Goal: Communication & Community: Answer question/provide support

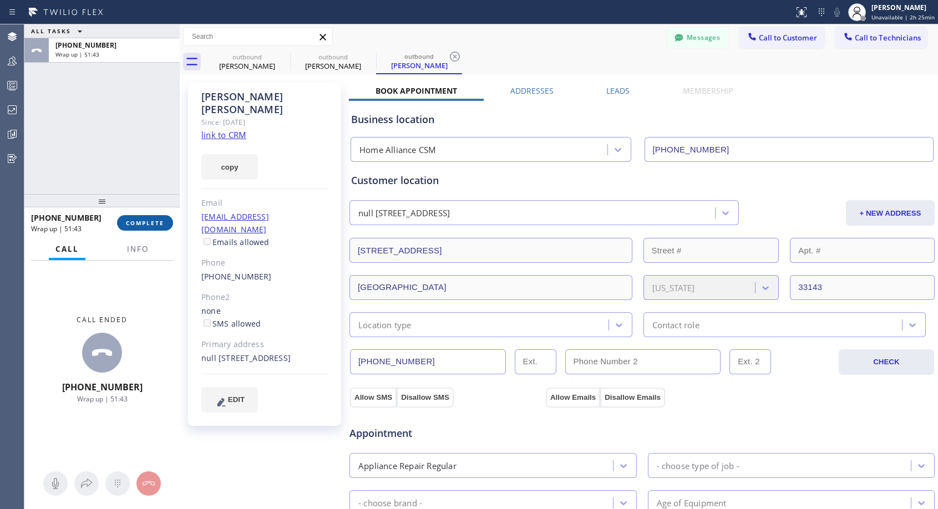
click at [132, 222] on span "COMPLETE" at bounding box center [145, 223] width 38 height 8
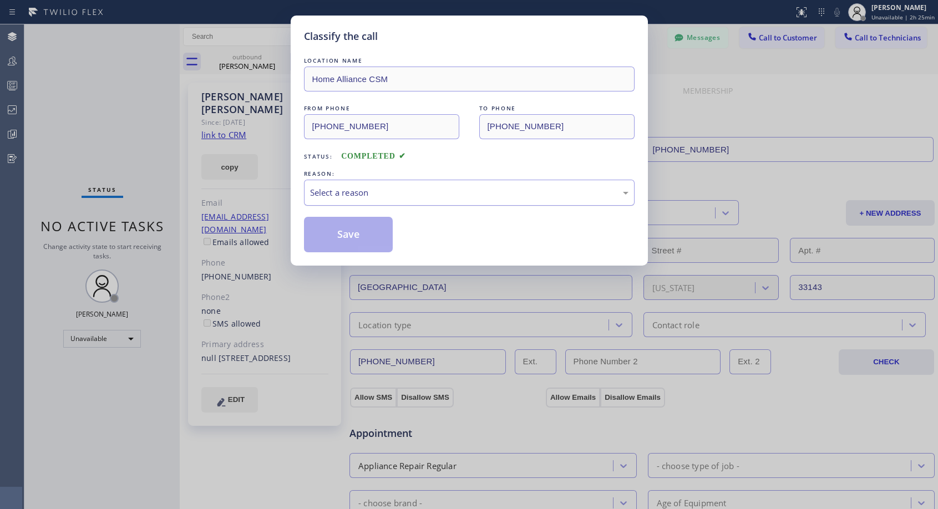
click at [353, 199] on div "Select a reason" at bounding box center [469, 193] width 331 height 26
click at [358, 237] on button "Save" at bounding box center [348, 234] width 89 height 35
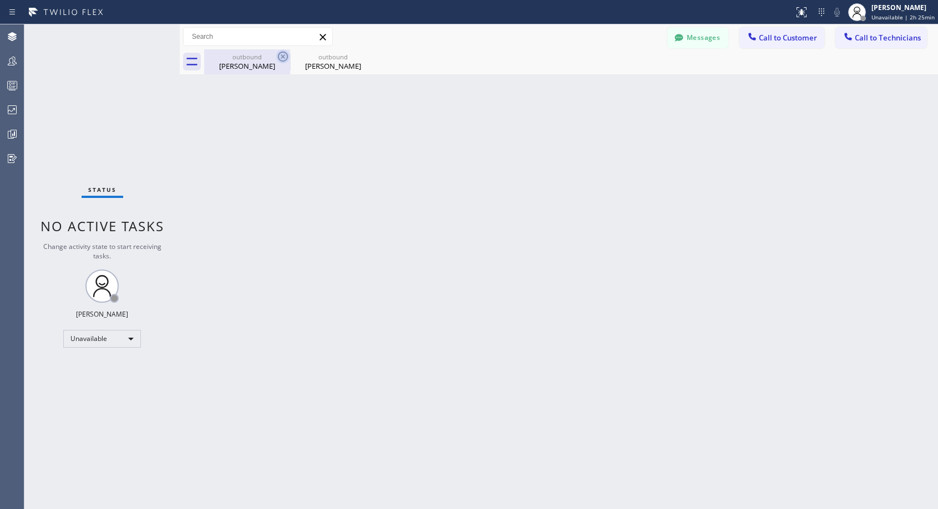
click at [281, 56] on icon at bounding box center [282, 56] width 13 height 13
click at [0, 0] on icon at bounding box center [0, 0] width 0 height 0
click at [281, 56] on div at bounding box center [571, 61] width 734 height 25
click at [789, 42] on span "Call to Customer" at bounding box center [788, 38] width 58 height 10
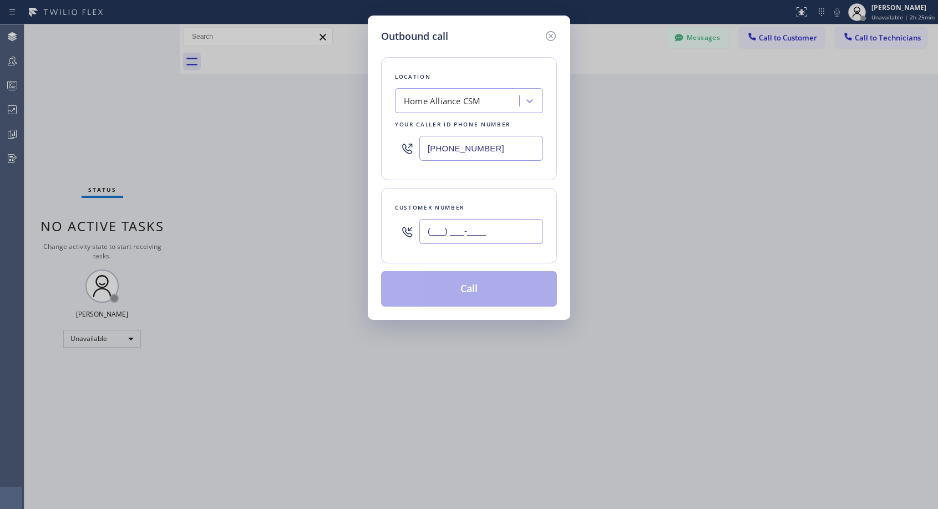
click at [443, 235] on input "(___) ___-____" at bounding box center [481, 231] width 124 height 25
paste input "917) 952-9611"
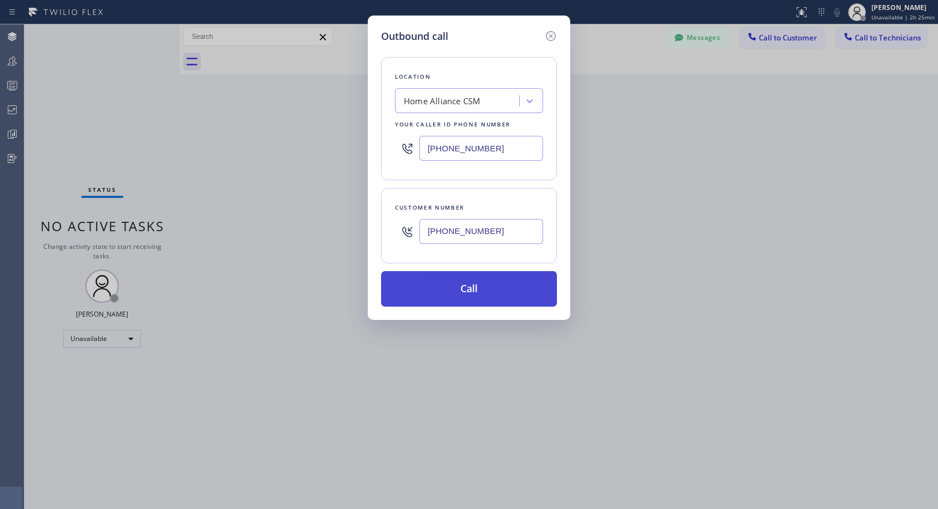
type input "[PHONE_NUMBER]"
click at [469, 291] on button "Call" at bounding box center [469, 288] width 176 height 35
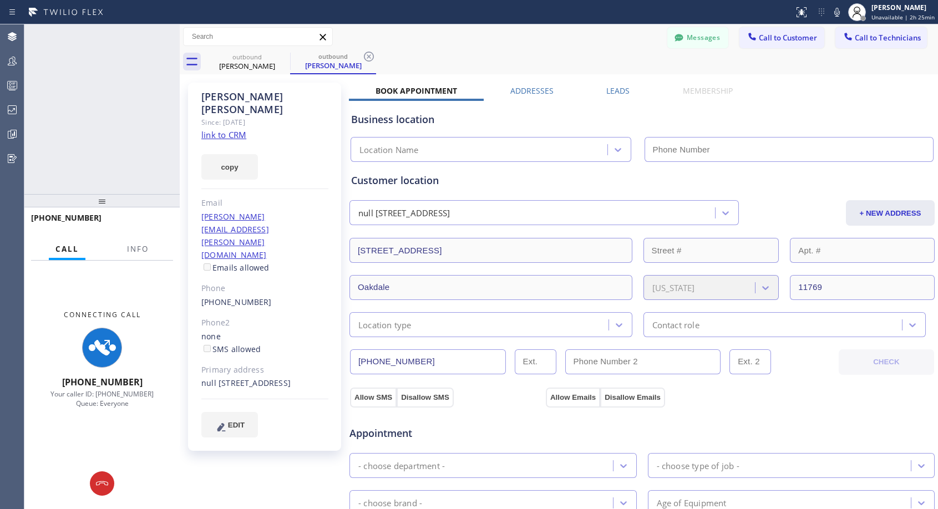
type input "[PHONE_NUMBER]"
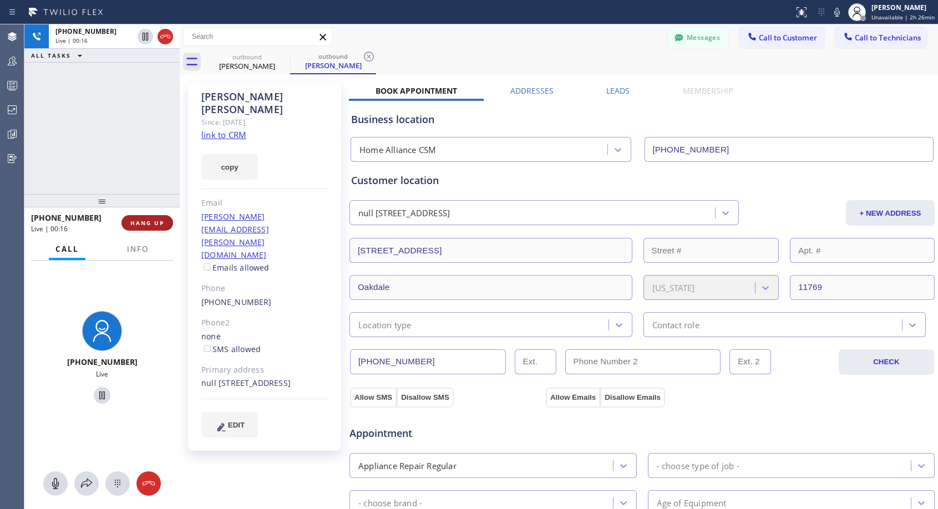
click at [139, 224] on span "HANG UP" at bounding box center [147, 223] width 34 height 8
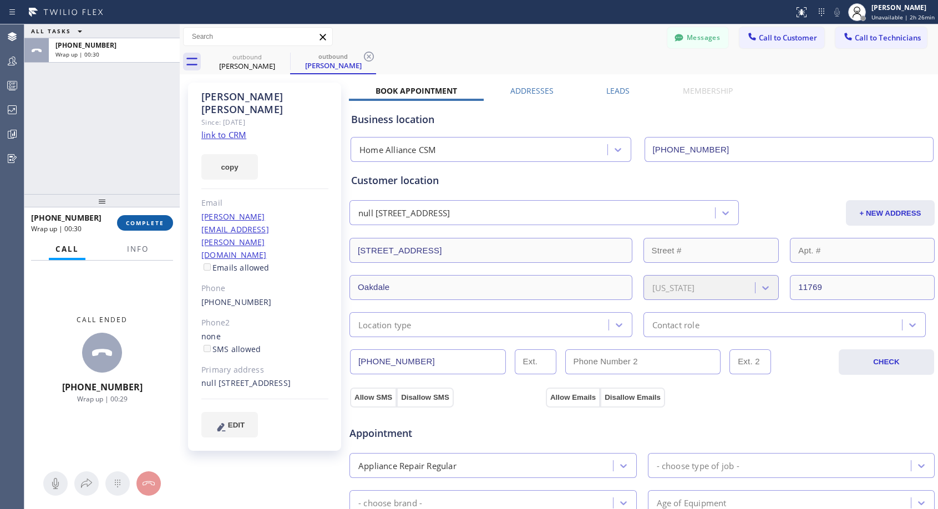
click at [141, 225] on span "COMPLETE" at bounding box center [145, 223] width 38 height 8
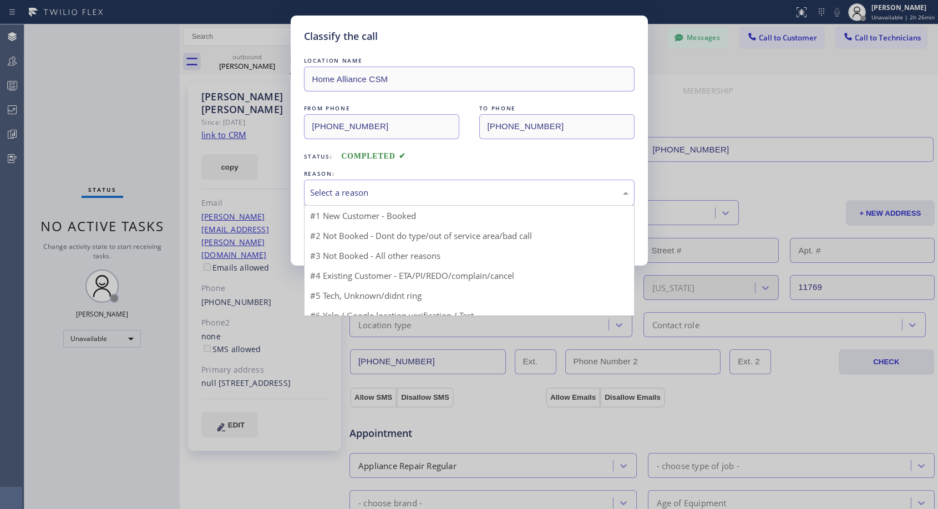
click at [409, 186] on div "Select a reason" at bounding box center [469, 192] width 318 height 13
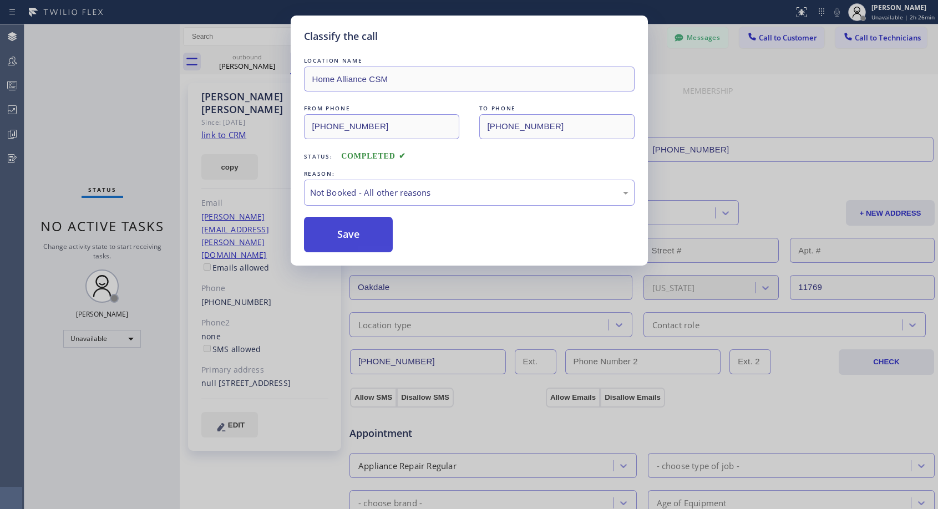
click at [348, 237] on button "Save" at bounding box center [348, 234] width 89 height 35
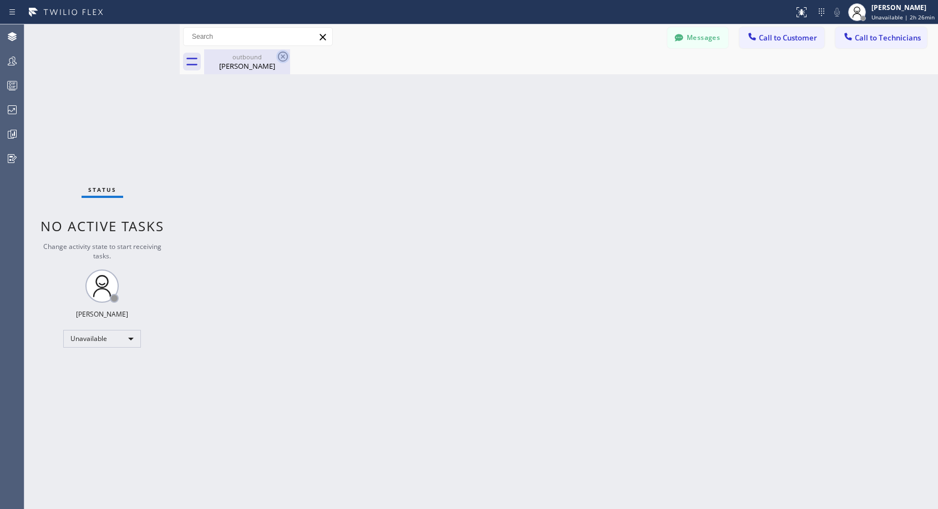
click at [280, 54] on icon at bounding box center [282, 56] width 13 height 13
click at [261, 65] on div "[PERSON_NAME]" at bounding box center [247, 66] width 84 height 10
click at [779, 37] on span "Call to Customer" at bounding box center [788, 38] width 58 height 10
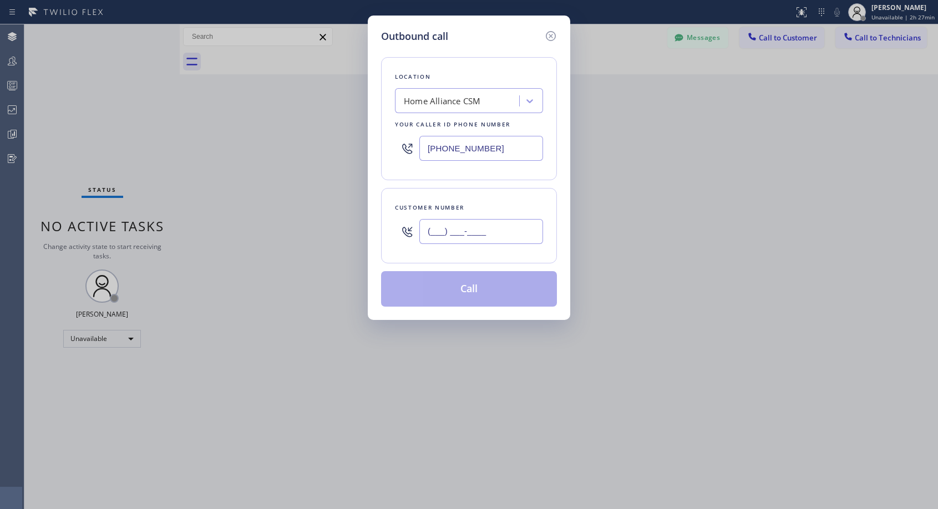
click at [445, 235] on input "(___) ___-____" at bounding box center [481, 231] width 124 height 25
paste input "917) 952-9611"
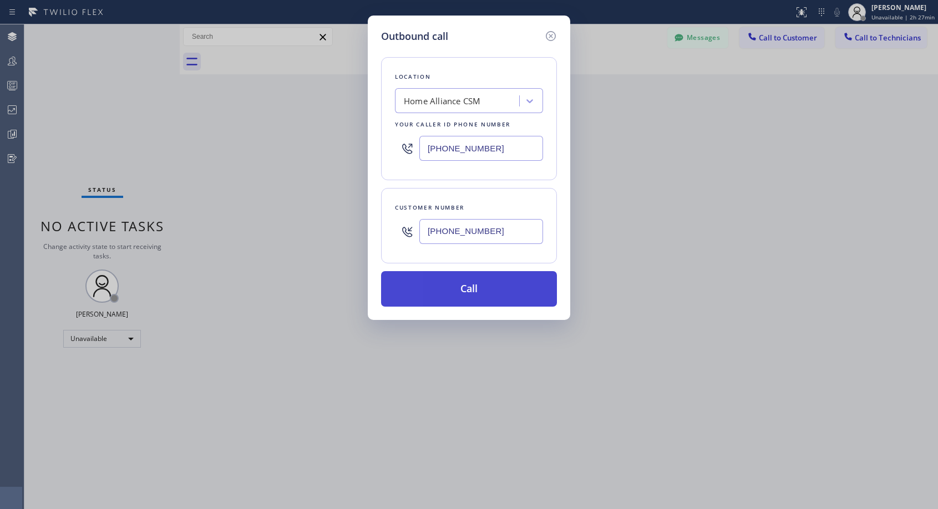
type input "[PHONE_NUMBER]"
click at [464, 290] on button "Call" at bounding box center [469, 288] width 176 height 35
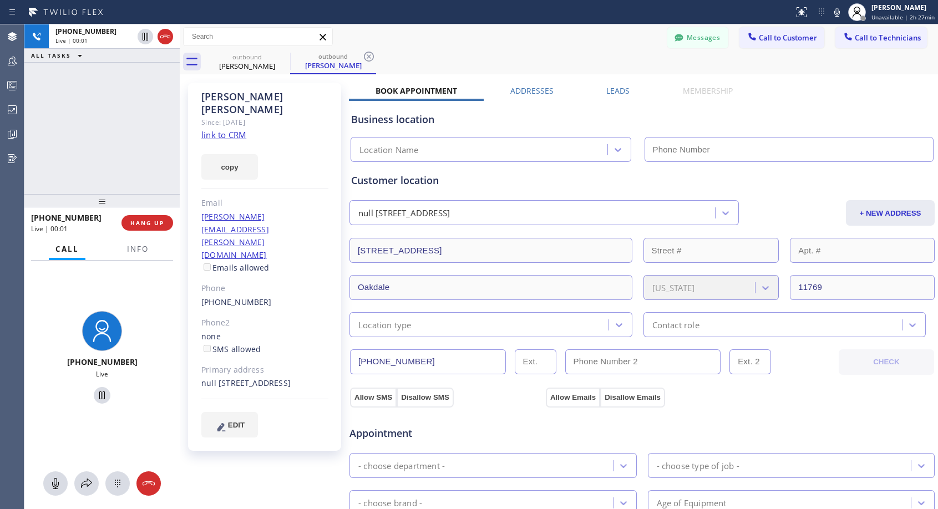
type input "[PHONE_NUMBER]"
click at [138, 225] on span "HANG UP" at bounding box center [147, 223] width 34 height 8
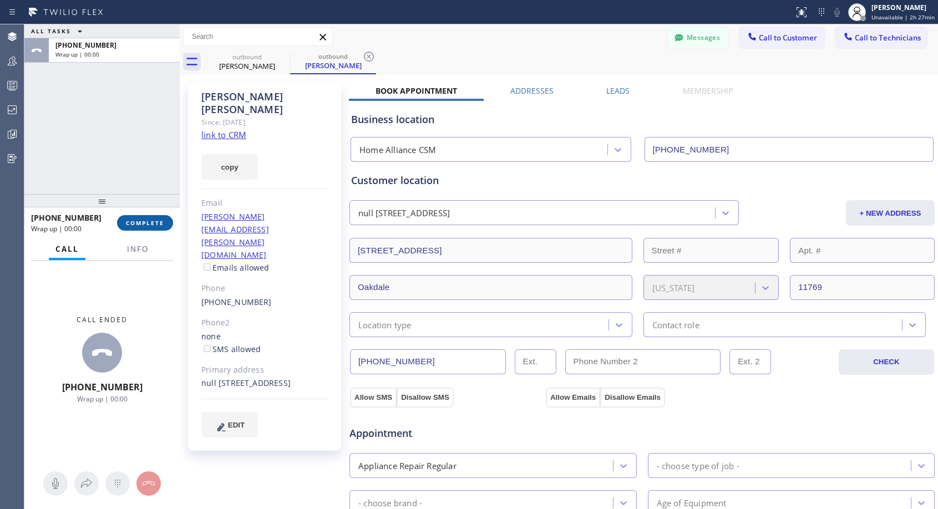
click at [138, 225] on span "COMPLETE" at bounding box center [145, 223] width 38 height 8
click at [153, 156] on div "ALL TASKS ALL TASKS ACTIVE TASKS TASKS IN WRAP UP [PHONE_NUMBER] Wrap up | 00:06" at bounding box center [101, 109] width 155 height 170
click at [367, 55] on icon at bounding box center [369, 57] width 10 height 10
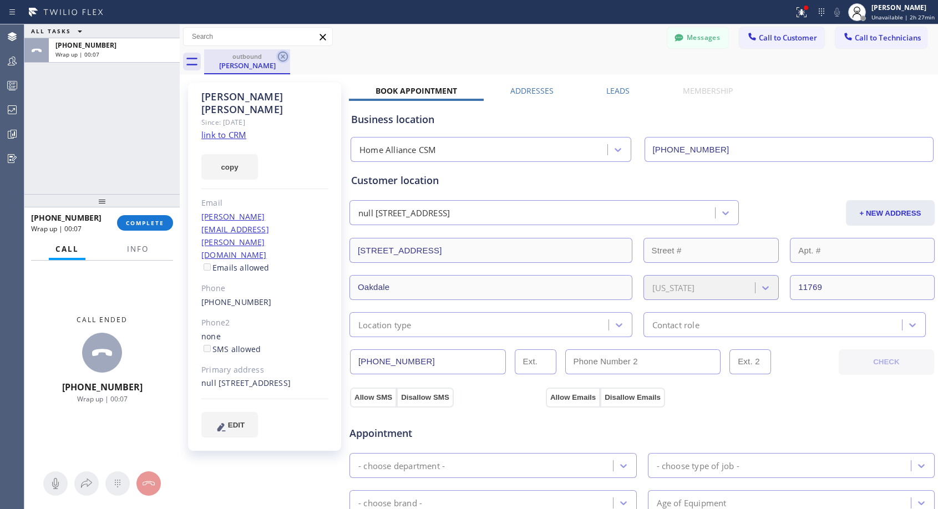
click at [284, 53] on icon at bounding box center [282, 56] width 13 height 13
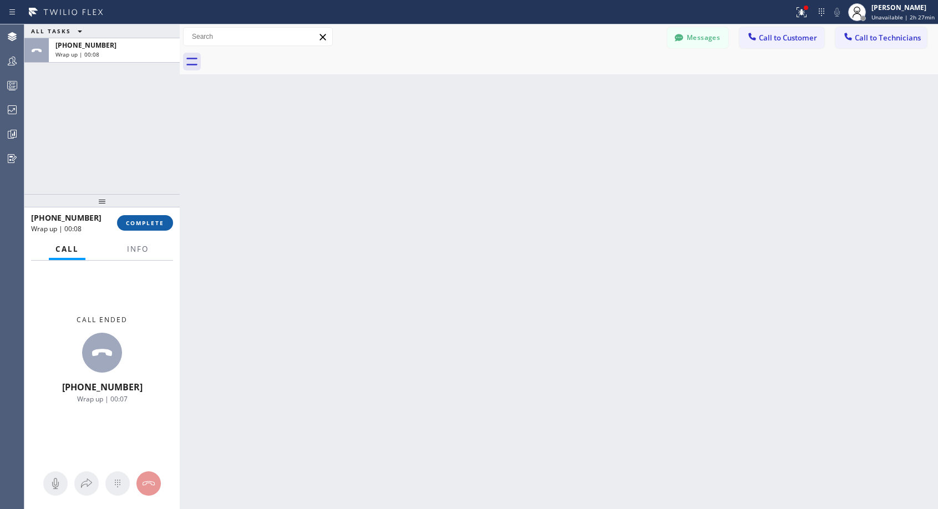
click at [144, 217] on button "COMPLETE" at bounding box center [145, 223] width 56 height 16
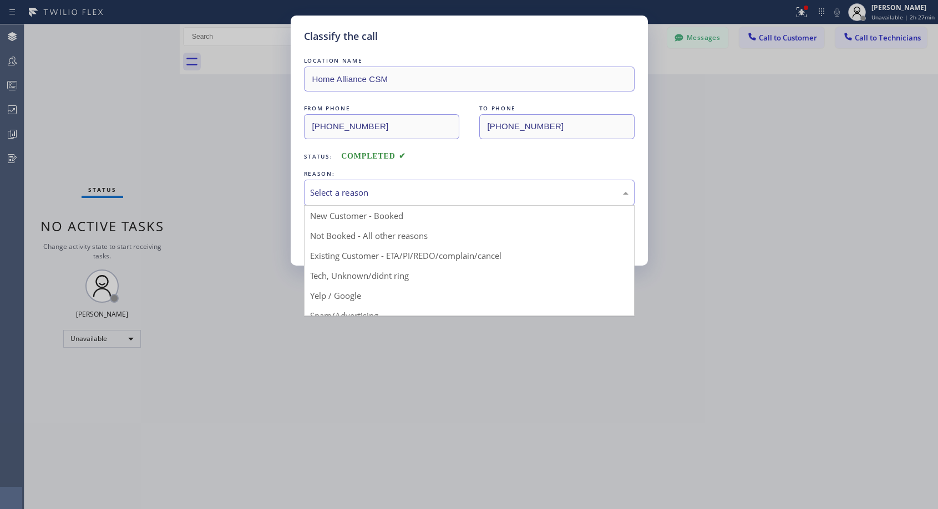
click at [412, 190] on div "Select a reason" at bounding box center [469, 192] width 318 height 13
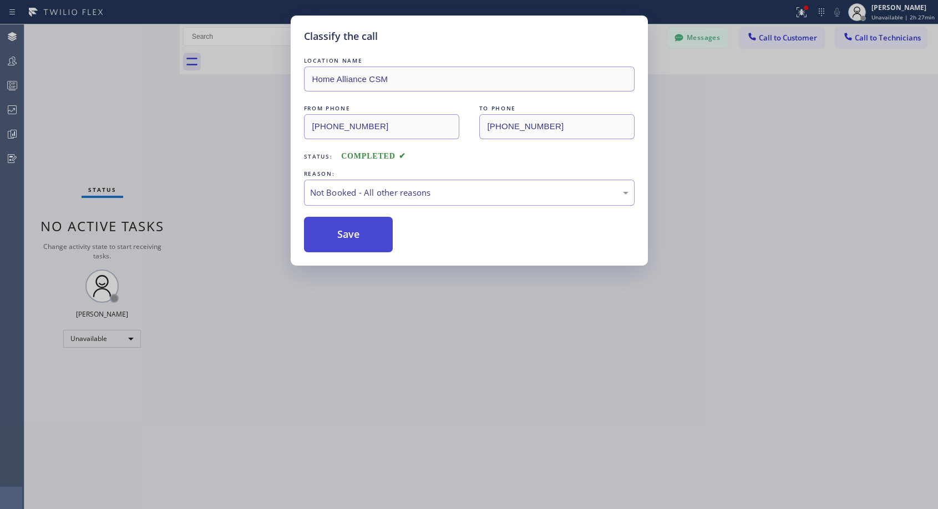
click at [351, 235] on button "Save" at bounding box center [348, 234] width 89 height 35
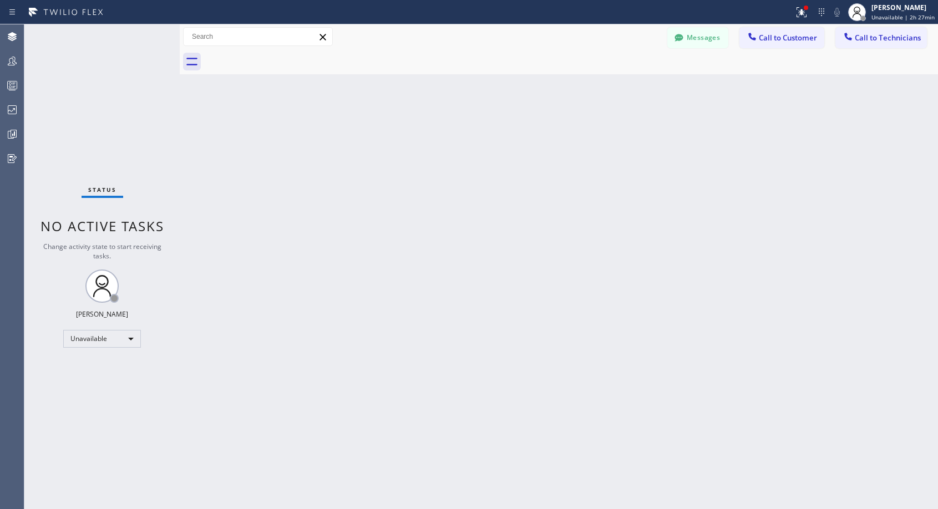
drag, startPoint x: 778, startPoint y: 38, endPoint x: 496, endPoint y: 208, distance: 328.9
click at [778, 39] on span "Call to Customer" at bounding box center [788, 38] width 58 height 10
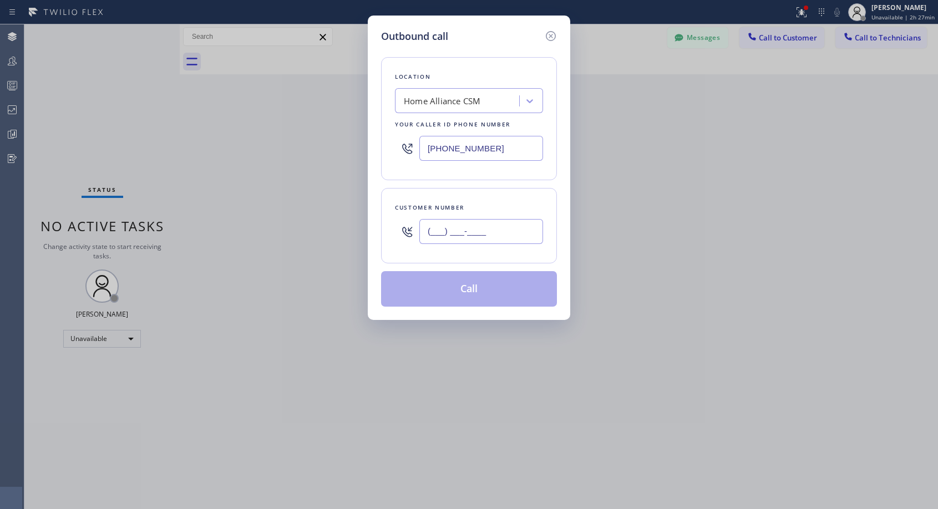
click at [452, 230] on input "(___) ___-____" at bounding box center [481, 231] width 124 height 25
paste input "917) 952-9611"
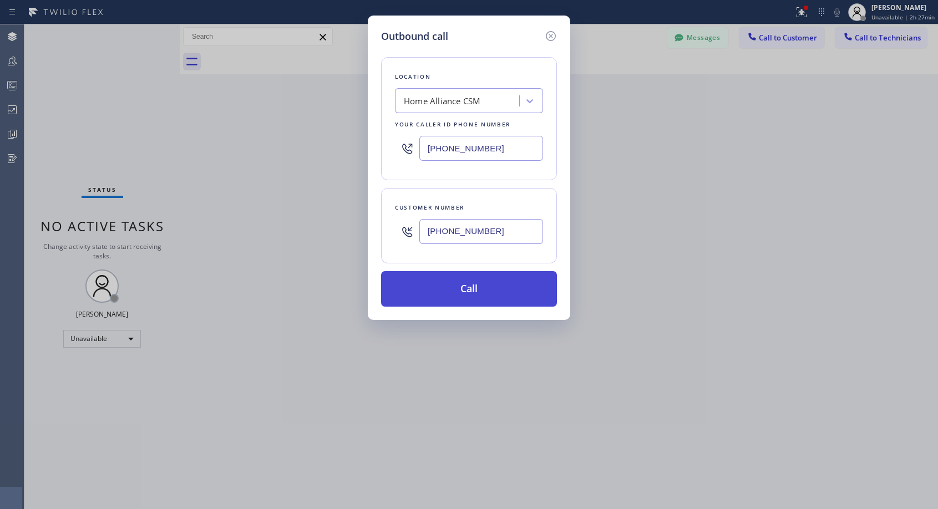
type input "[PHONE_NUMBER]"
click at [491, 297] on button "Call" at bounding box center [469, 288] width 176 height 35
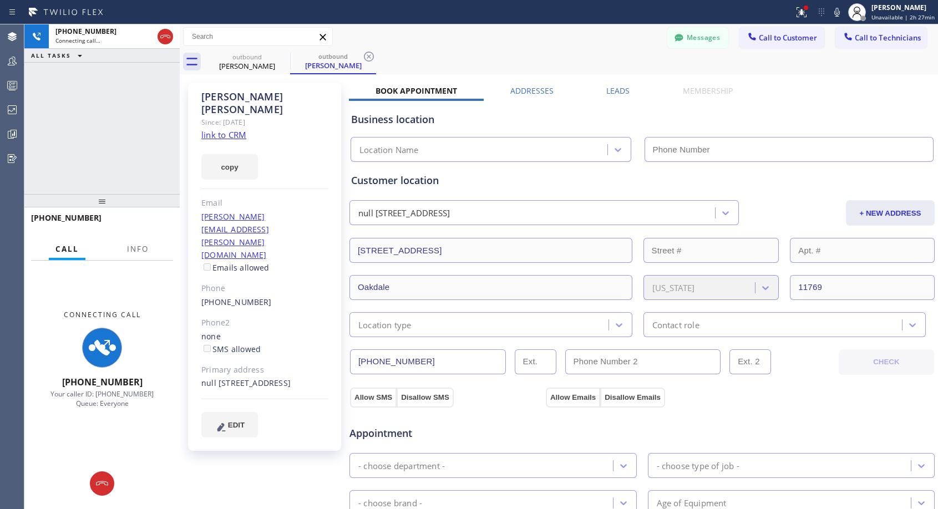
type input "[PHONE_NUMBER]"
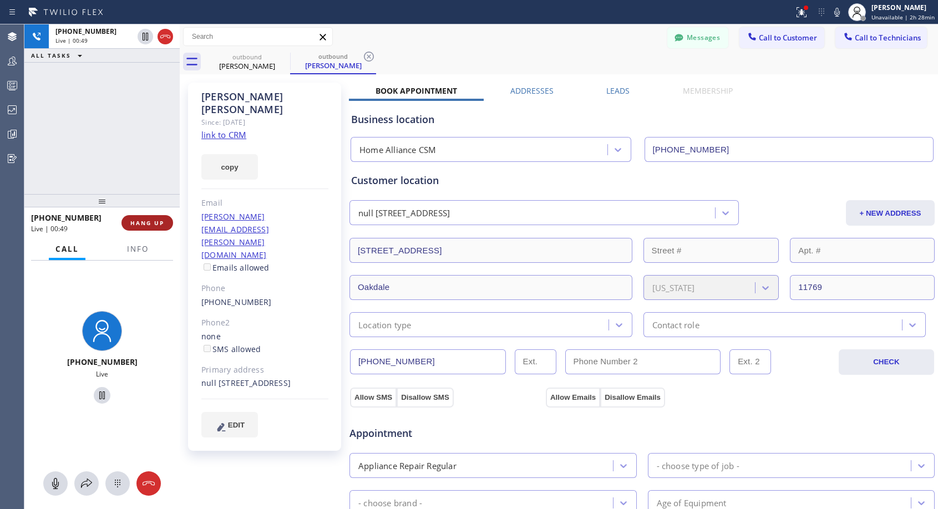
click at [160, 221] on span "HANG UP" at bounding box center [147, 223] width 34 height 8
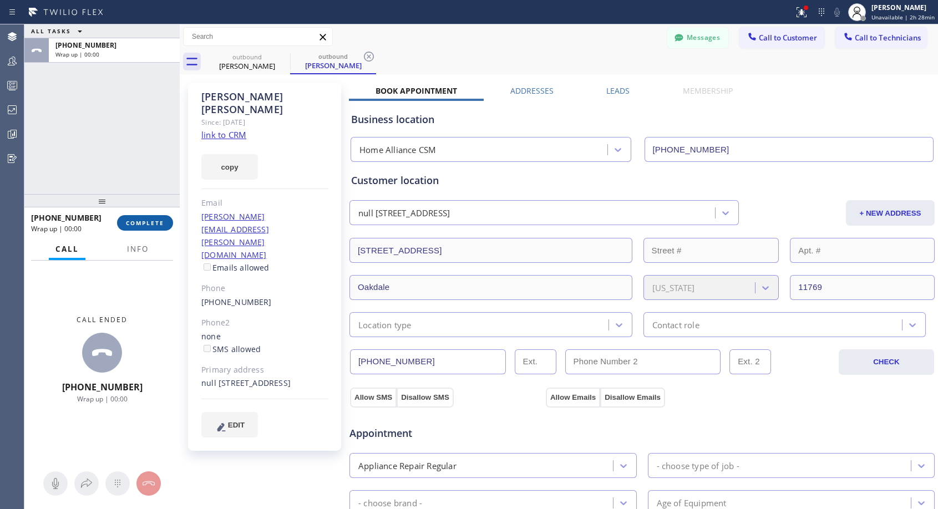
click at [160, 221] on span "COMPLETE" at bounding box center [145, 223] width 38 height 8
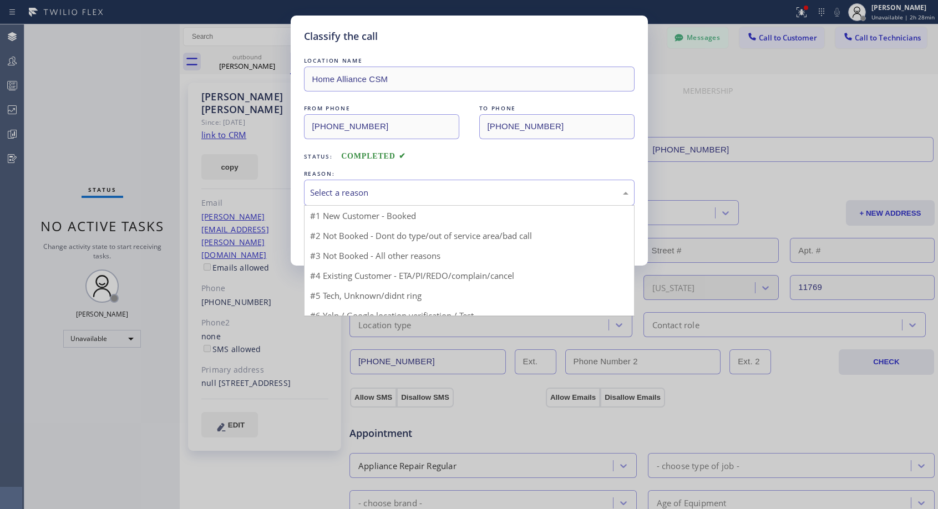
click at [412, 192] on div "Select a reason" at bounding box center [469, 192] width 318 height 13
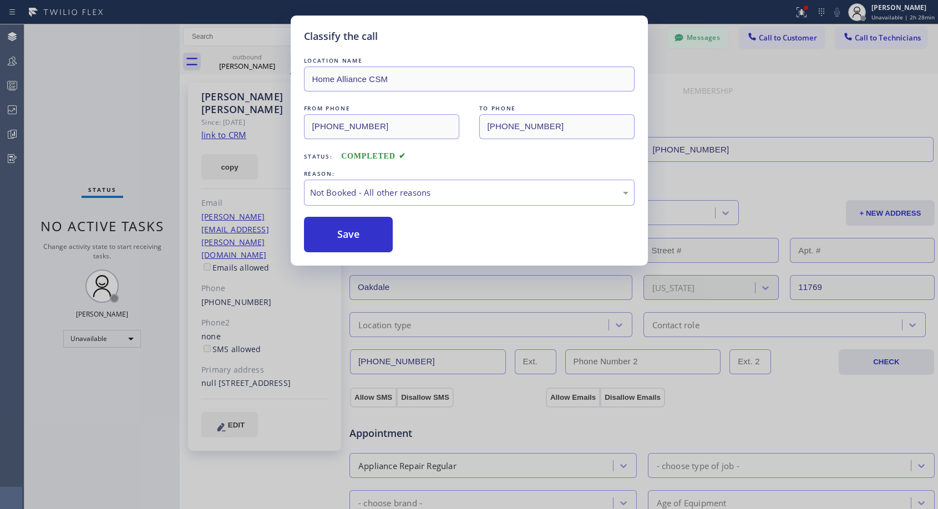
click at [341, 238] on button "Save" at bounding box center [348, 234] width 89 height 35
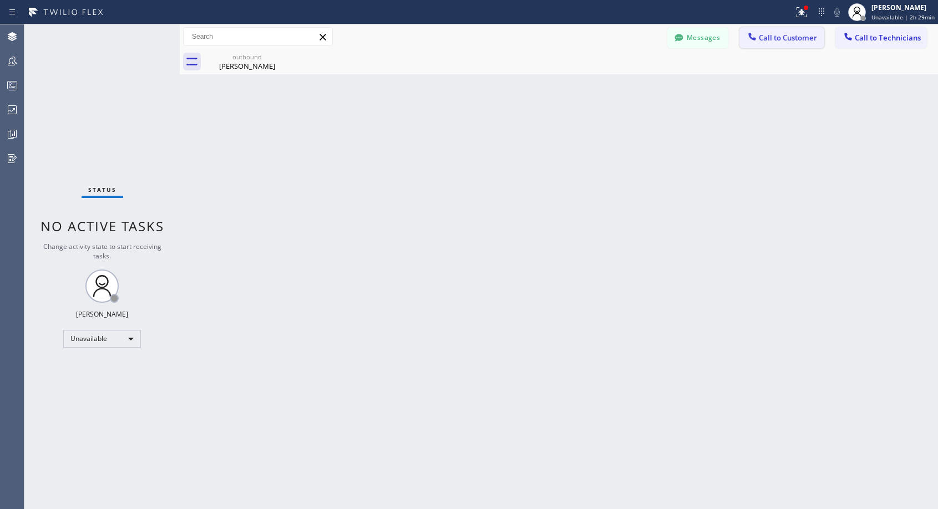
click at [780, 39] on span "Call to Customer" at bounding box center [788, 38] width 58 height 10
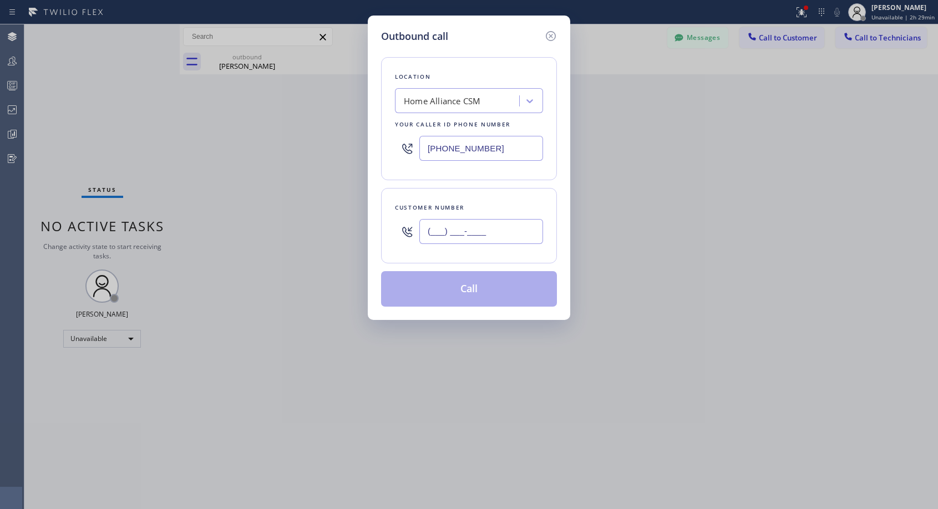
click at [510, 226] on input "(___) ___-____" at bounding box center [481, 231] width 124 height 25
paste input "617) 304-3700"
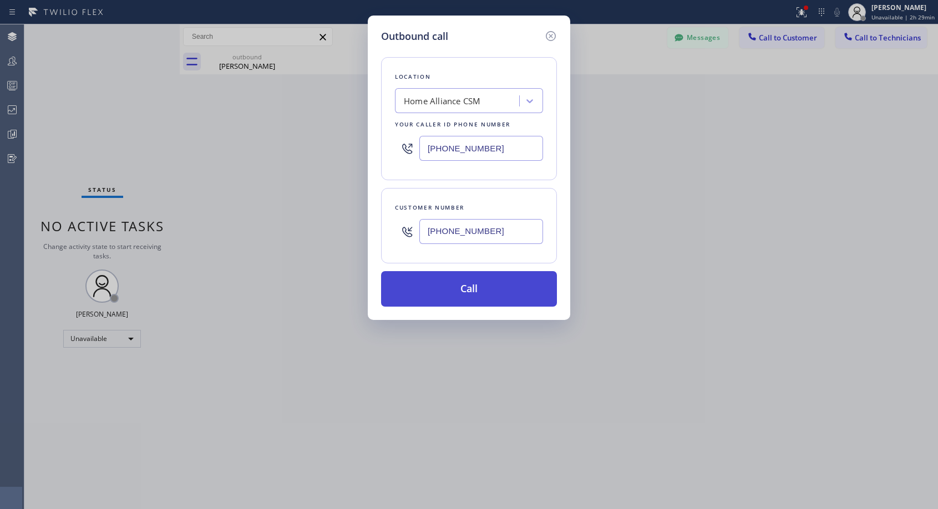
type input "[PHONE_NUMBER]"
click at [485, 290] on button "Call" at bounding box center [469, 288] width 176 height 35
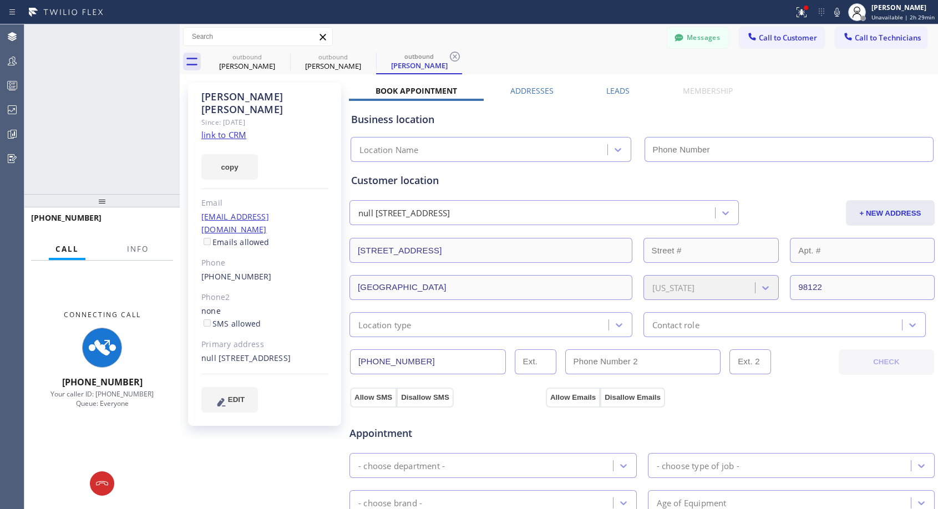
type input "[PHONE_NUMBER]"
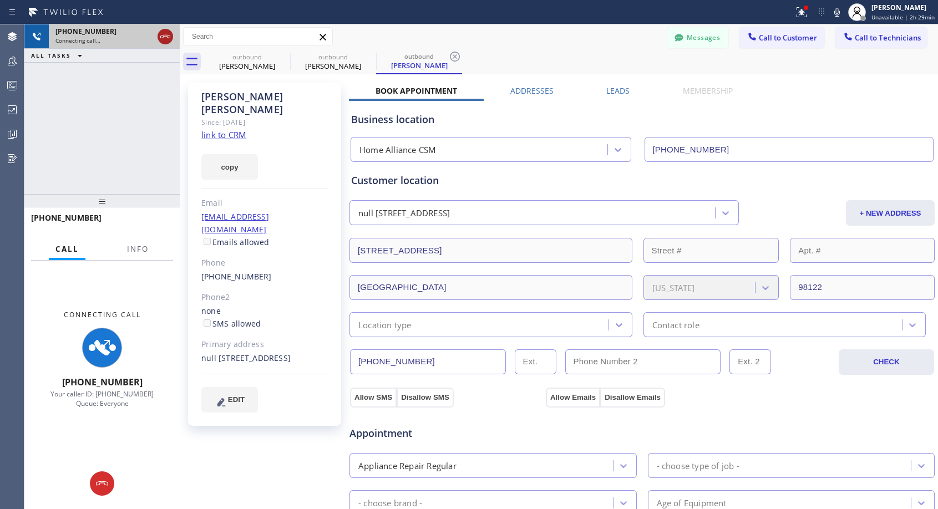
click at [166, 41] on icon at bounding box center [165, 36] width 13 height 13
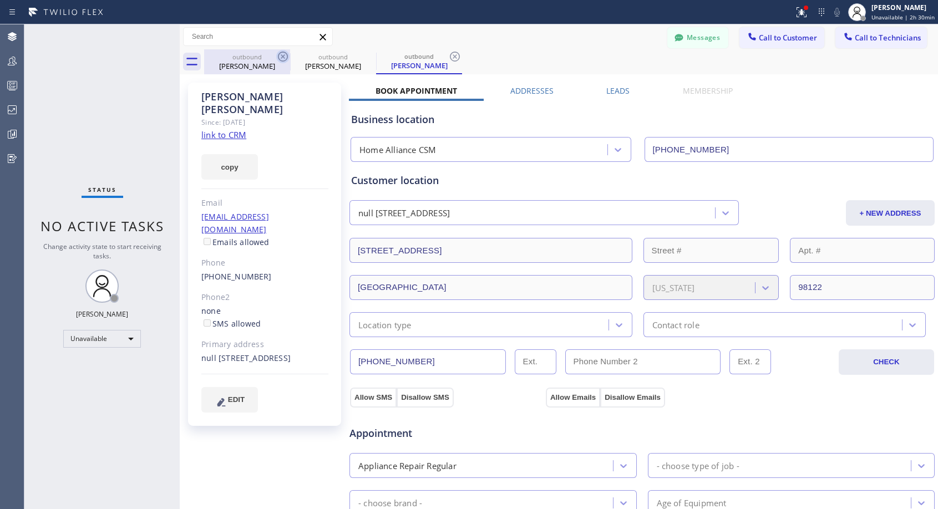
click at [286, 53] on icon at bounding box center [283, 57] width 10 height 10
click at [0, 0] on icon at bounding box center [0, 0] width 0 height 0
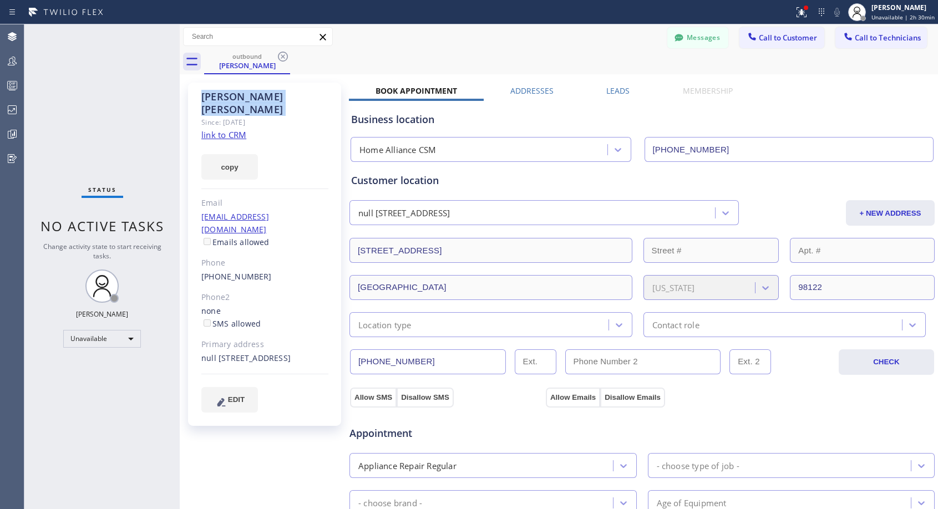
click at [286, 53] on icon at bounding box center [283, 57] width 10 height 10
click at [286, 52] on div "outbound [PERSON_NAME]" at bounding box center [571, 61] width 734 height 25
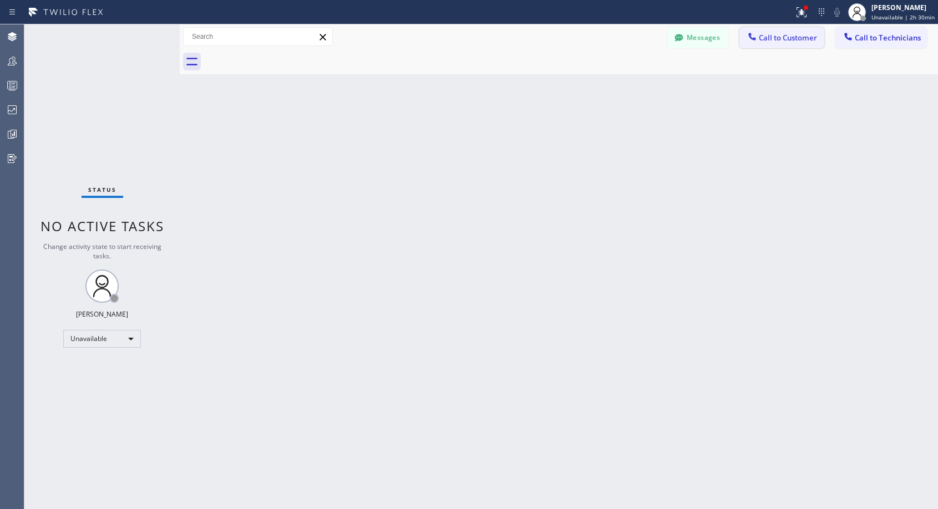
click at [777, 40] on span "Call to Customer" at bounding box center [788, 38] width 58 height 10
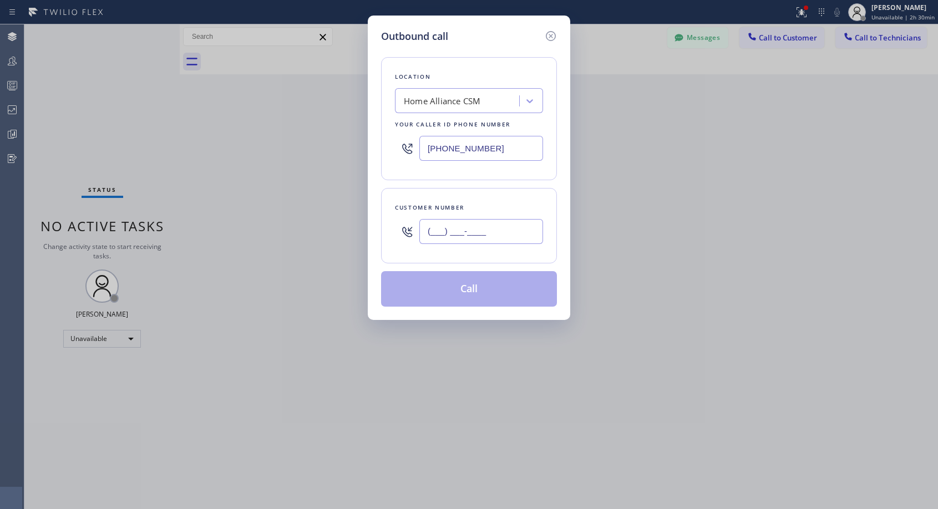
click at [509, 231] on input "(___) ___-____" at bounding box center [481, 231] width 124 height 25
paste input "626) 643-7799"
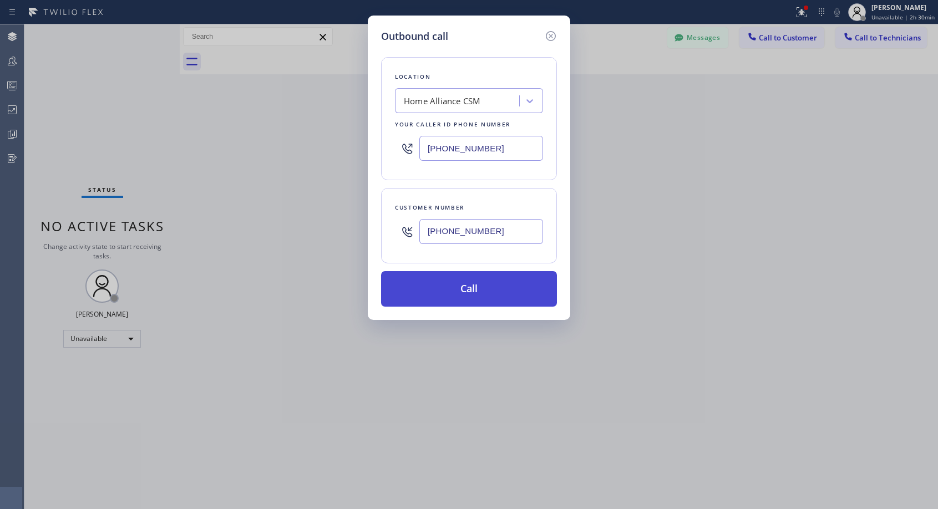
type input "[PHONE_NUMBER]"
click at [465, 294] on button "Call" at bounding box center [469, 288] width 176 height 35
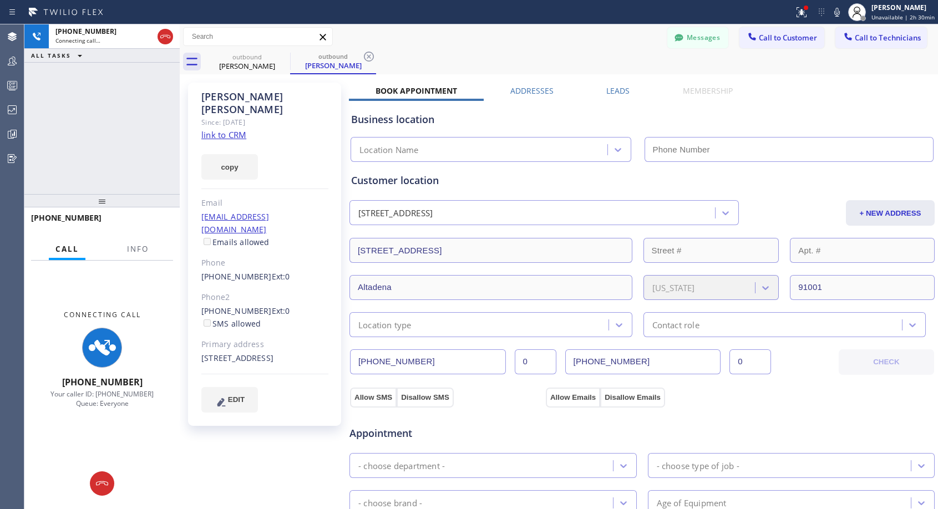
type input "[PHONE_NUMBER]"
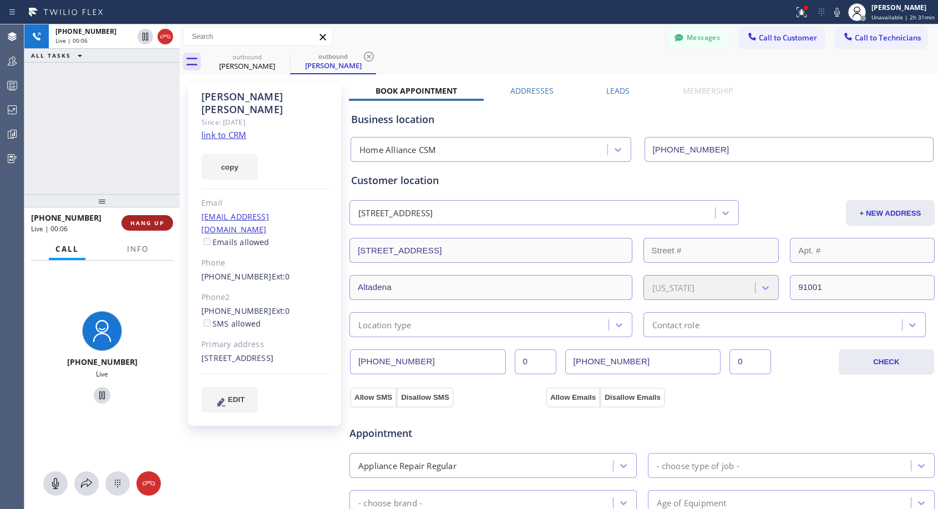
click at [140, 222] on span "HANG UP" at bounding box center [147, 223] width 34 height 8
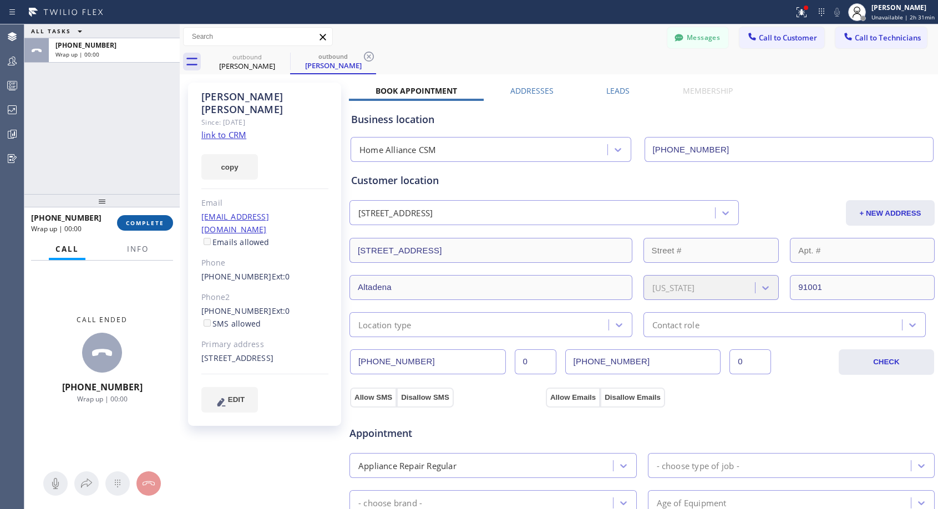
click at [140, 222] on span "COMPLETE" at bounding box center [145, 223] width 38 height 8
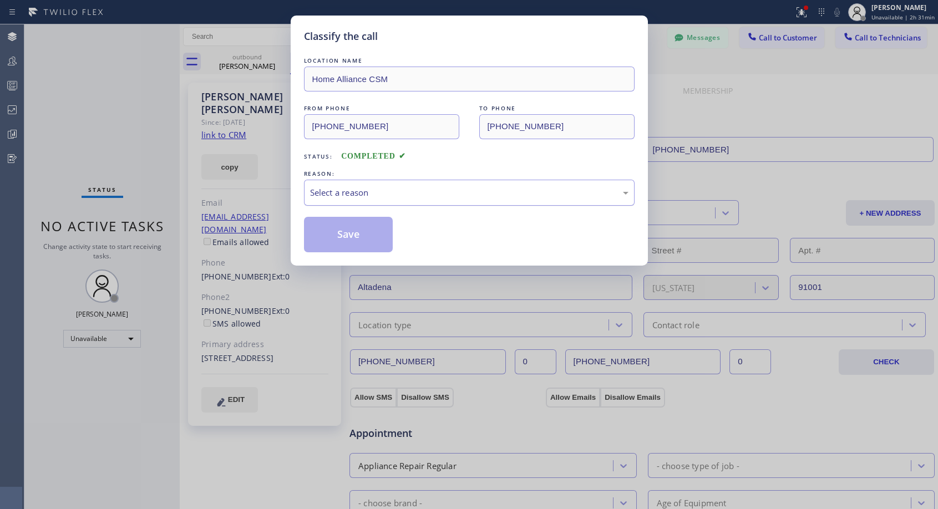
click at [385, 190] on div "Select a reason" at bounding box center [469, 192] width 318 height 13
click at [354, 242] on button "Save" at bounding box center [348, 234] width 89 height 35
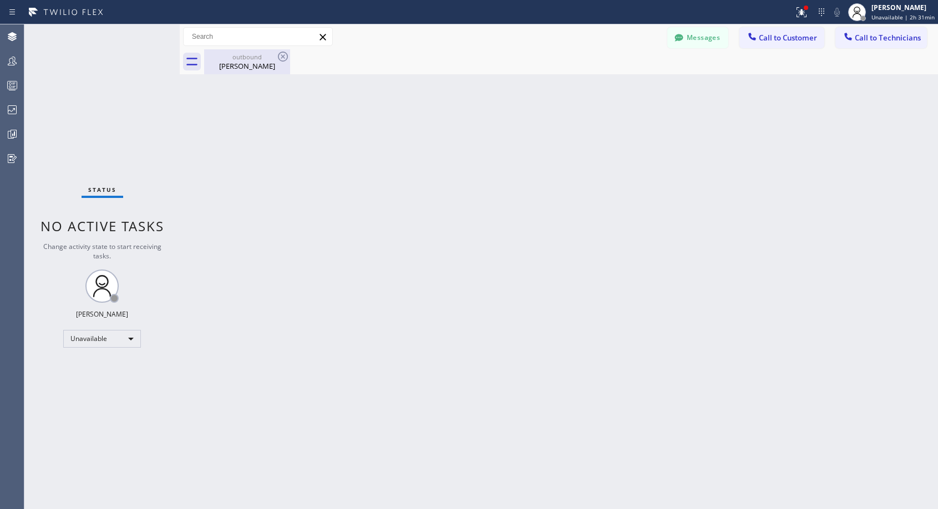
click at [262, 67] on div "[PERSON_NAME]" at bounding box center [247, 66] width 84 height 10
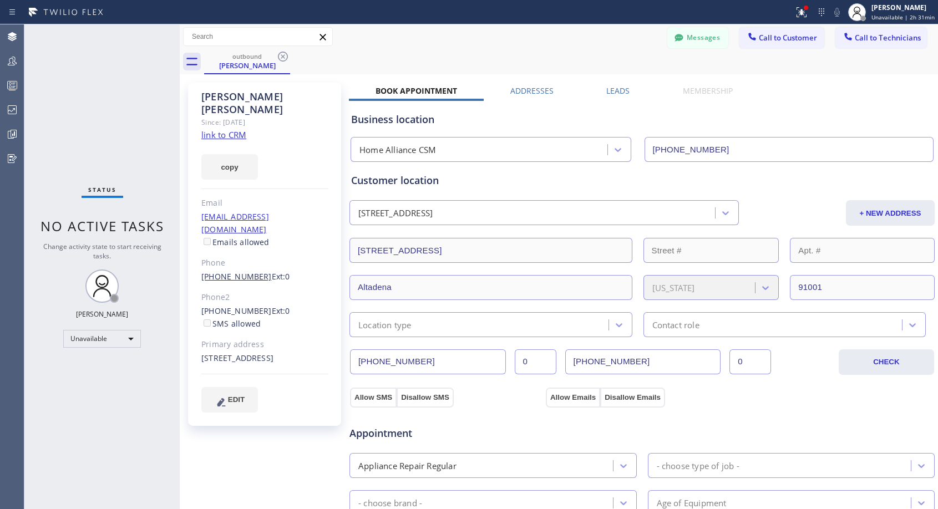
click at [248, 271] on link "[PHONE_NUMBER]" at bounding box center [236, 276] width 70 height 11
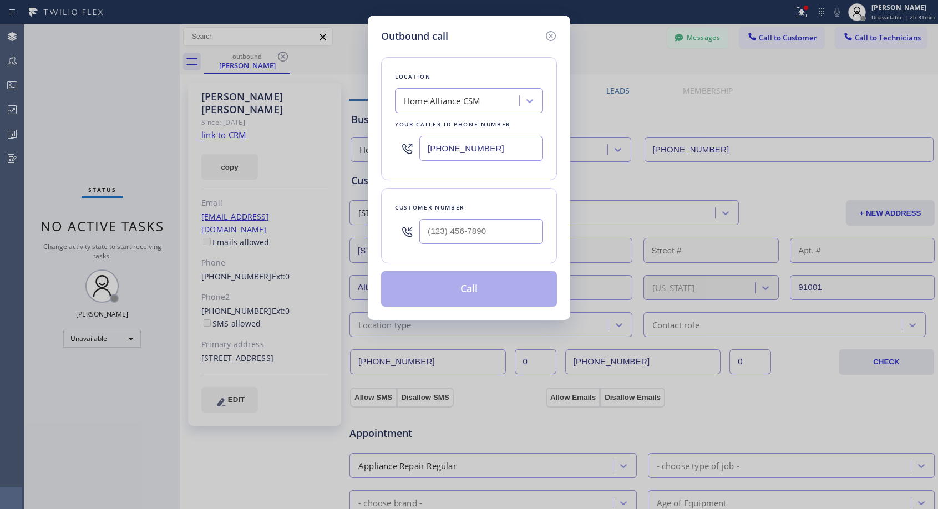
type input "[PHONE_NUMBER]"
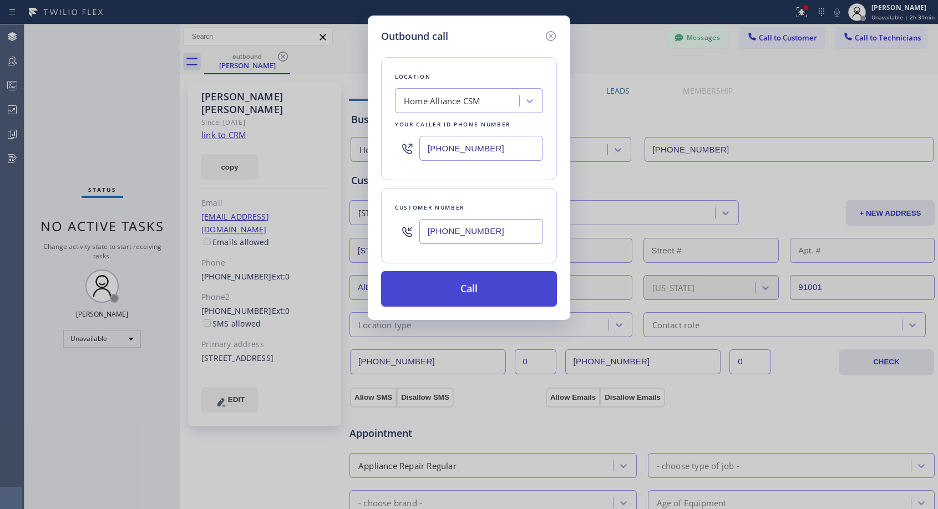
click at [473, 281] on button "Call" at bounding box center [469, 288] width 176 height 35
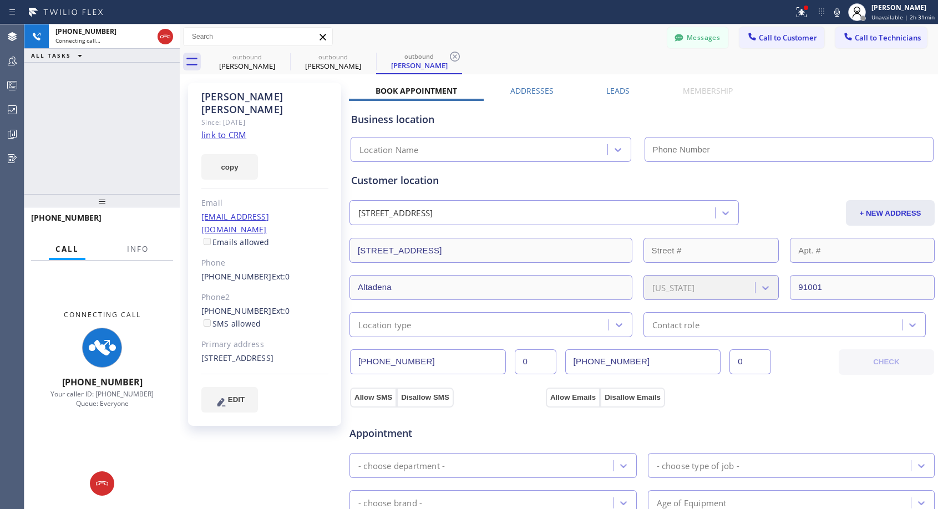
type input "[PHONE_NUMBER]"
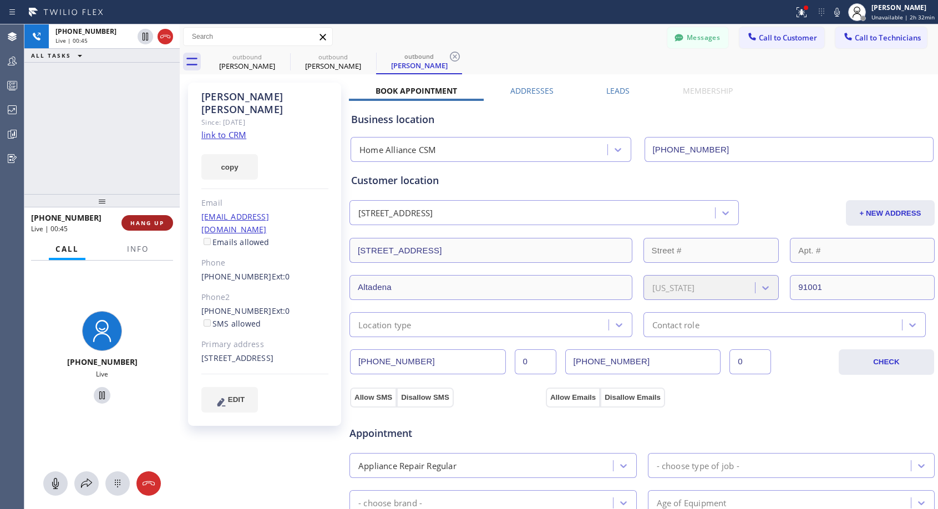
click at [157, 224] on span "HANG UP" at bounding box center [147, 223] width 34 height 8
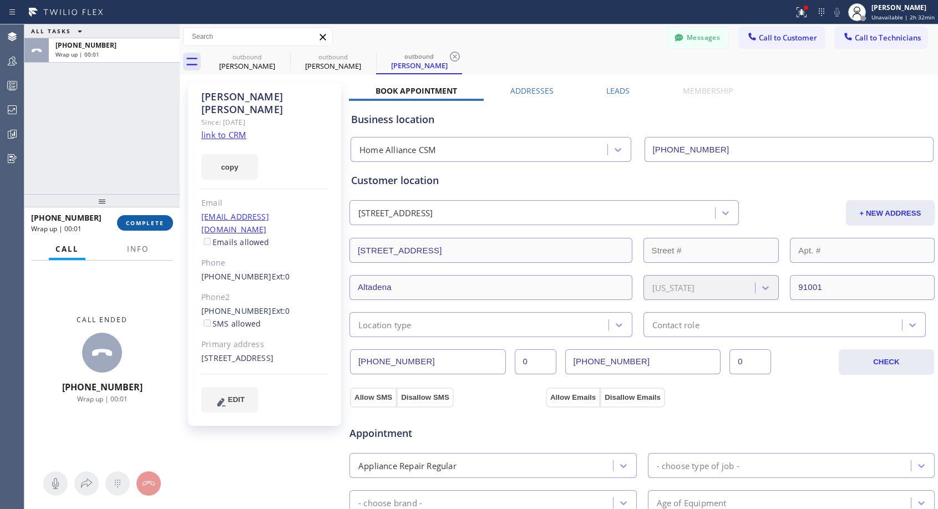
click at [157, 224] on span "COMPLETE" at bounding box center [145, 223] width 38 height 8
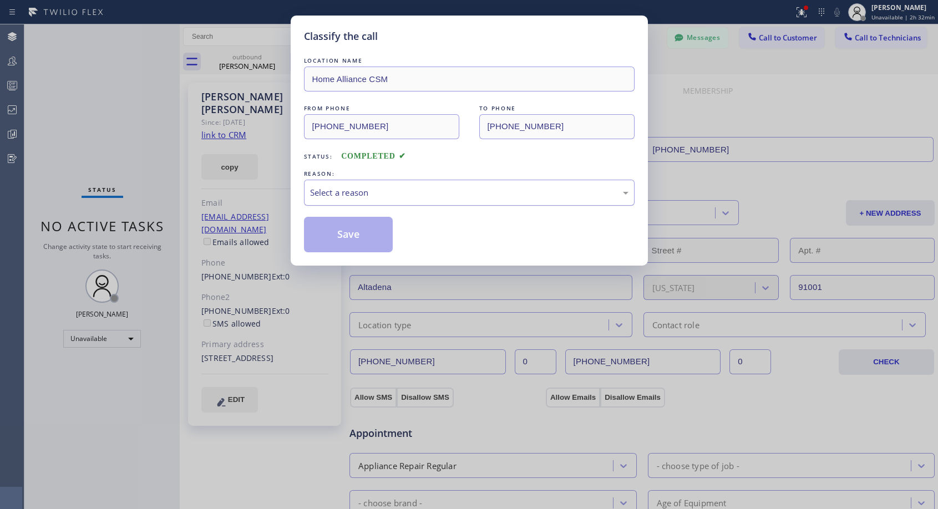
click at [372, 193] on div "Select a reason" at bounding box center [469, 192] width 318 height 13
click at [359, 233] on button "Save" at bounding box center [348, 234] width 89 height 35
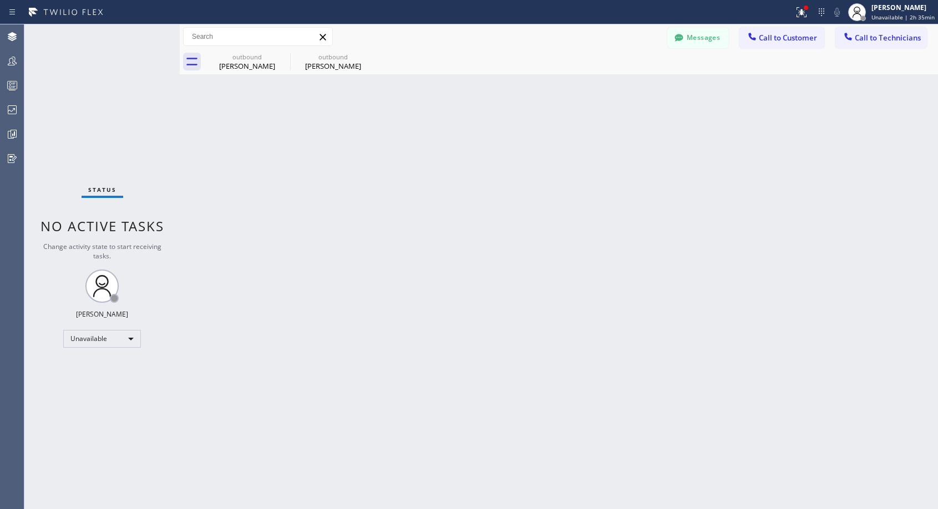
click at [773, 39] on span "Call to Customer" at bounding box center [788, 38] width 58 height 10
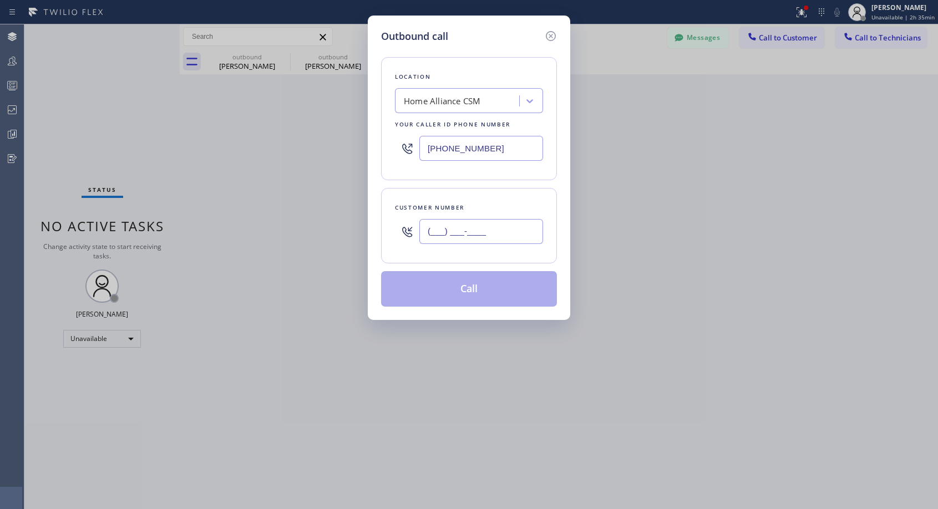
click at [419, 230] on input "(___) ___-____" at bounding box center [481, 231] width 124 height 25
paste input "310) 319-1540"
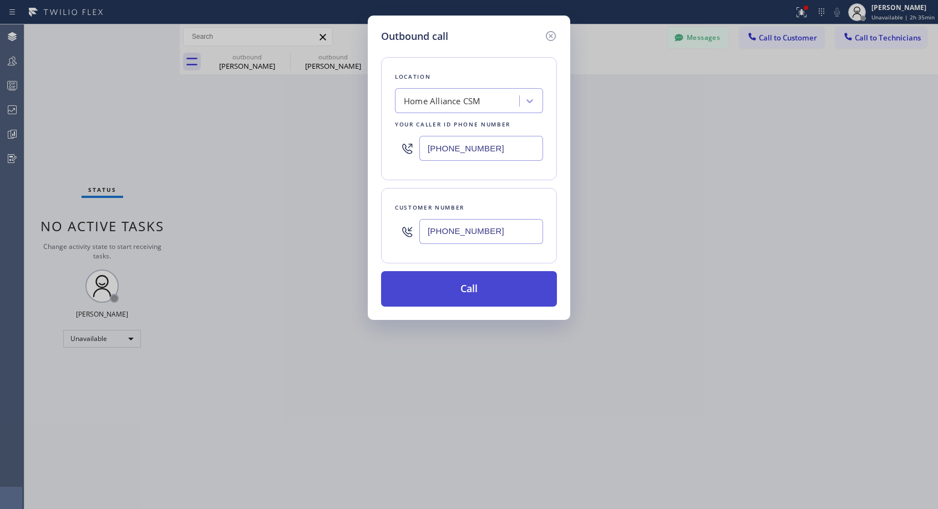
type input "[PHONE_NUMBER]"
click at [466, 290] on button "Call" at bounding box center [469, 288] width 176 height 35
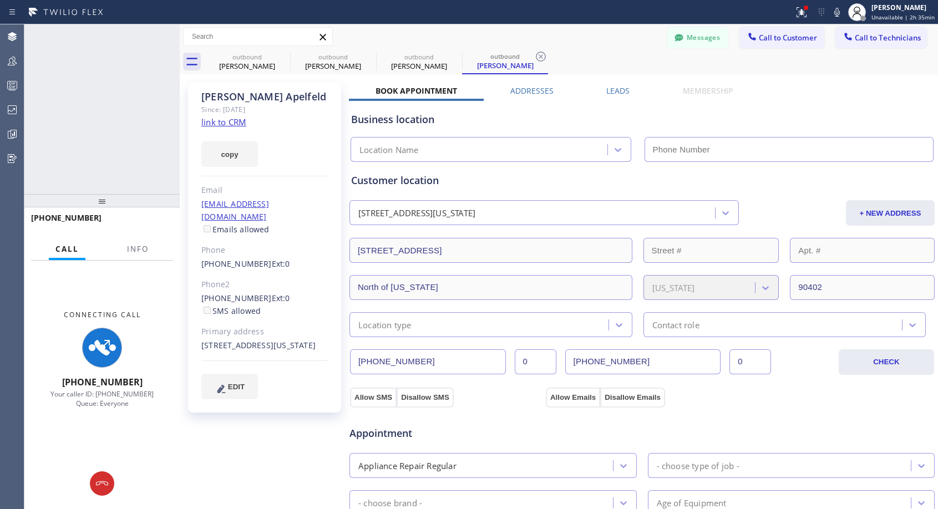
type input "[PHONE_NUMBER]"
click at [167, 39] on icon at bounding box center [165, 36] width 13 height 13
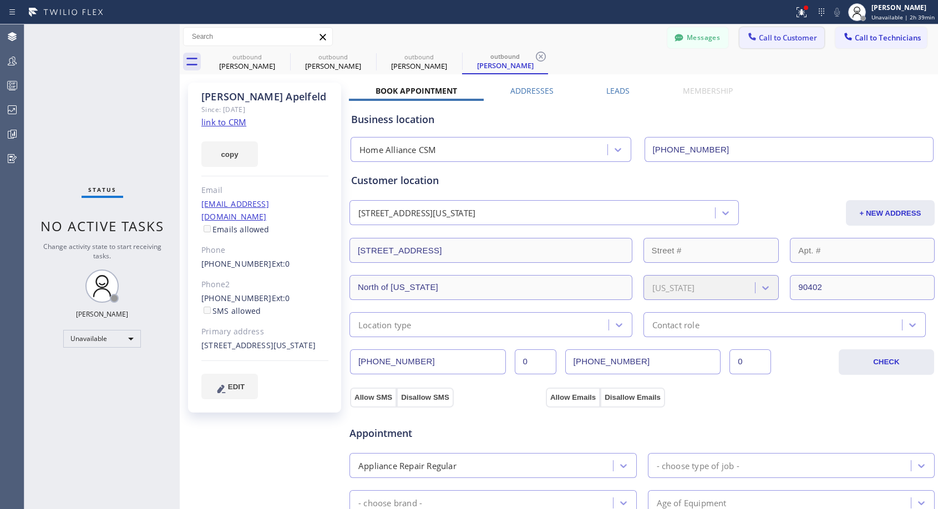
click at [789, 36] on span "Call to Customer" at bounding box center [788, 38] width 58 height 10
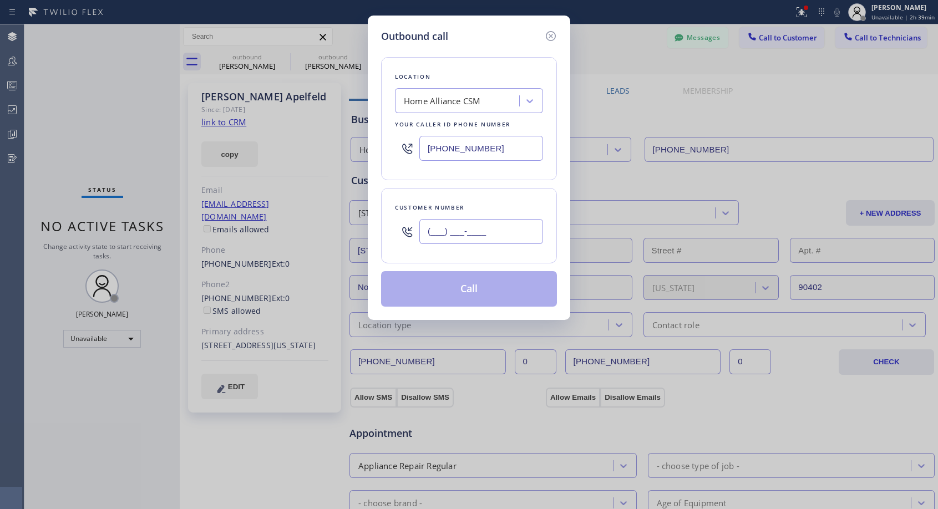
click at [466, 235] on input "(___) ___-____" at bounding box center [481, 231] width 124 height 25
paste input "310) 319-1540"
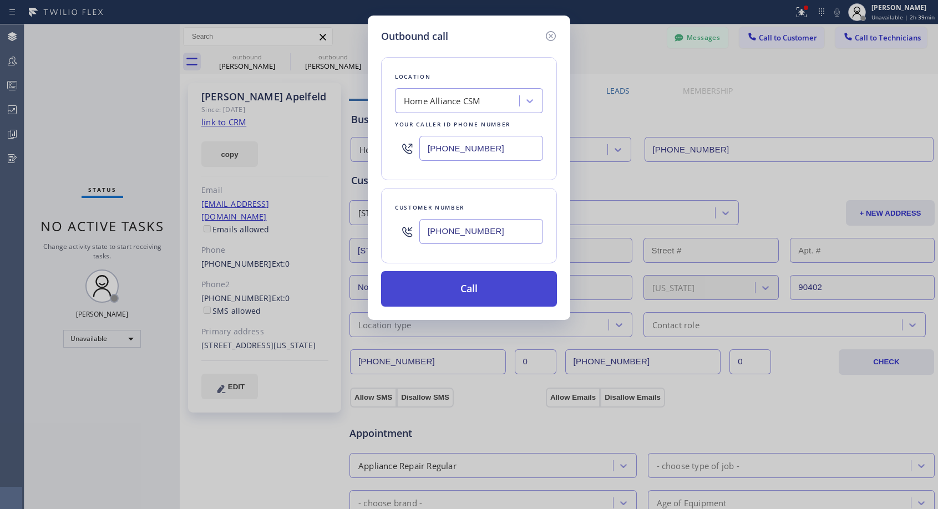
type input "[PHONE_NUMBER]"
click at [489, 293] on button "Call" at bounding box center [469, 288] width 176 height 35
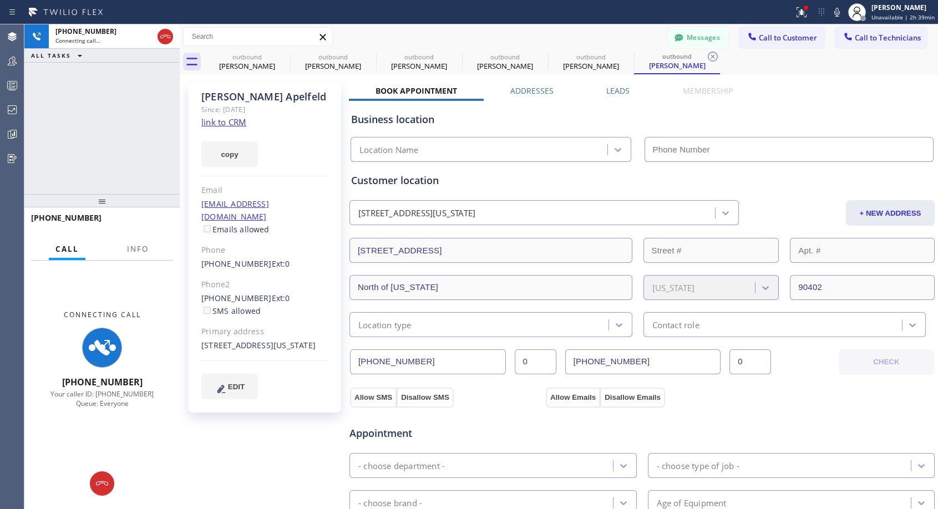
type input "[PHONE_NUMBER]"
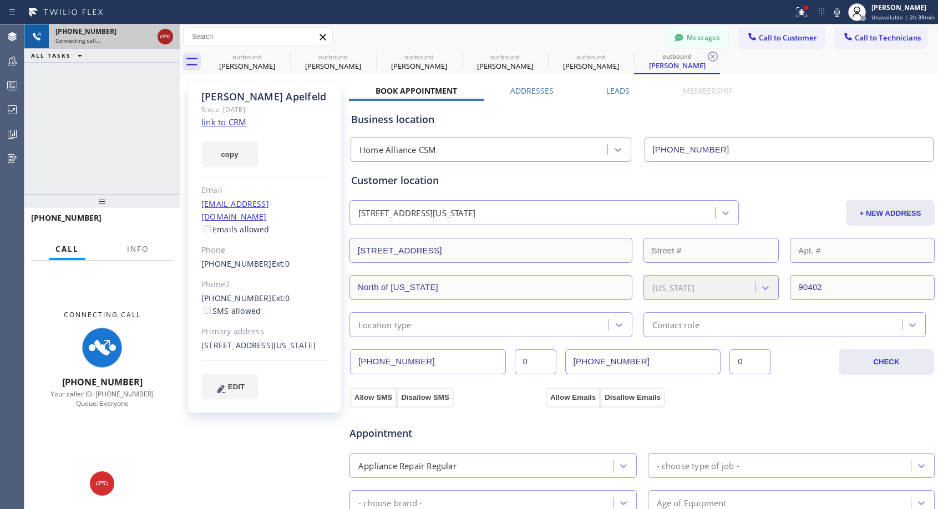
click at [161, 38] on icon at bounding box center [165, 36] width 13 height 13
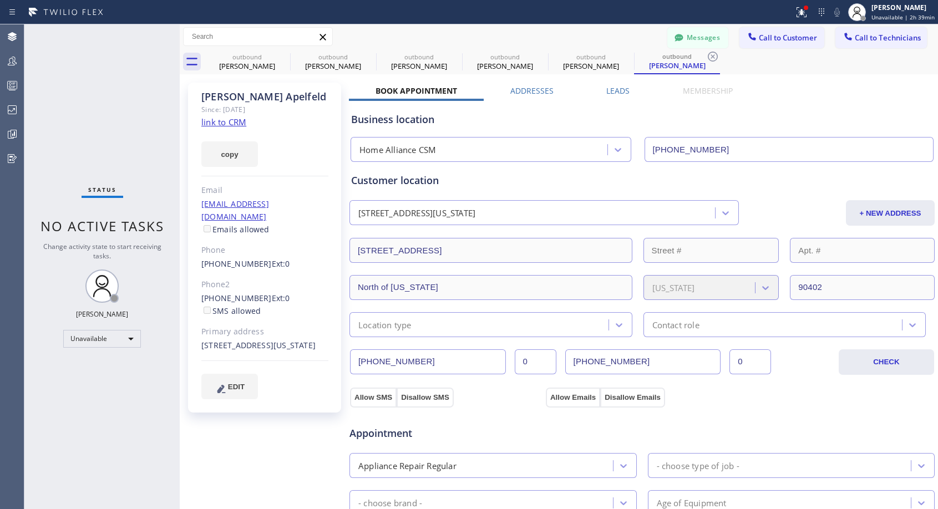
click at [161, 38] on div "Status No active tasks Change activity state to start receiving tasks. [PERSON_…" at bounding box center [101, 266] width 155 height 485
click at [287, 56] on icon at bounding box center [283, 57] width 10 height 10
click at [0, 0] on icon at bounding box center [0, 0] width 0 height 0
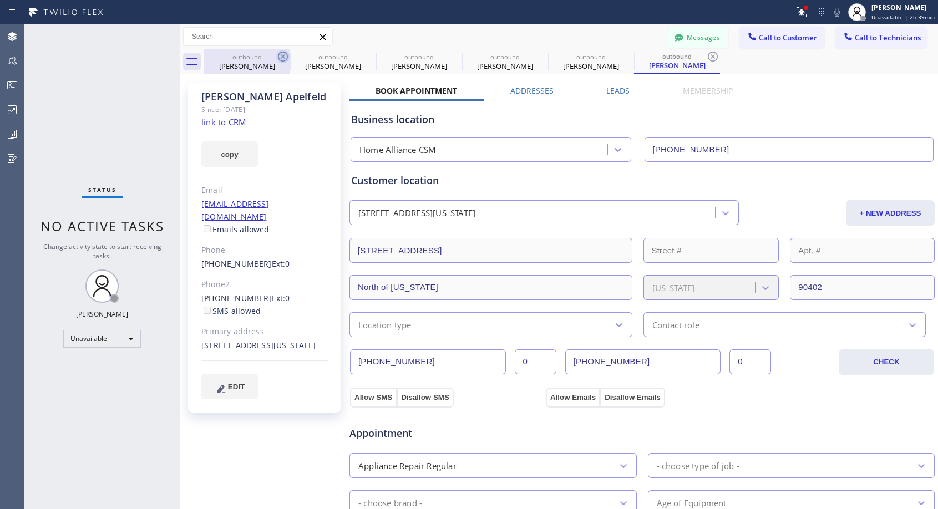
click at [0, 0] on icon at bounding box center [0, 0] width 0 height 0
click at [708, 56] on icon at bounding box center [713, 57] width 10 height 10
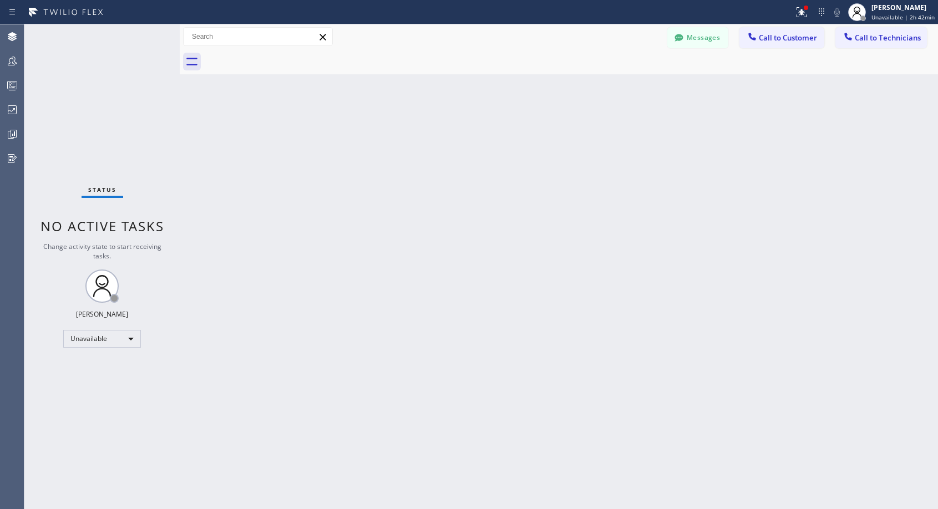
click at [785, 34] on span "Call to Customer" at bounding box center [788, 38] width 58 height 10
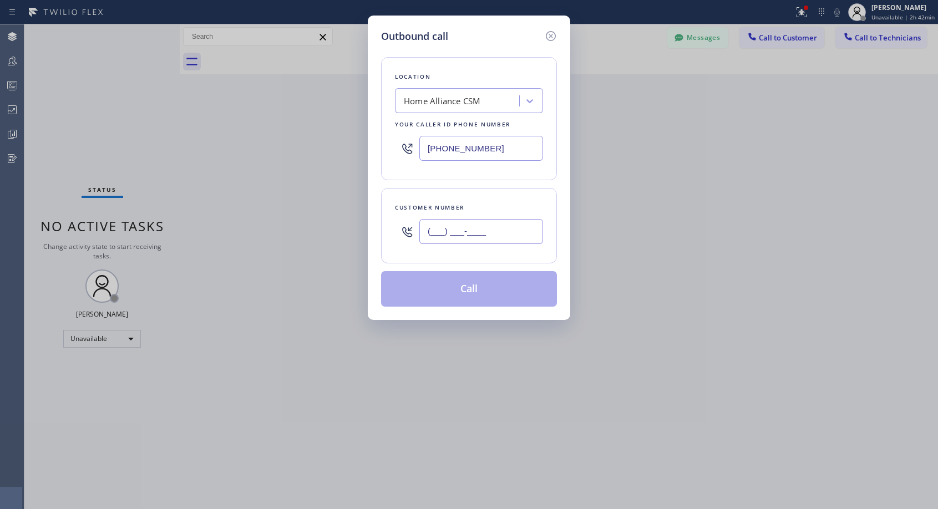
click at [481, 230] on input "(___) ___-____" at bounding box center [481, 231] width 124 height 25
paste input "206) 256-1289"
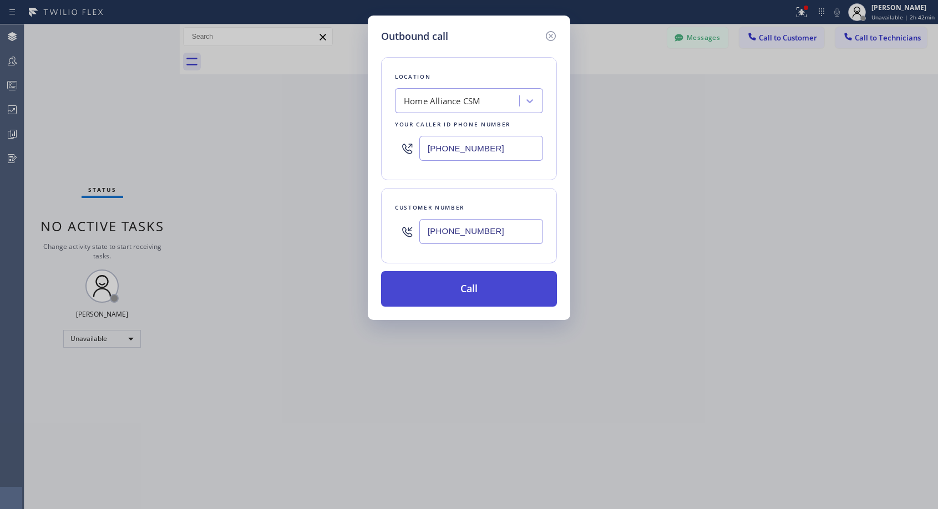
type input "[PHONE_NUMBER]"
drag, startPoint x: 473, startPoint y: 293, endPoint x: 479, endPoint y: 94, distance: 198.7
click at [473, 292] on button "Call" at bounding box center [469, 288] width 176 height 35
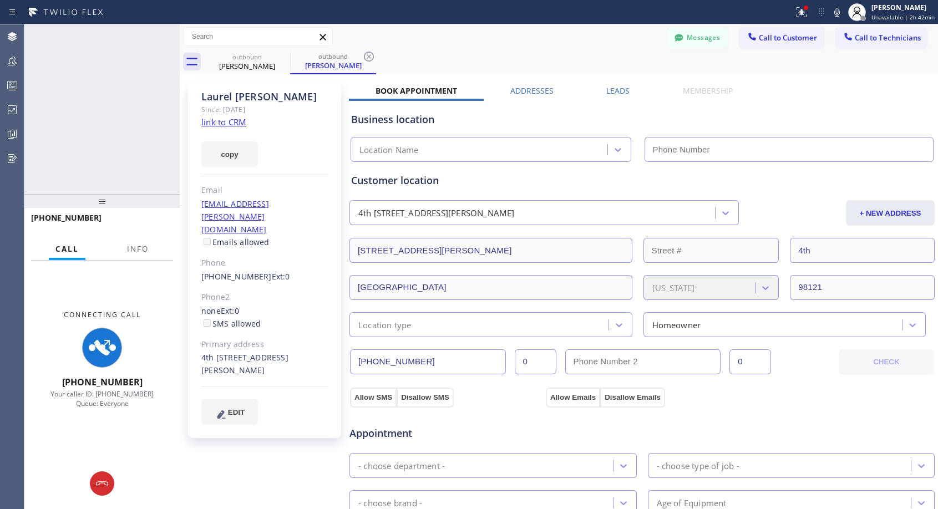
type input "[PHONE_NUMBER]"
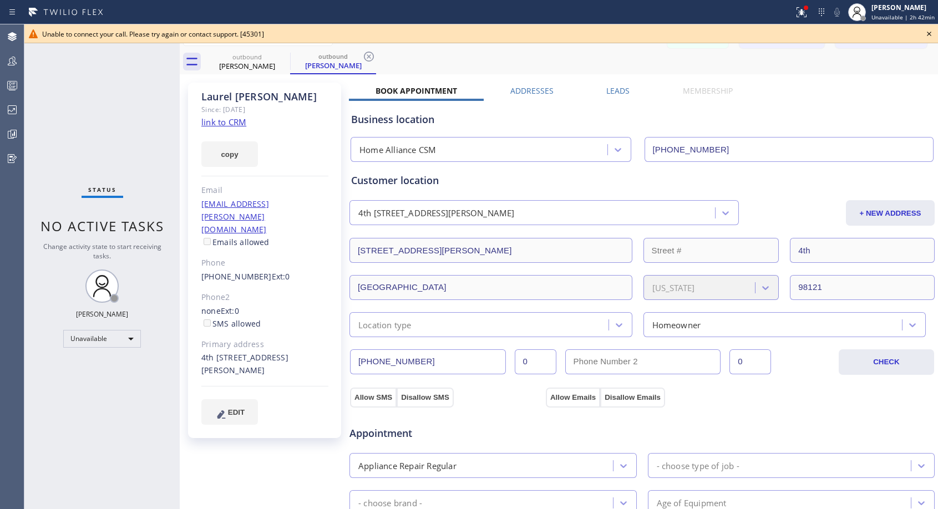
click at [925, 34] on icon at bounding box center [928, 33] width 13 height 13
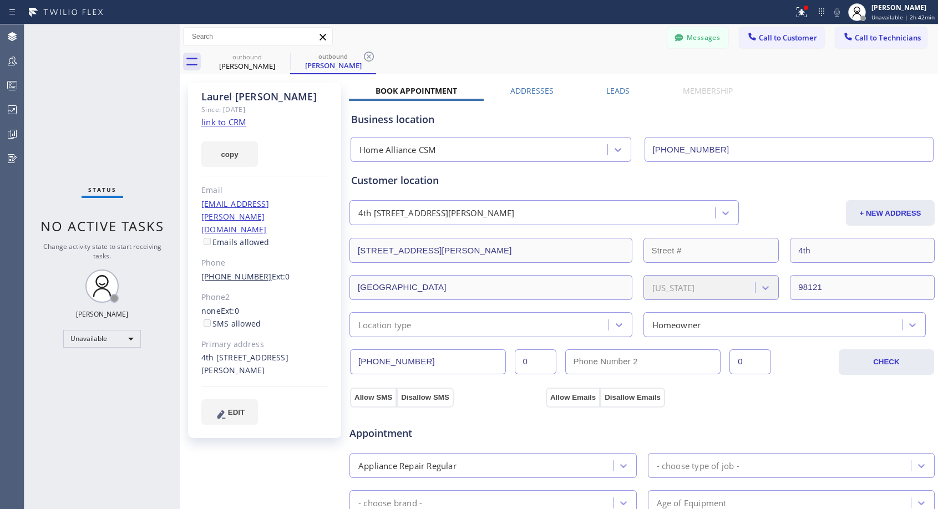
click at [245, 271] on link "[PHONE_NUMBER]" at bounding box center [236, 276] width 70 height 11
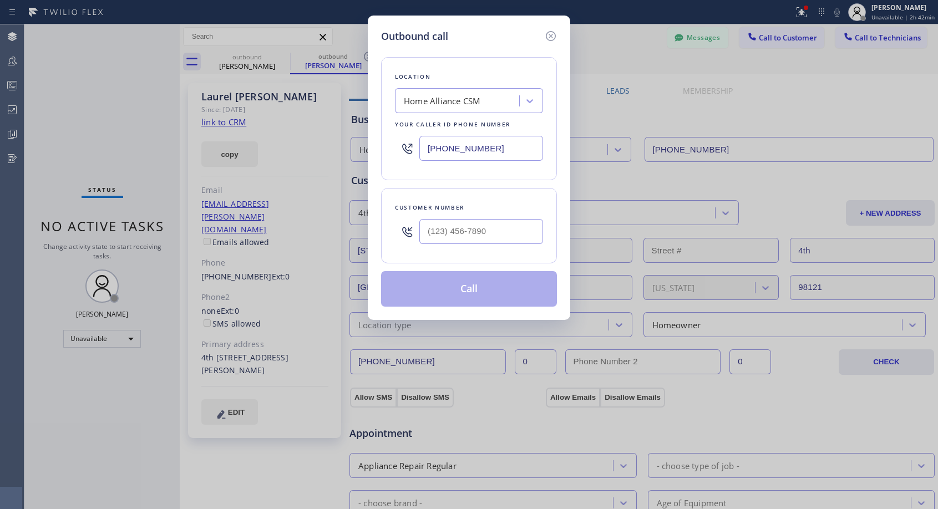
type input "[PHONE_NUMBER]"
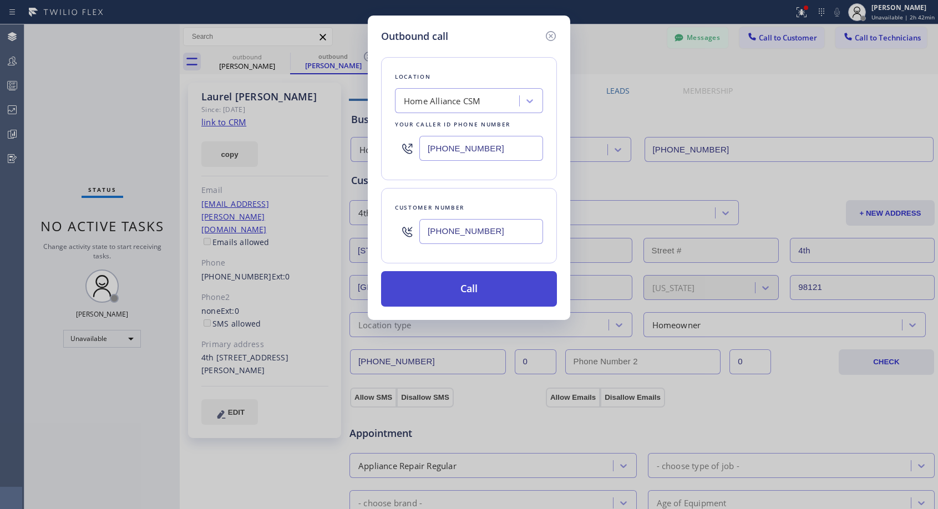
click at [465, 286] on button "Call" at bounding box center [469, 288] width 176 height 35
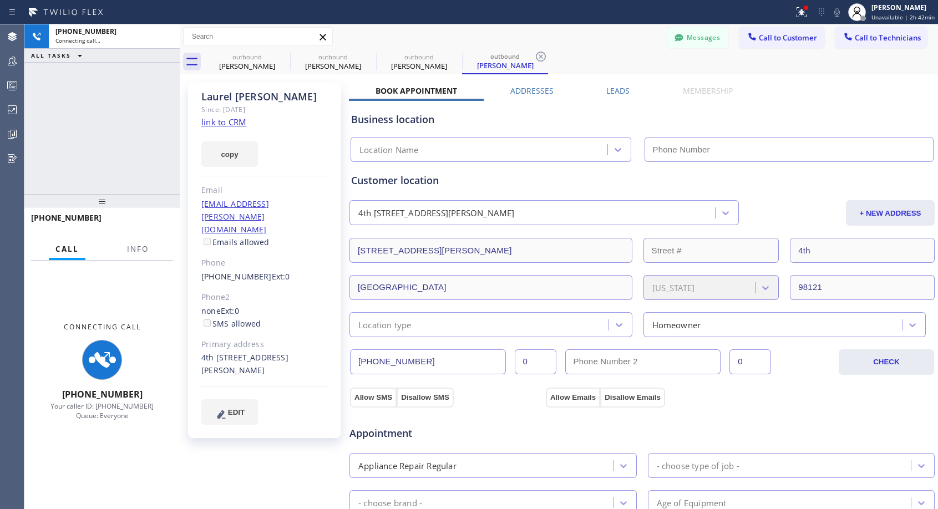
type input "[PHONE_NUMBER]"
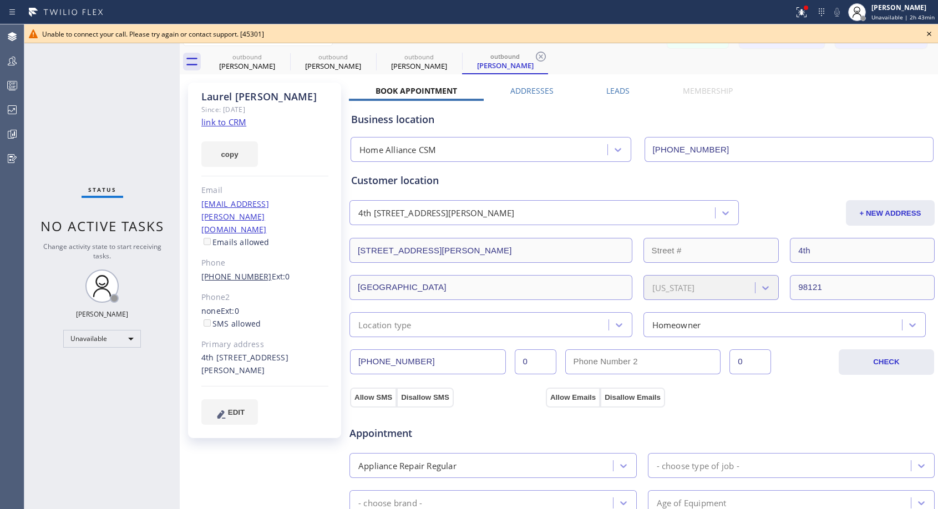
click at [250, 271] on link "[PHONE_NUMBER]" at bounding box center [236, 276] width 70 height 11
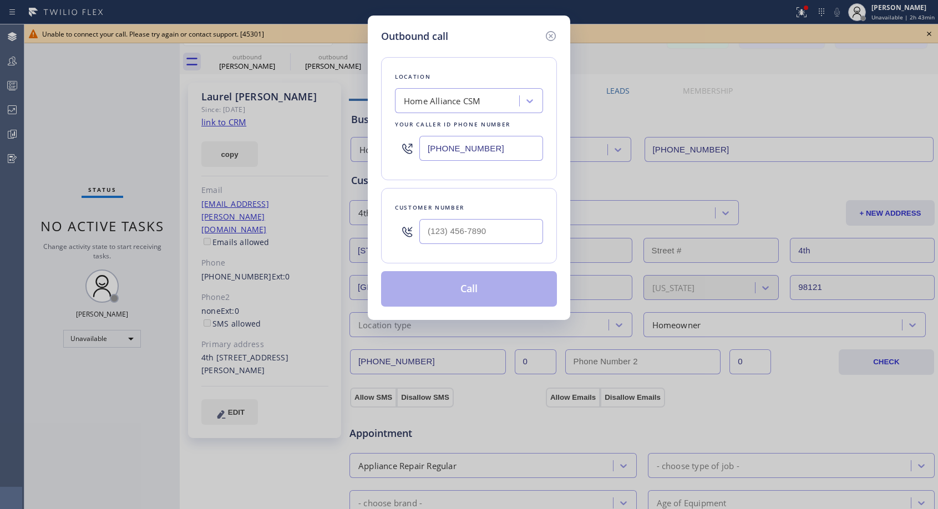
type input "[PHONE_NUMBER]"
click at [505, 293] on button "Call" at bounding box center [469, 288] width 176 height 35
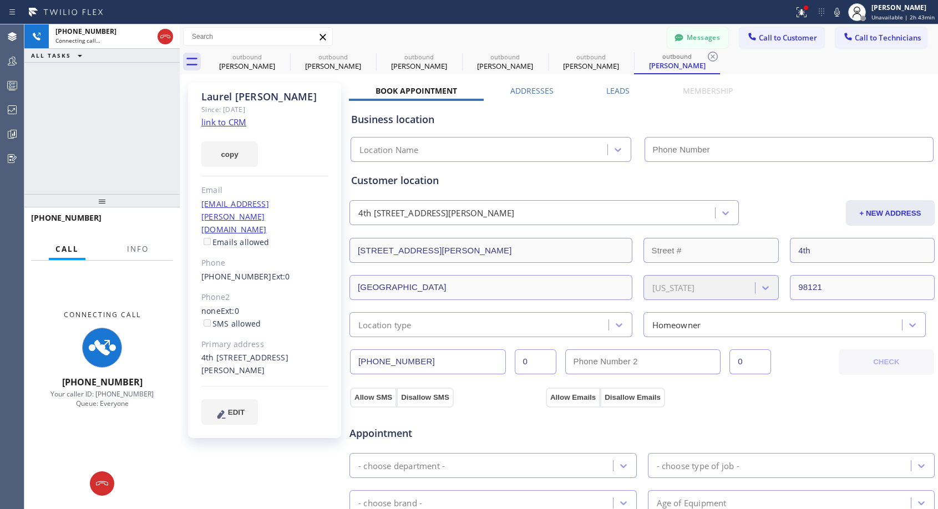
type input "[PHONE_NUMBER]"
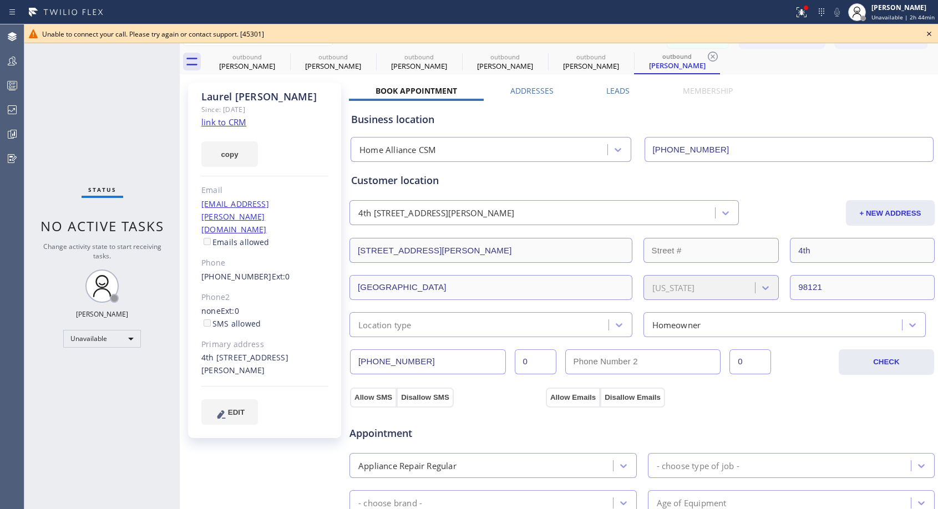
click at [928, 35] on icon at bounding box center [929, 34] width 4 height 4
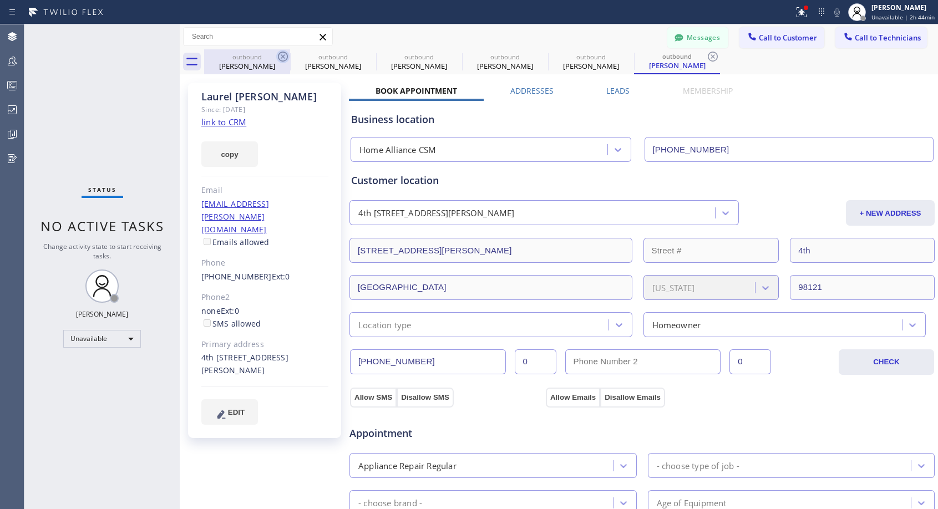
click at [280, 57] on icon at bounding box center [282, 56] width 13 height 13
click at [0, 0] on icon at bounding box center [0, 0] width 0 height 0
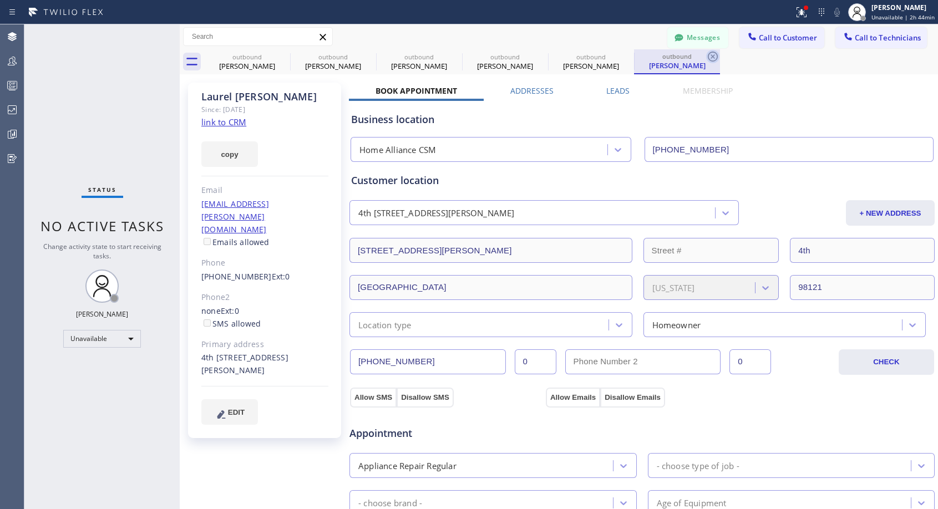
click at [706, 57] on icon at bounding box center [712, 56] width 13 height 13
click at [281, 57] on div "outbound [PERSON_NAME] outbound [PERSON_NAME] outbound [PERSON_NAME] outbound […" at bounding box center [571, 61] width 734 height 25
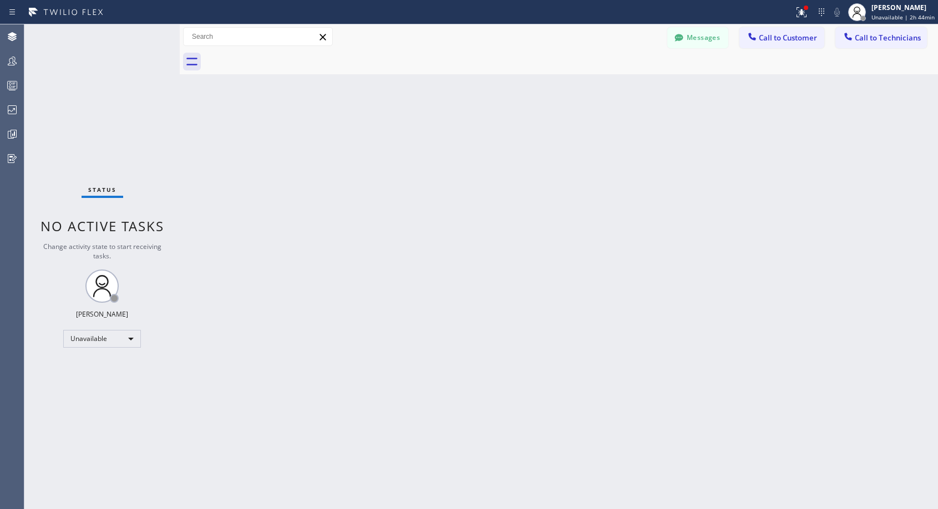
click at [281, 57] on div at bounding box center [571, 61] width 734 height 25
click at [773, 36] on span "Call to Customer" at bounding box center [788, 38] width 58 height 10
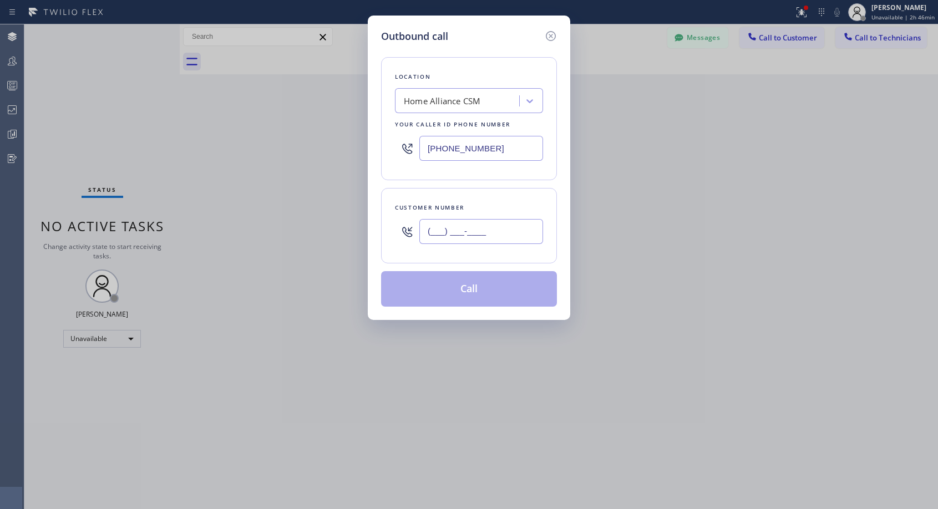
click at [468, 231] on input "(___) ___-____" at bounding box center [481, 231] width 124 height 25
paste input "786) 566-3004"
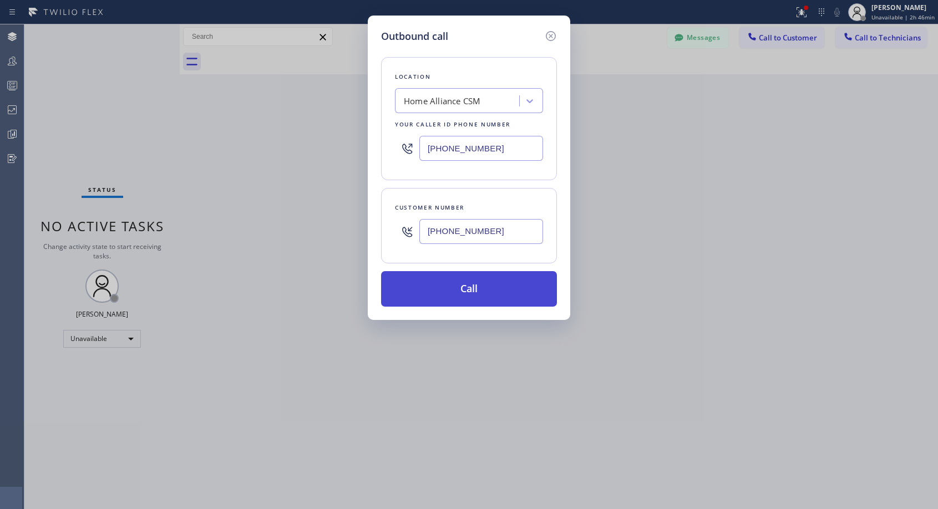
type input "[PHONE_NUMBER]"
click at [491, 291] on button "Call" at bounding box center [469, 288] width 176 height 35
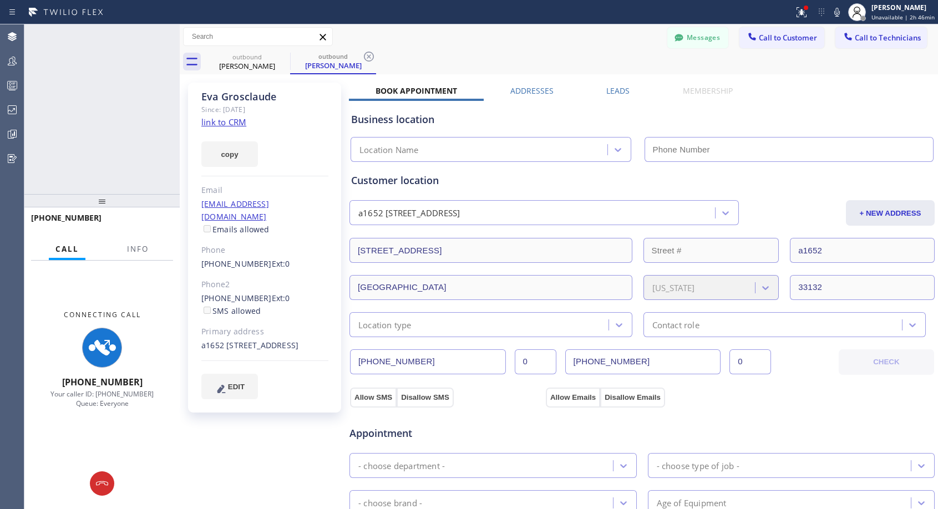
type input "[PHONE_NUMBER]"
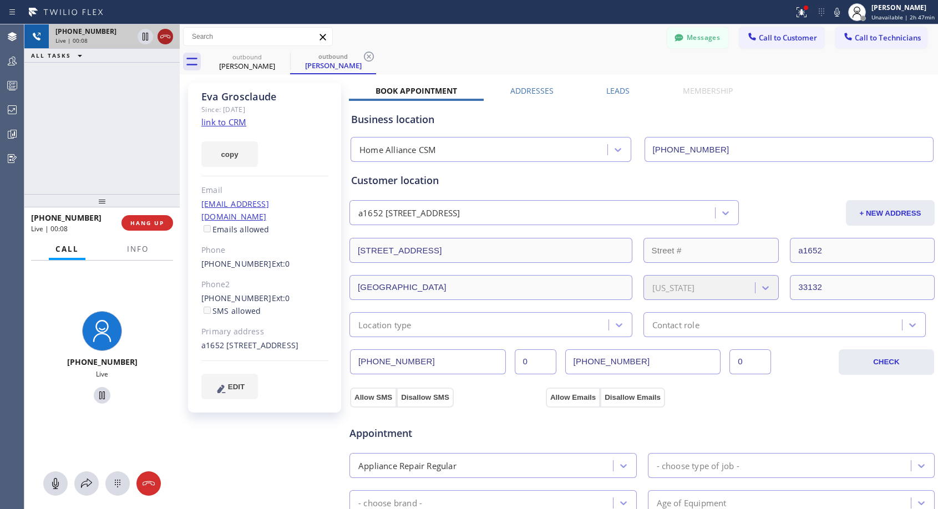
click at [168, 40] on icon at bounding box center [165, 36] width 13 height 13
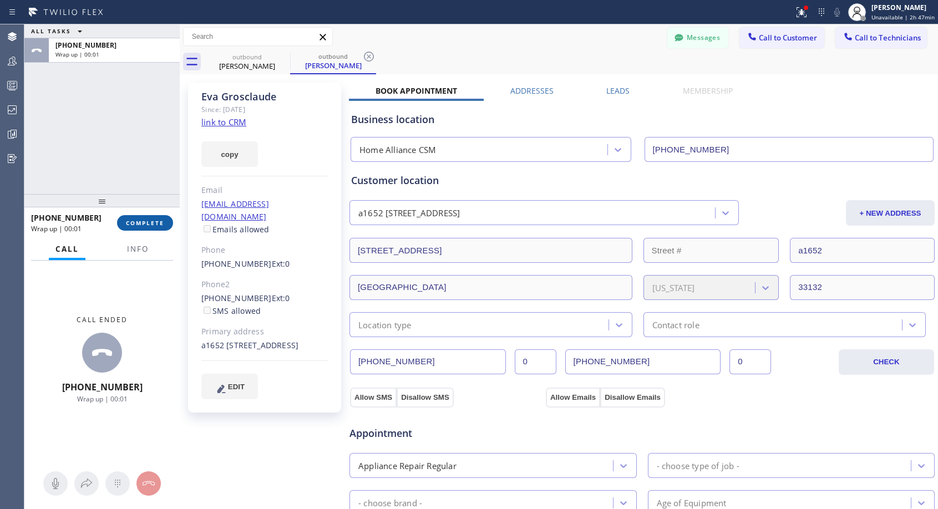
click at [156, 223] on span "COMPLETE" at bounding box center [145, 223] width 38 height 8
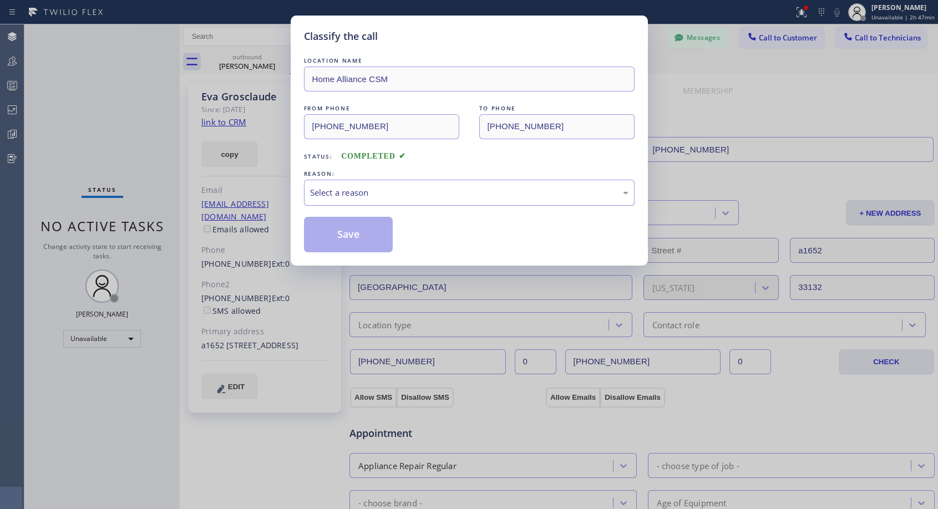
drag, startPoint x: 475, startPoint y: 194, endPoint x: 470, endPoint y: 201, distance: 9.1
click at [476, 194] on div "Select a reason" at bounding box center [469, 192] width 318 height 13
click at [378, 238] on button "Save" at bounding box center [348, 234] width 89 height 35
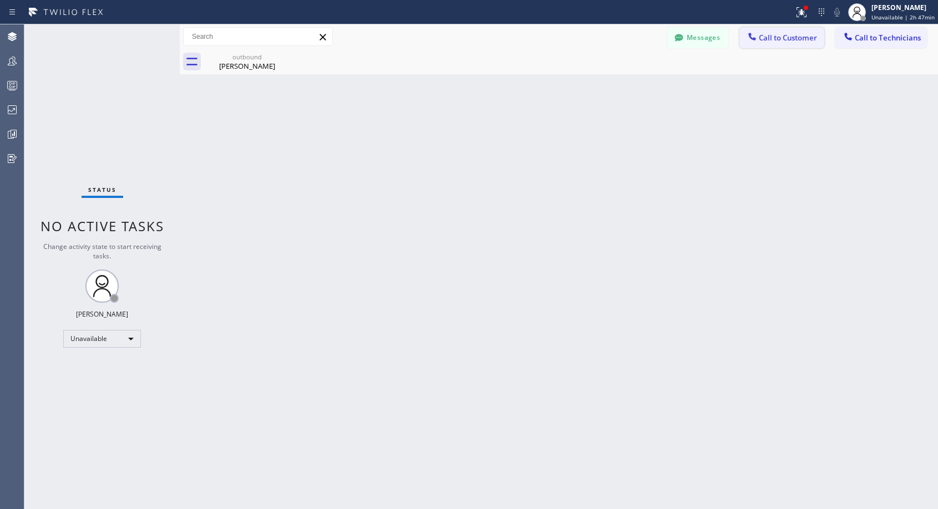
click at [754, 31] on icon at bounding box center [752, 36] width 11 height 11
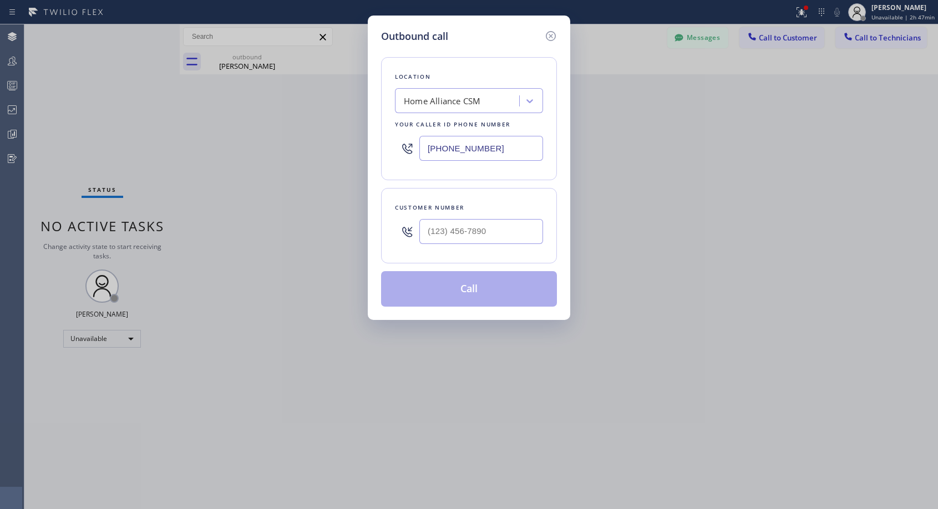
click at [518, 190] on div "Customer number" at bounding box center [469, 225] width 176 height 75
click at [429, 231] on input "(___) ___-____" at bounding box center [481, 231] width 124 height 25
paste input "786) 566-3004"
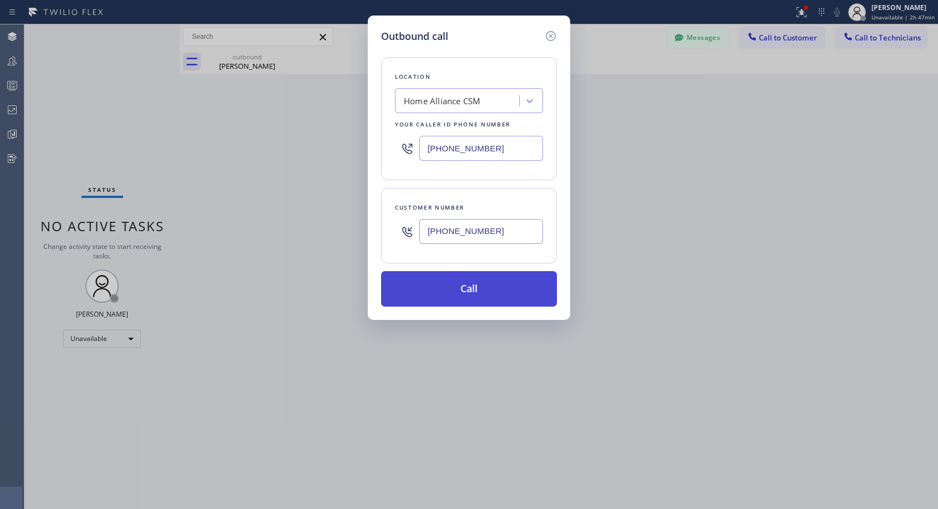
type input "[PHONE_NUMBER]"
click at [479, 289] on button "Call" at bounding box center [469, 288] width 176 height 35
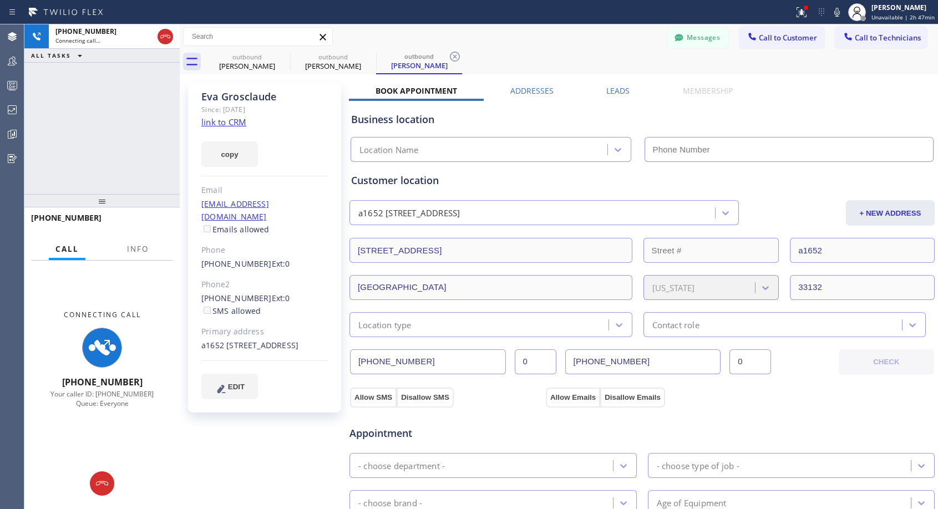
type input "[PHONE_NUMBER]"
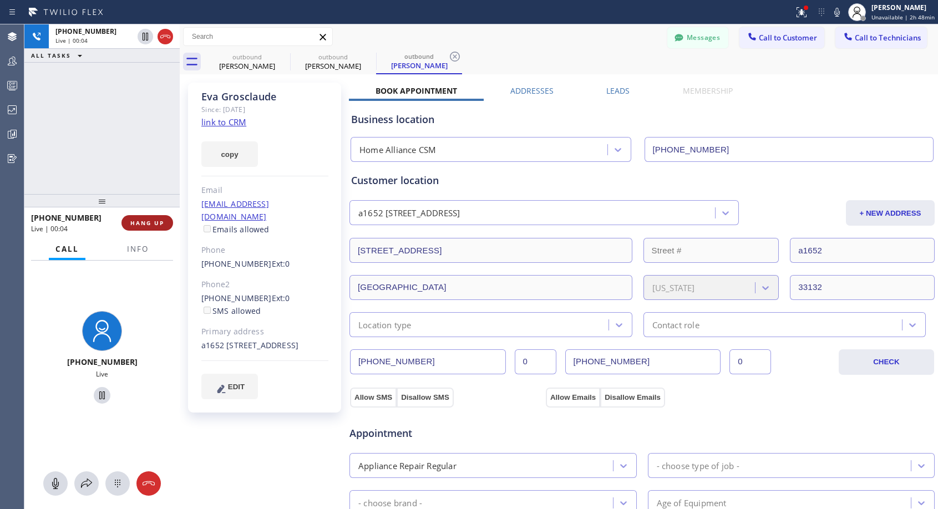
click at [150, 223] on span "HANG UP" at bounding box center [147, 223] width 34 height 8
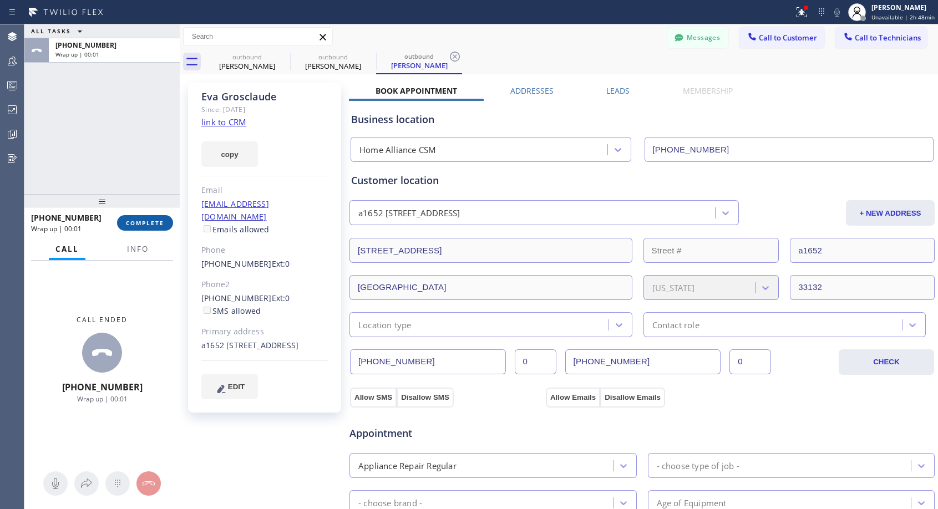
click at [161, 220] on span "COMPLETE" at bounding box center [145, 223] width 38 height 8
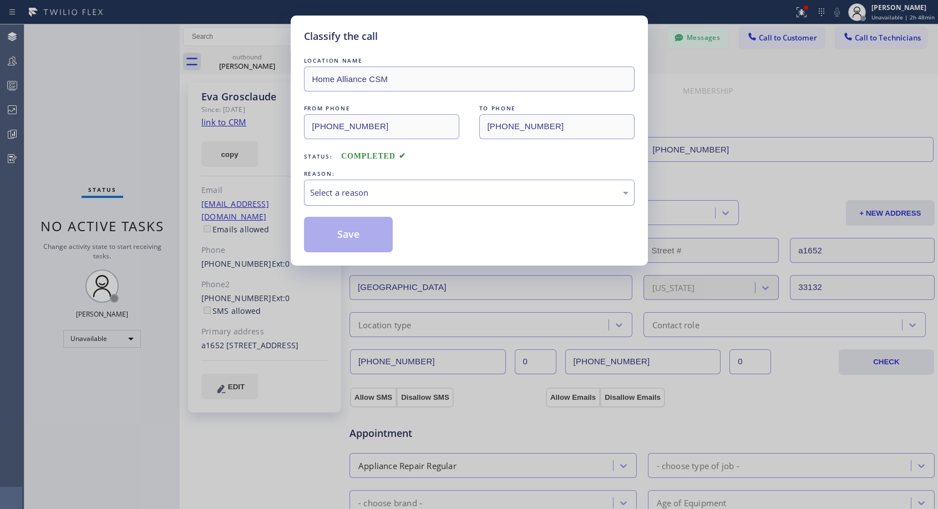
click at [363, 192] on div "Select a reason" at bounding box center [469, 192] width 318 height 13
click at [342, 236] on button "Save" at bounding box center [348, 234] width 89 height 35
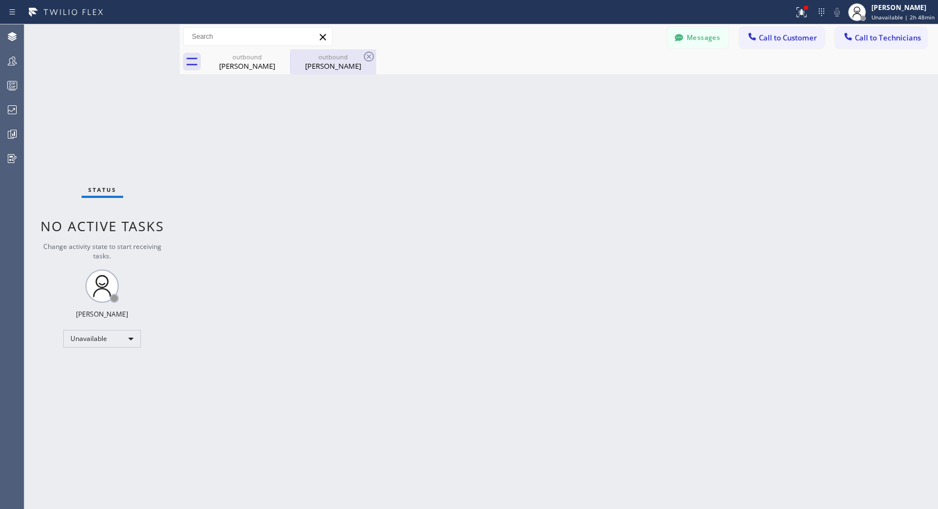
click at [317, 64] on div "[PERSON_NAME]" at bounding box center [333, 66] width 84 height 10
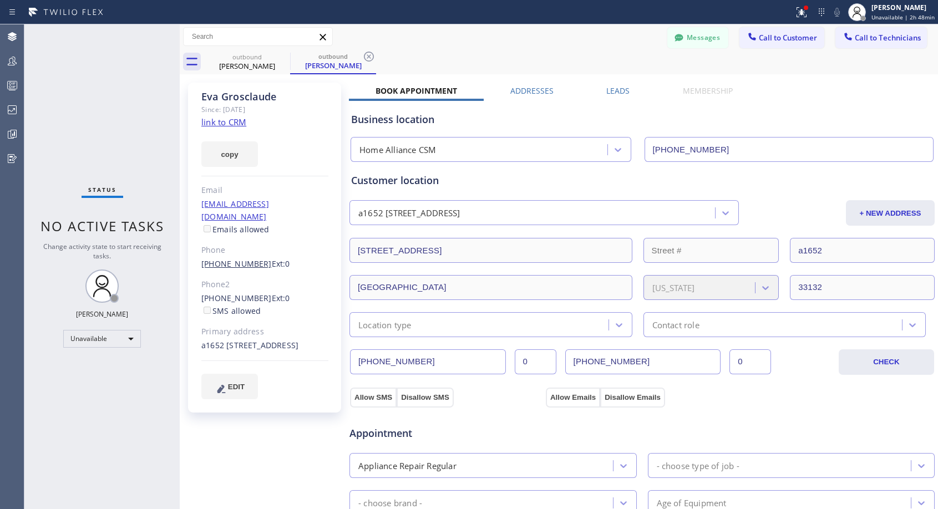
click at [234, 258] on link "[PHONE_NUMBER]" at bounding box center [236, 263] width 70 height 11
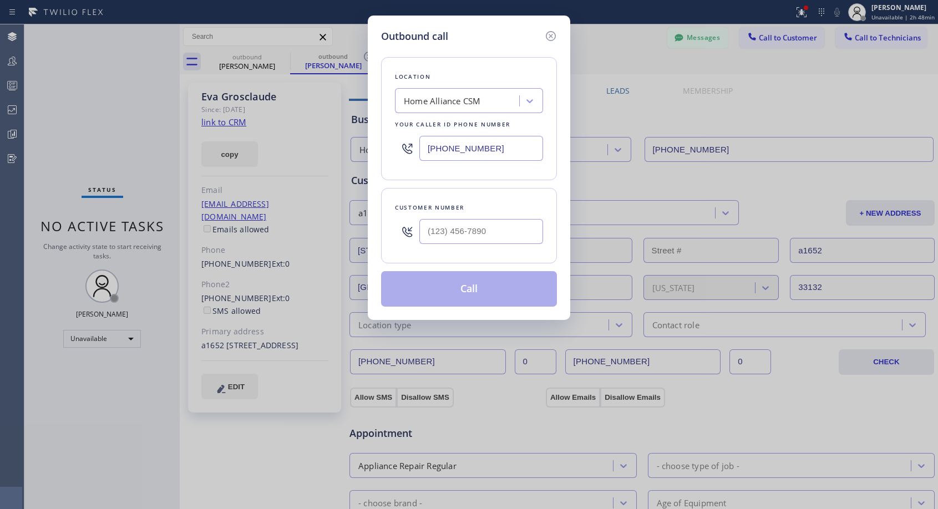
type input "[PHONE_NUMBER]"
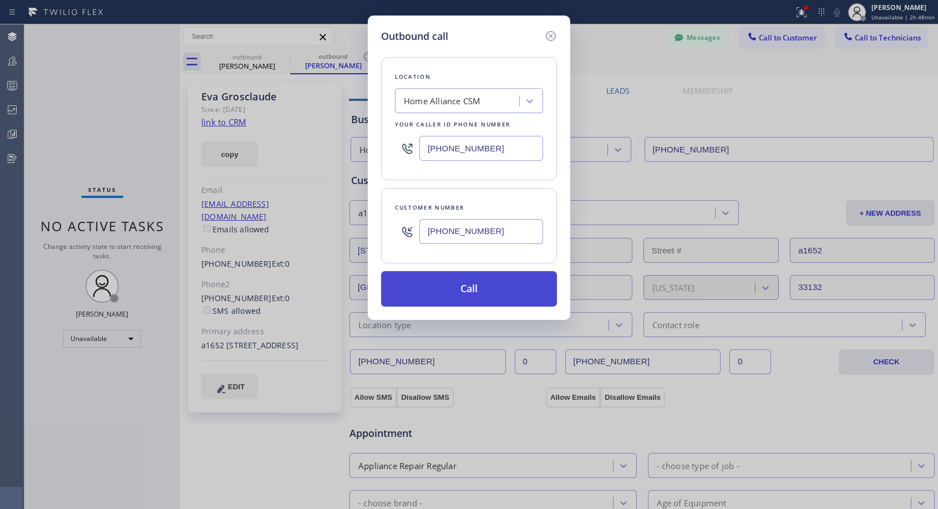
click at [466, 293] on button "Call" at bounding box center [469, 288] width 176 height 35
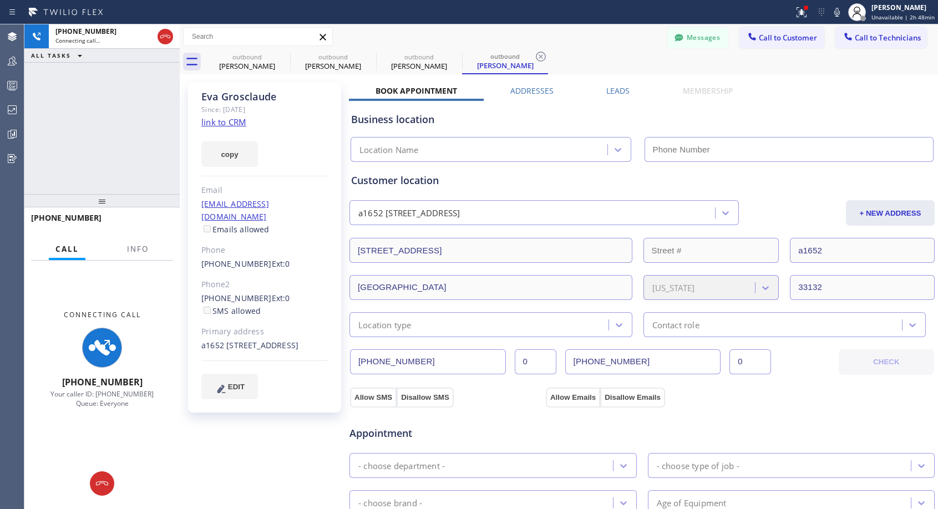
type input "[PHONE_NUMBER]"
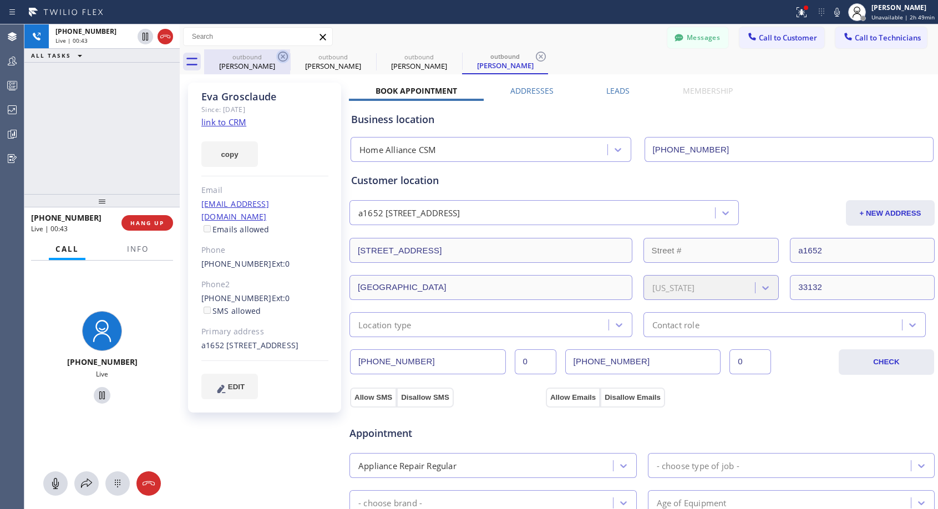
click at [283, 55] on icon at bounding box center [282, 56] width 13 height 13
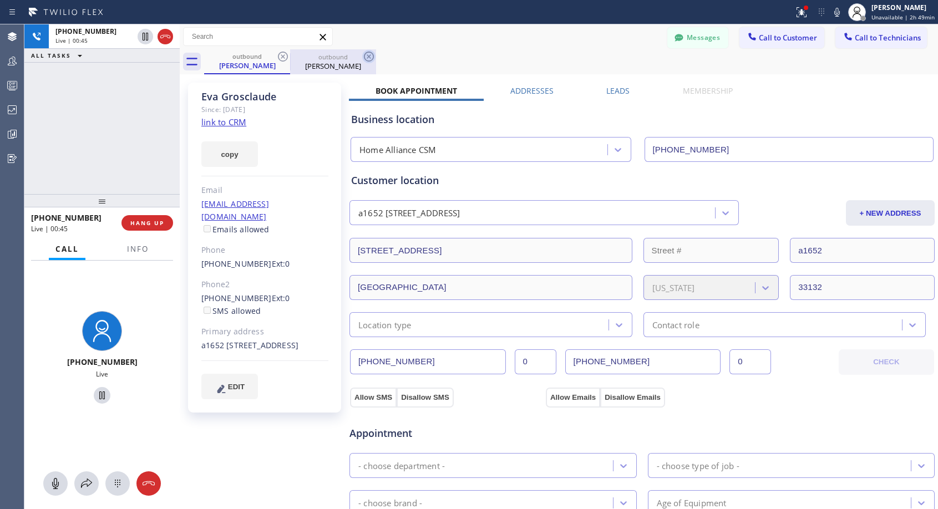
click at [283, 55] on icon at bounding box center [282, 56] width 13 height 13
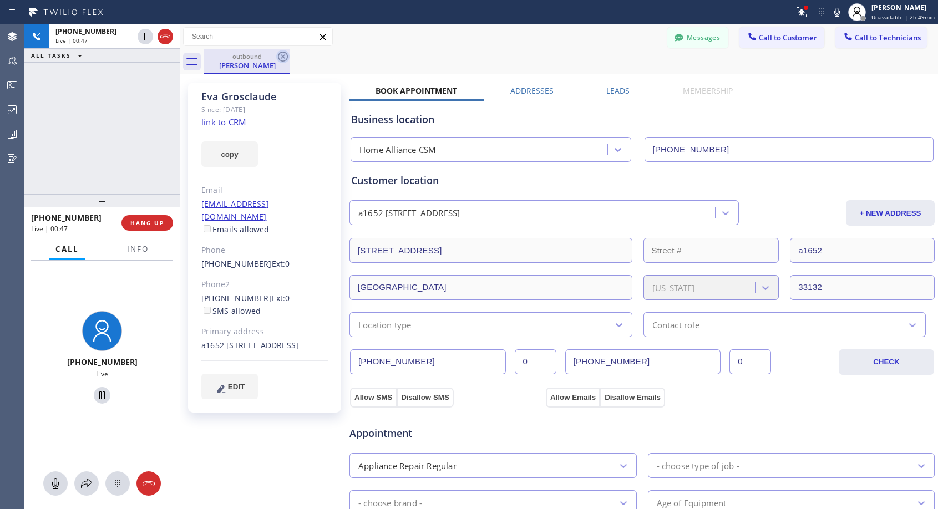
click at [283, 55] on icon at bounding box center [282, 56] width 13 height 13
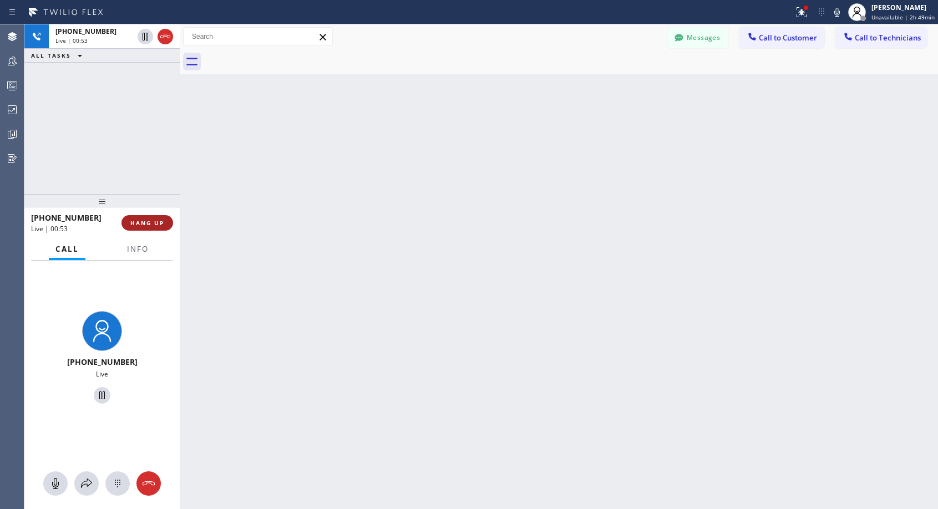
click at [153, 225] on span "HANG UP" at bounding box center [147, 223] width 34 height 8
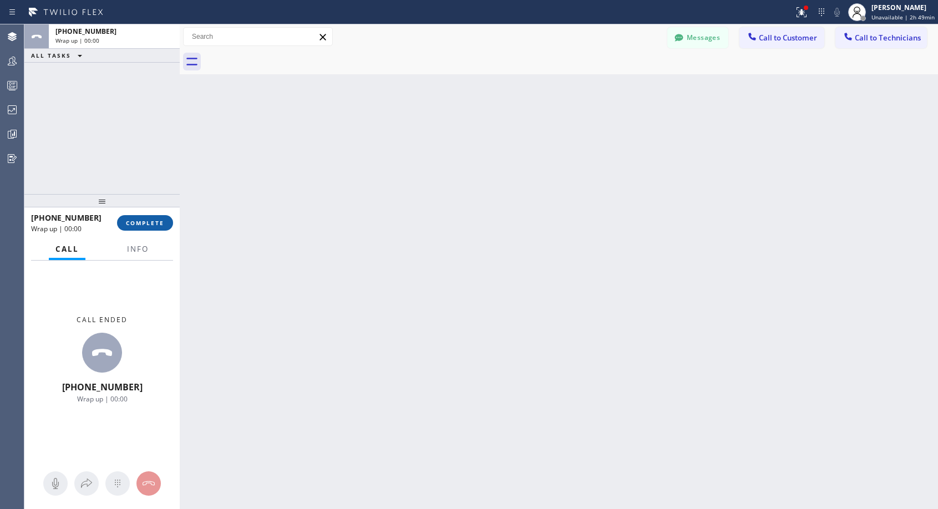
click at [153, 225] on span "COMPLETE" at bounding box center [145, 223] width 38 height 8
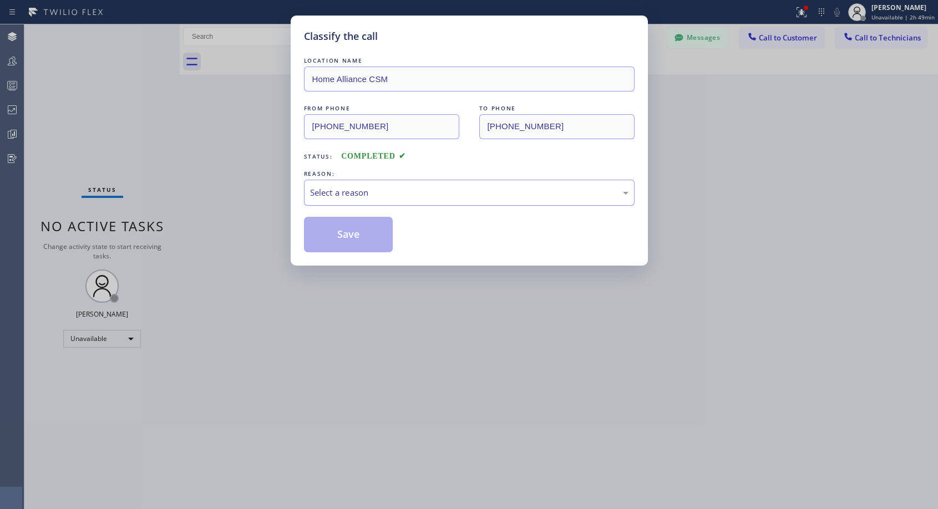
click at [308, 195] on div "Select a reason" at bounding box center [469, 193] width 331 height 26
click at [333, 229] on button "Save" at bounding box center [348, 234] width 89 height 35
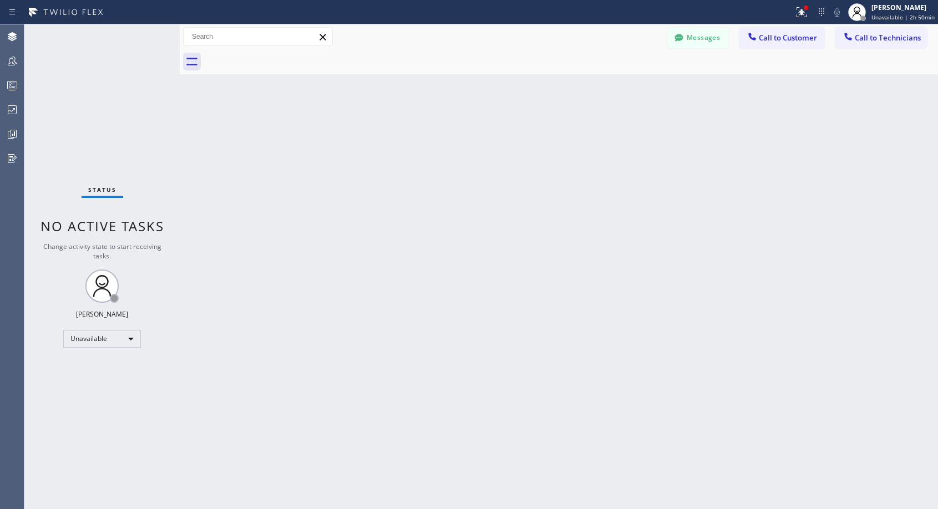
drag, startPoint x: 767, startPoint y: 36, endPoint x: 723, endPoint y: 65, distance: 52.3
click at [764, 42] on span "Call to Customer" at bounding box center [788, 38] width 58 height 10
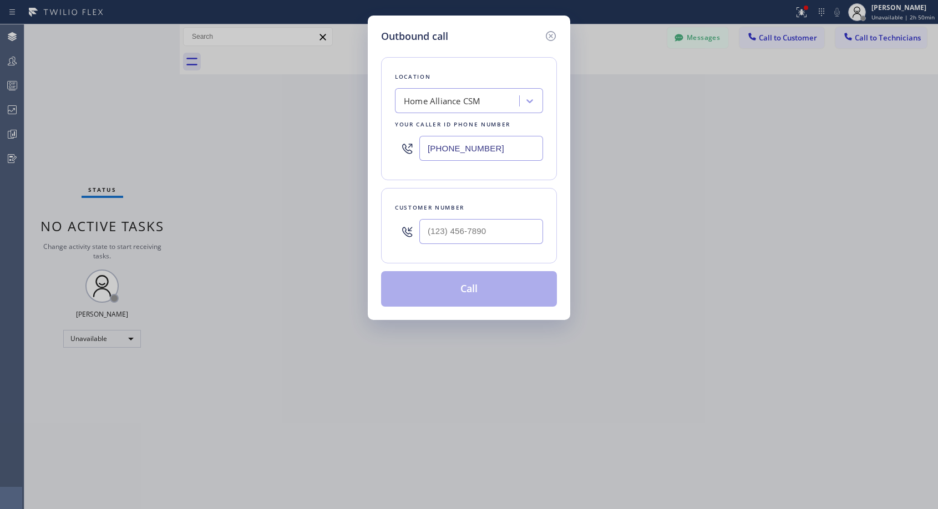
click at [430, 267] on div "Location Home Alliance CSM Your caller id phone number [PHONE_NUMBER] Customer …" at bounding box center [469, 175] width 176 height 263
drag, startPoint x: 449, startPoint y: 227, endPoint x: 440, endPoint y: 230, distance: 9.3
click at [448, 228] on input "(___) ___-____" at bounding box center [481, 231] width 124 height 25
paste input "323) 656-5552"
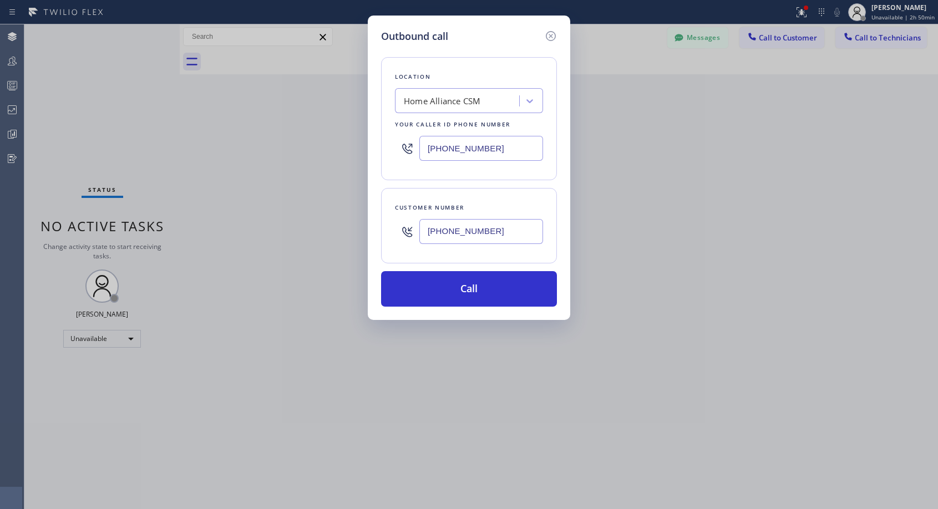
click at [499, 230] on input "[PHONE_NUMBER]" at bounding box center [481, 231] width 124 height 25
type input "[PHONE_NUMBER]"
click at [490, 297] on button "Call" at bounding box center [469, 288] width 176 height 35
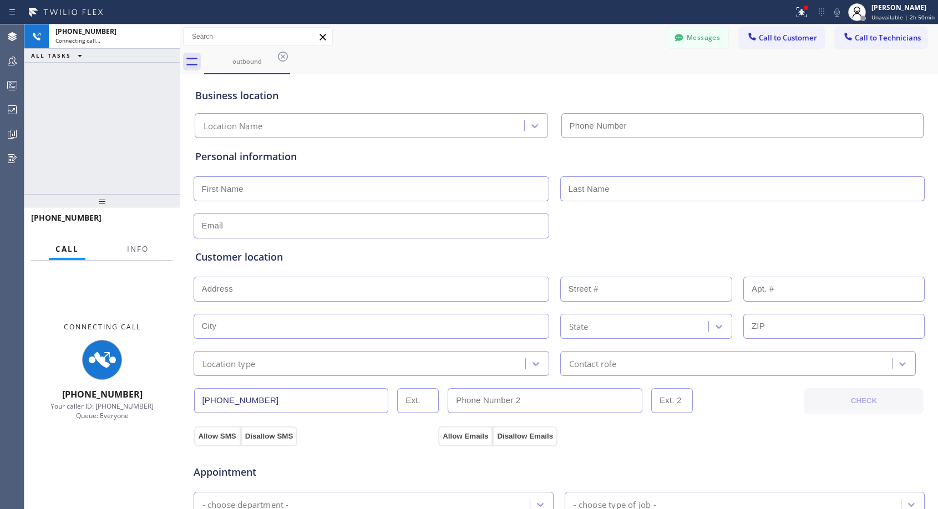
type input "[PHONE_NUMBER]"
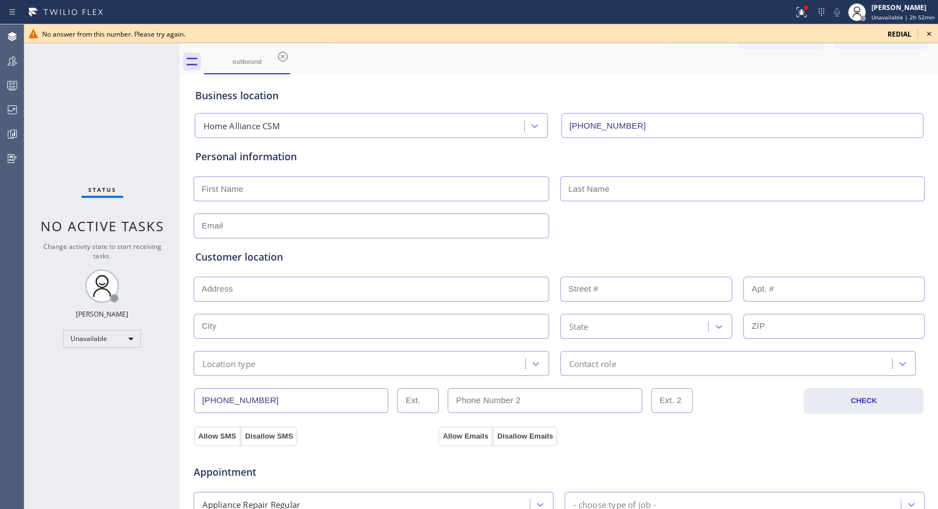
click at [931, 34] on icon at bounding box center [928, 33] width 13 height 13
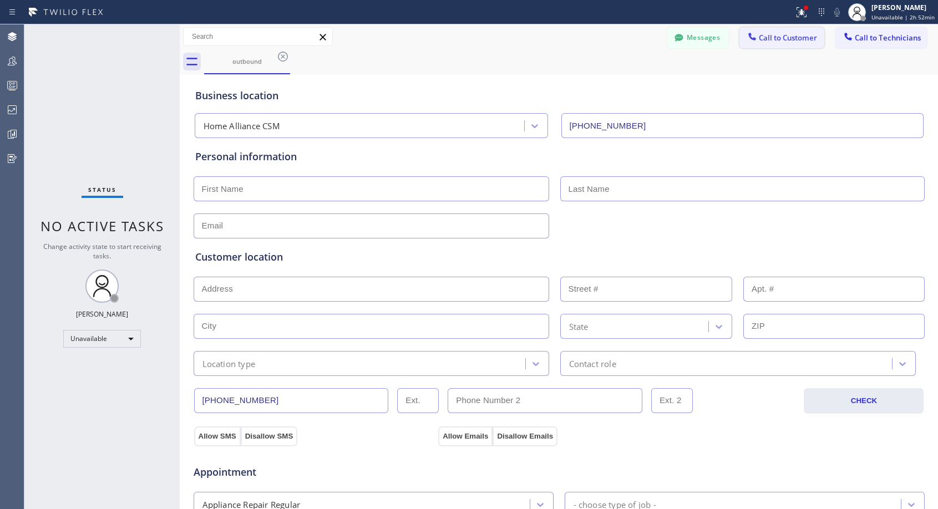
click at [803, 39] on span "Call to Customer" at bounding box center [788, 38] width 58 height 10
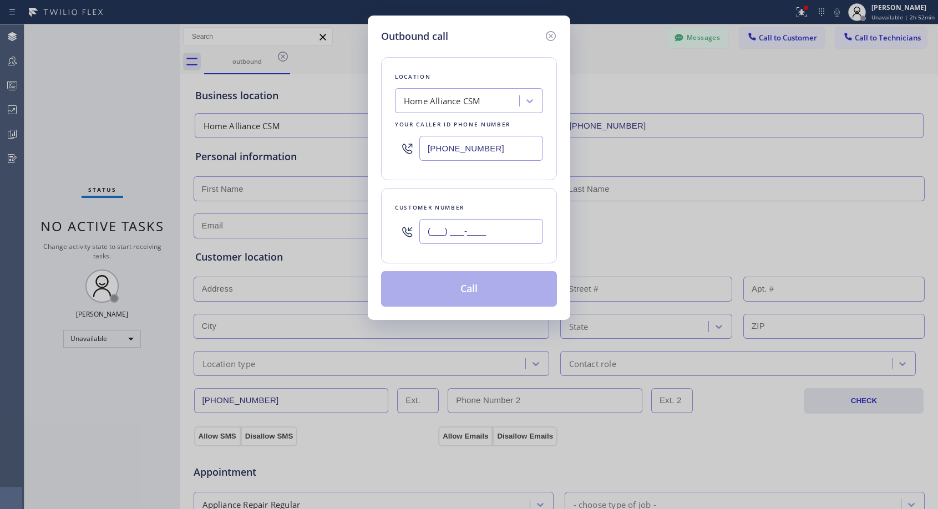
click at [444, 234] on input "(___) ___-____" at bounding box center [481, 231] width 124 height 25
paste input "323) 656-5552"
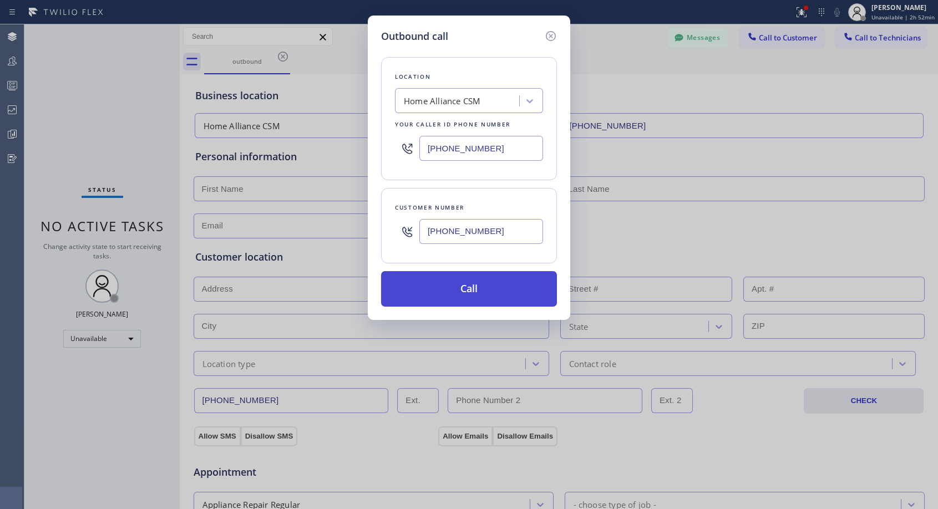
type input "[PHONE_NUMBER]"
click at [481, 281] on button "Call" at bounding box center [469, 288] width 176 height 35
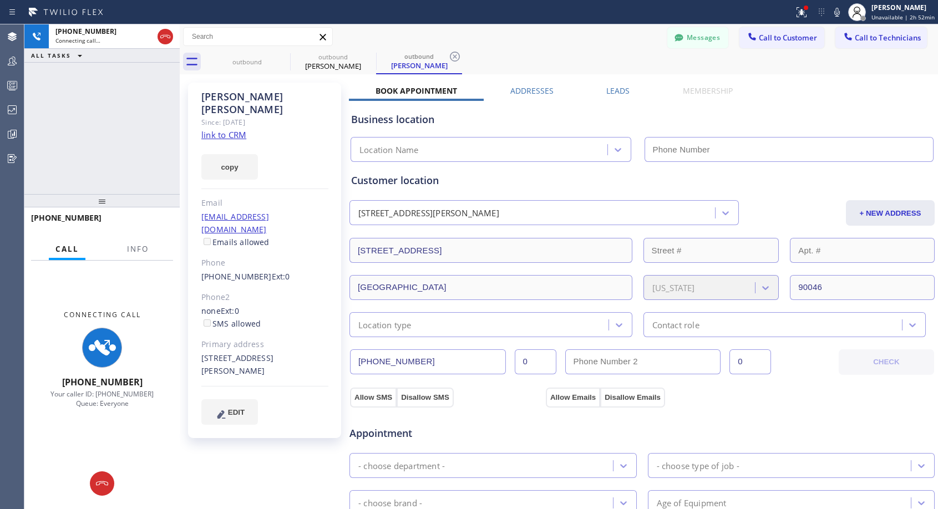
type input "[PHONE_NUMBER]"
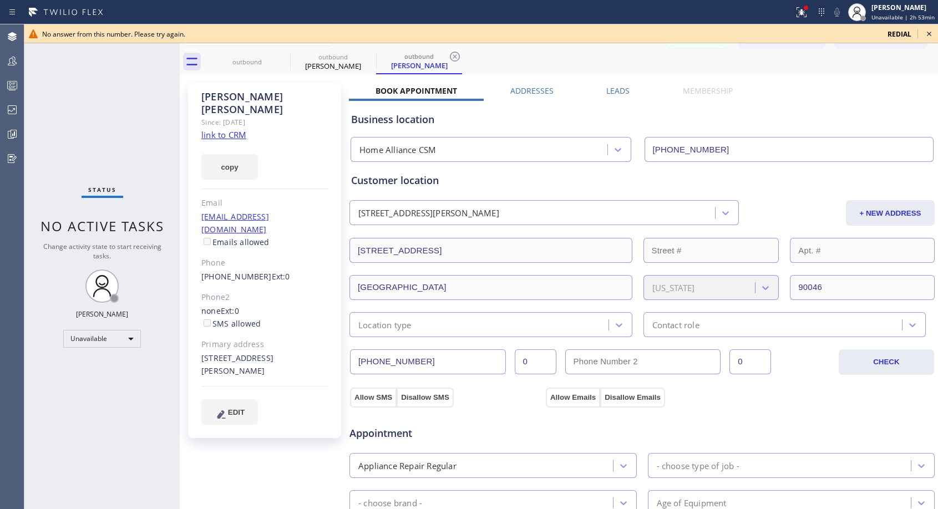
click at [926, 35] on icon at bounding box center [928, 33] width 13 height 13
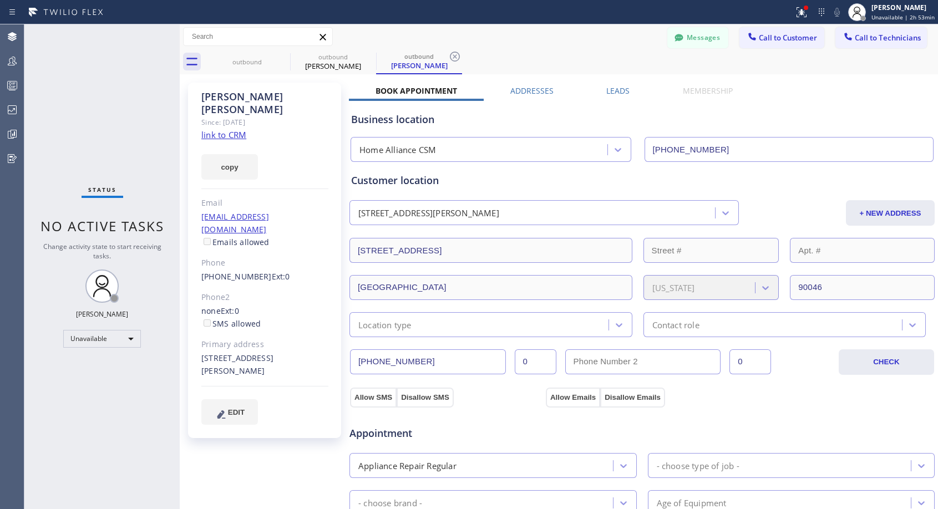
drag, startPoint x: 775, startPoint y: 37, endPoint x: 589, endPoint y: 175, distance: 232.1
click at [774, 37] on span "Call to Customer" at bounding box center [788, 38] width 58 height 10
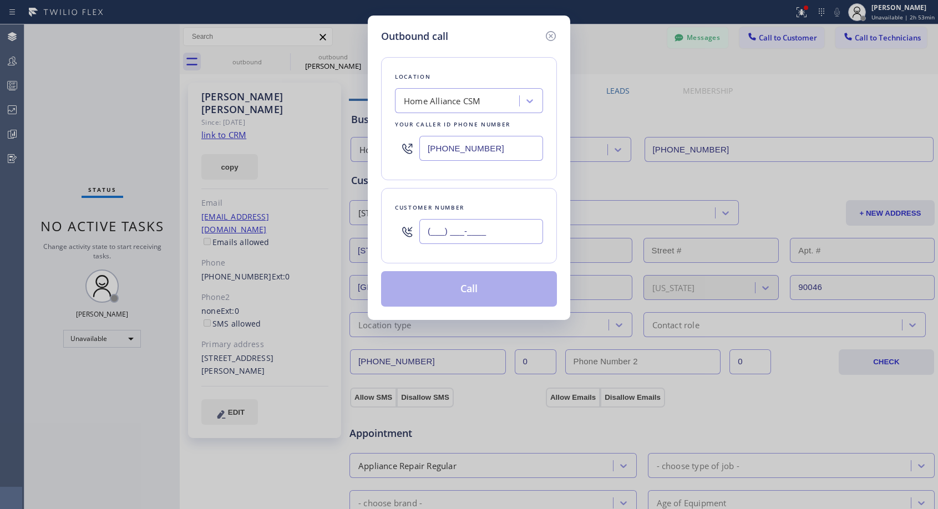
click at [490, 237] on input "(___) ___-____" at bounding box center [481, 231] width 124 height 25
paste input "323) 656-5552"
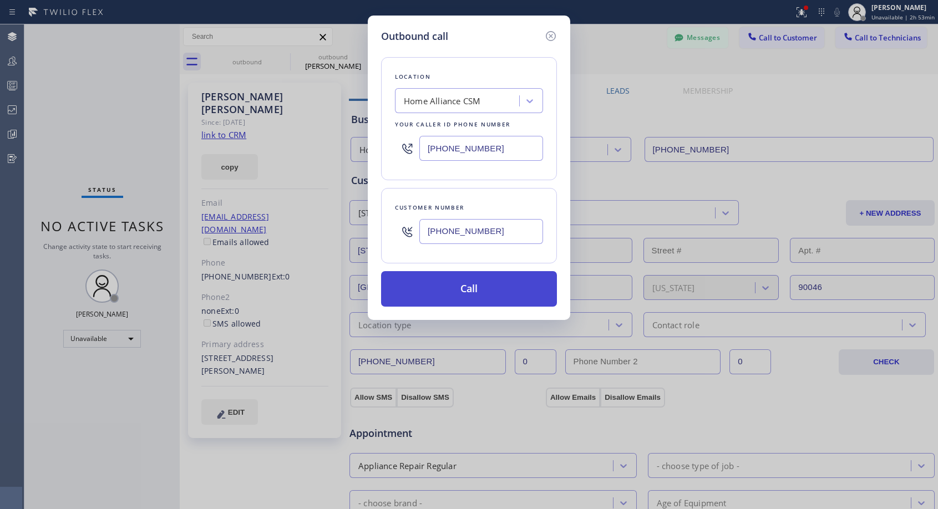
type input "[PHONE_NUMBER]"
click at [496, 282] on button "Call" at bounding box center [469, 288] width 176 height 35
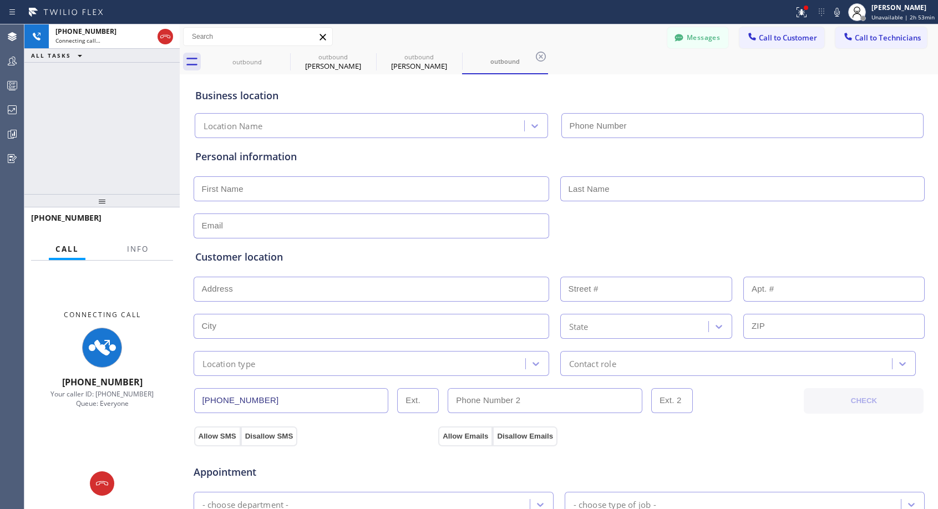
type input "[PHONE_NUMBER]"
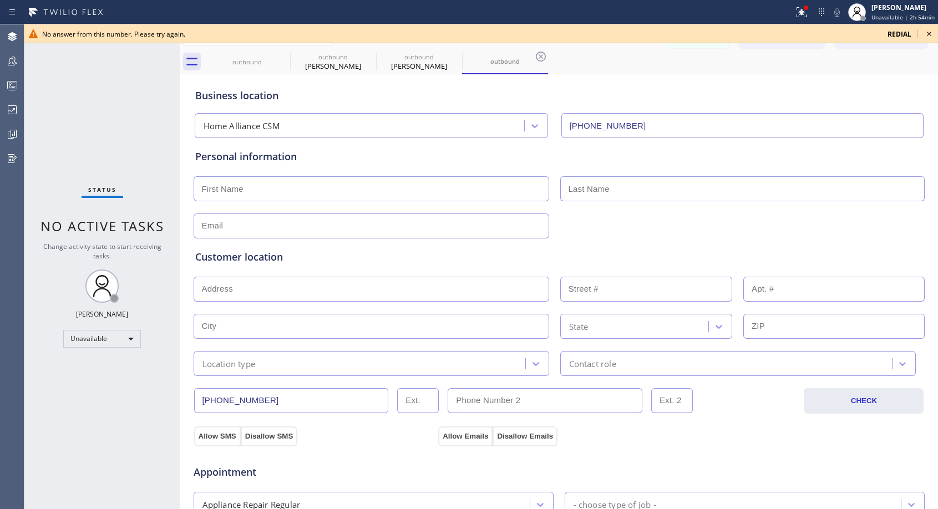
click at [927, 36] on icon at bounding box center [928, 33] width 13 height 13
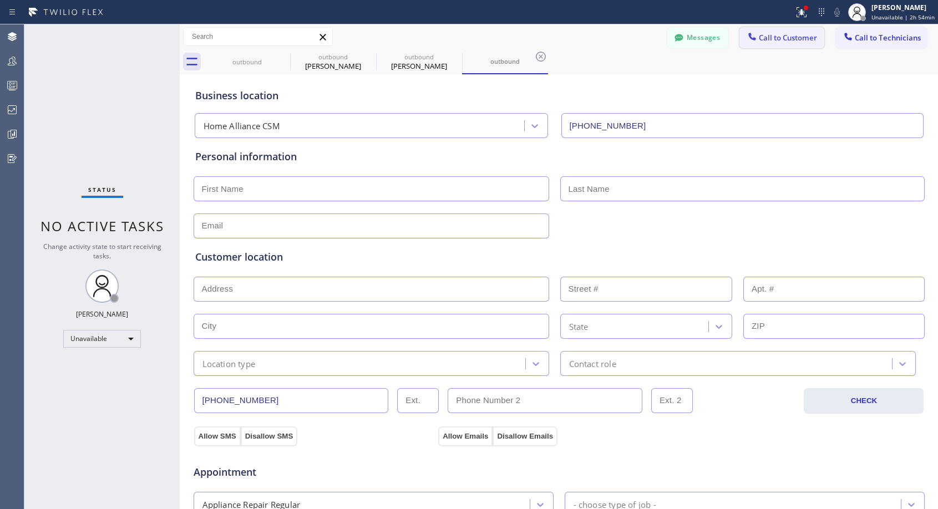
click at [762, 41] on span "Call to Customer" at bounding box center [788, 38] width 58 height 10
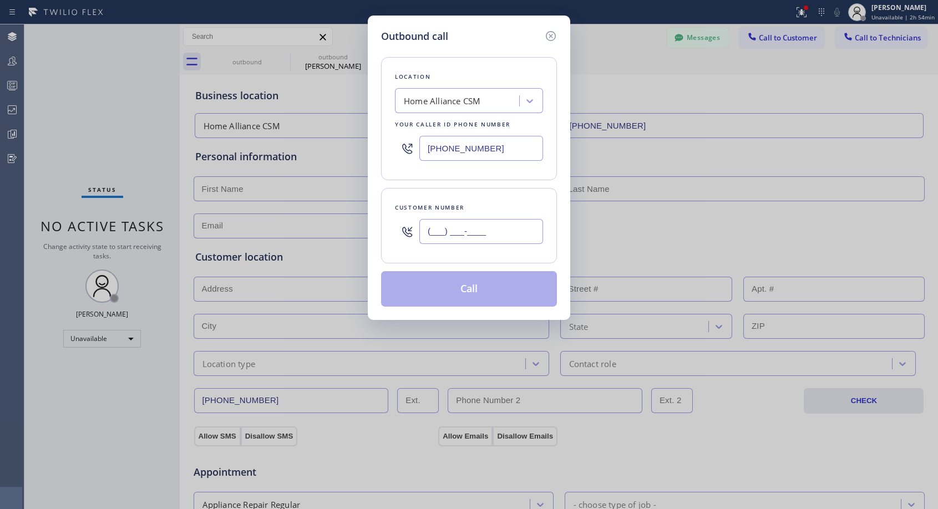
click at [425, 227] on input "(___) ___-____" at bounding box center [481, 231] width 124 height 25
paste input "323) 656-5552"
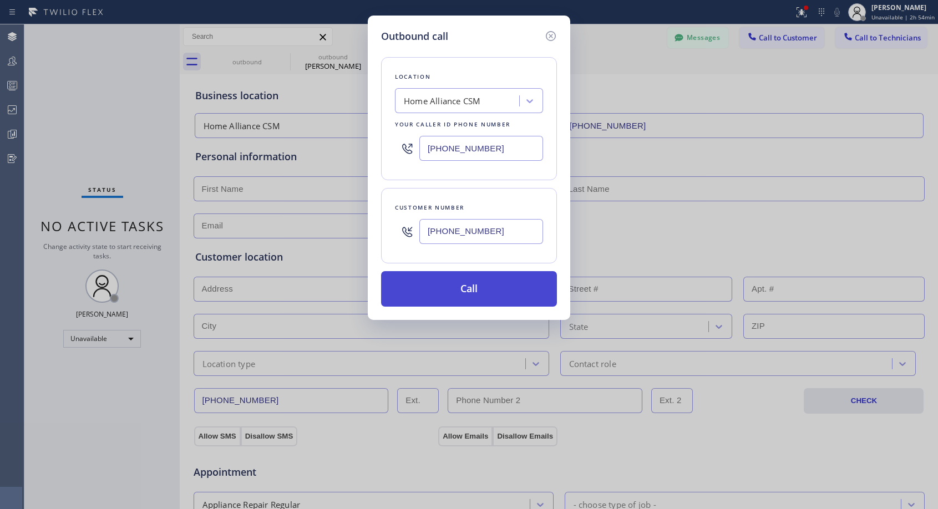
type input "[PHONE_NUMBER]"
click at [466, 285] on button "Call" at bounding box center [469, 288] width 176 height 35
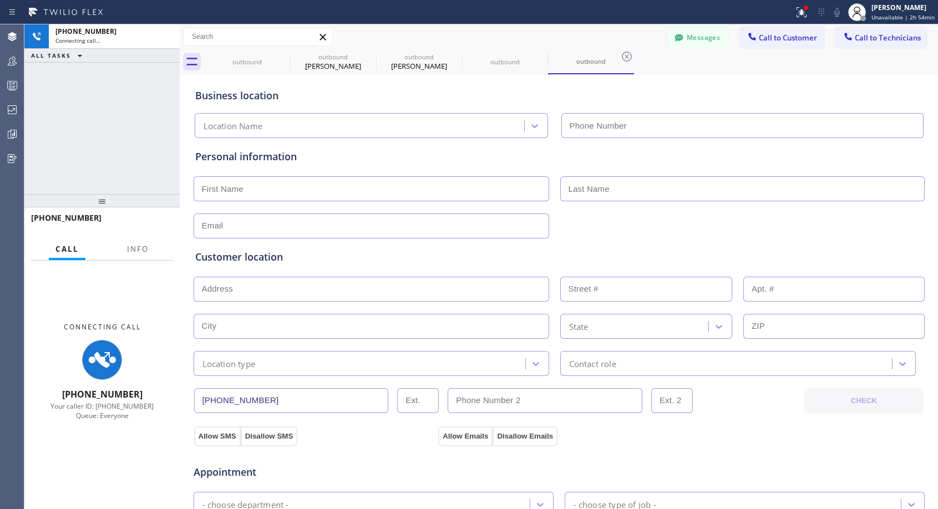
type input "[PHONE_NUMBER]"
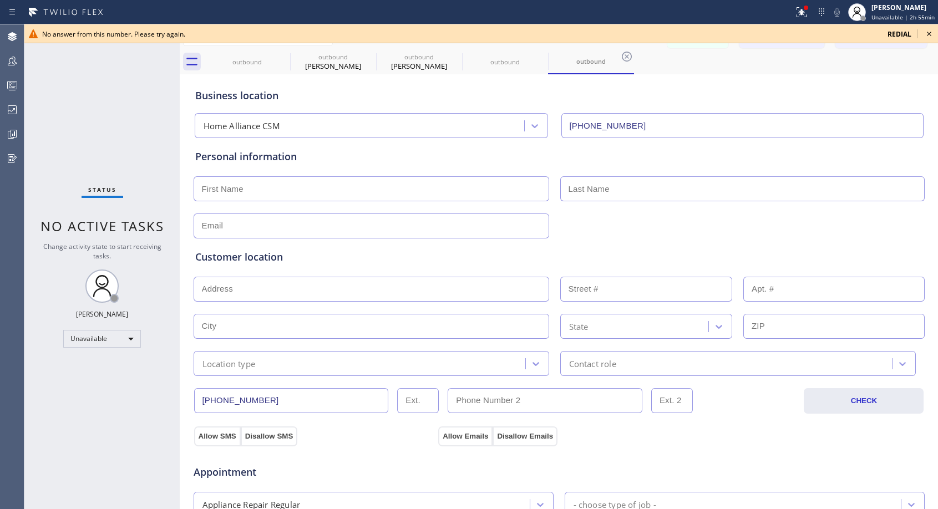
click at [931, 36] on icon at bounding box center [928, 33] width 13 height 13
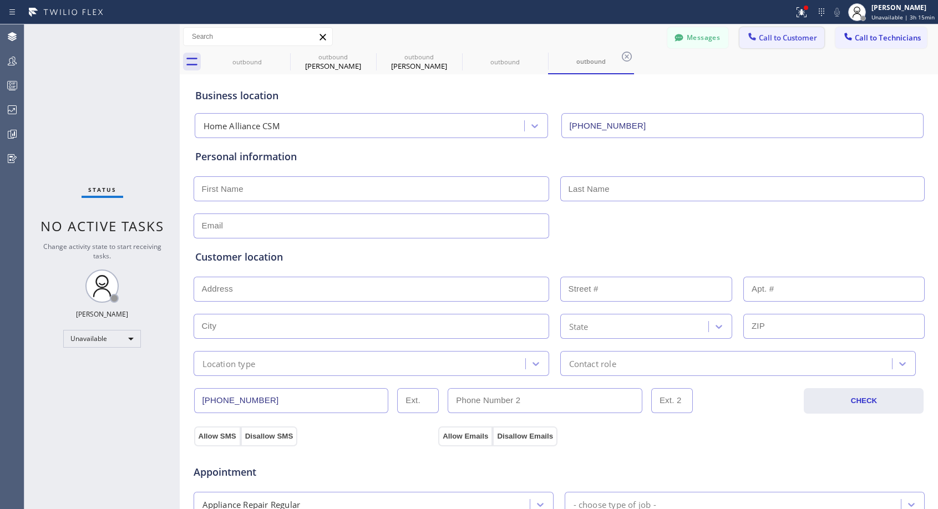
click at [774, 38] on span "Call to Customer" at bounding box center [788, 38] width 58 height 10
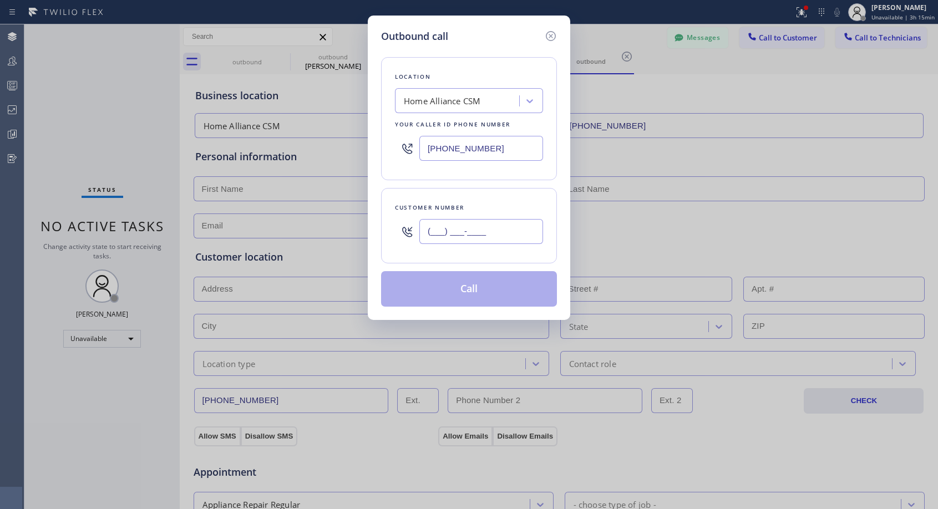
click at [442, 236] on input "(___) ___-____" at bounding box center [481, 231] width 124 height 25
paste input "415) 688-9667"
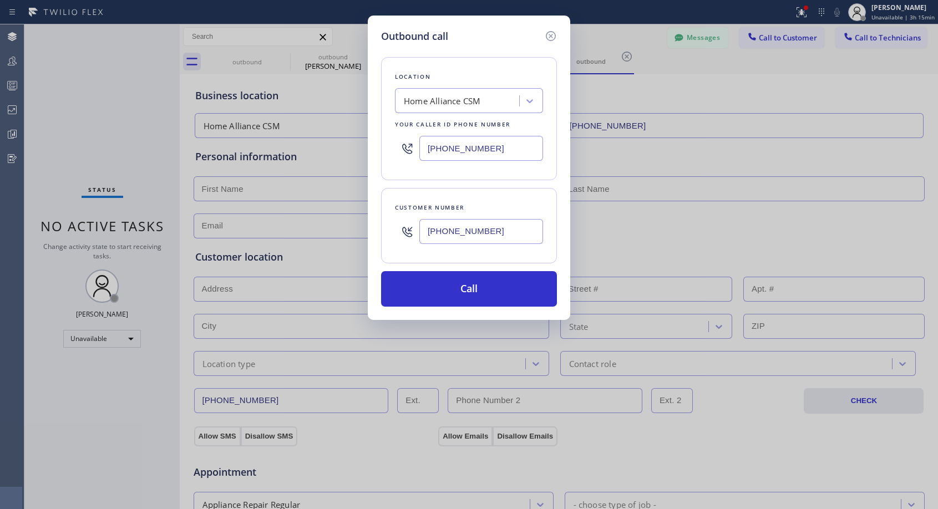
type input "[PHONE_NUMBER]"
click at [463, 288] on button "Call" at bounding box center [469, 288] width 176 height 35
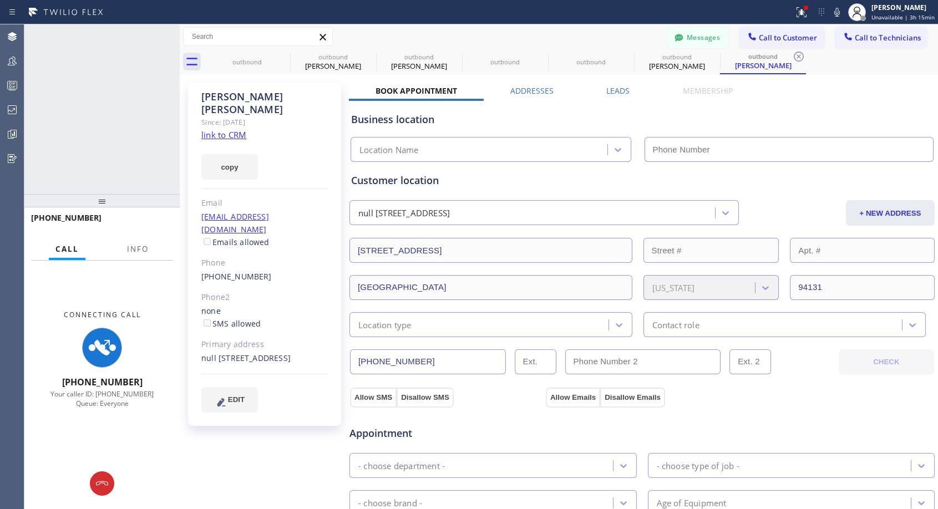
type input "[PHONE_NUMBER]"
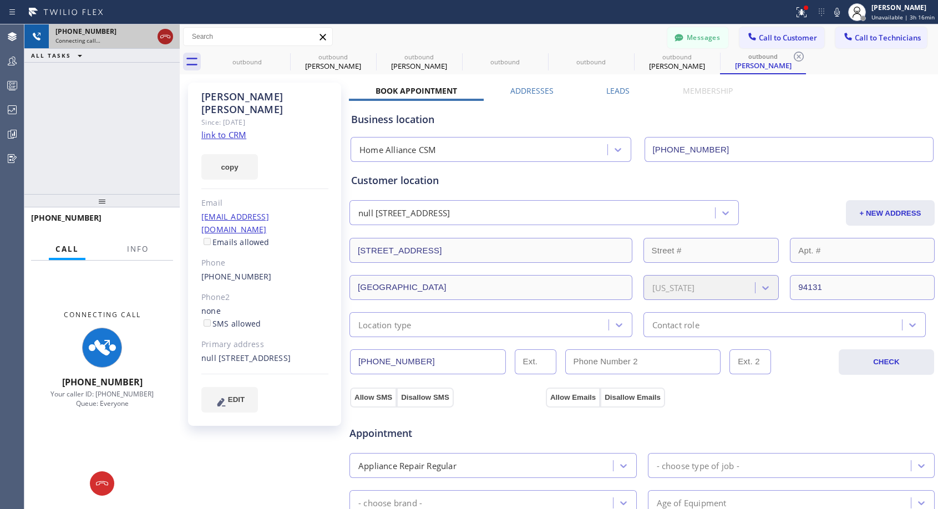
click at [163, 39] on icon at bounding box center [165, 36] width 13 height 13
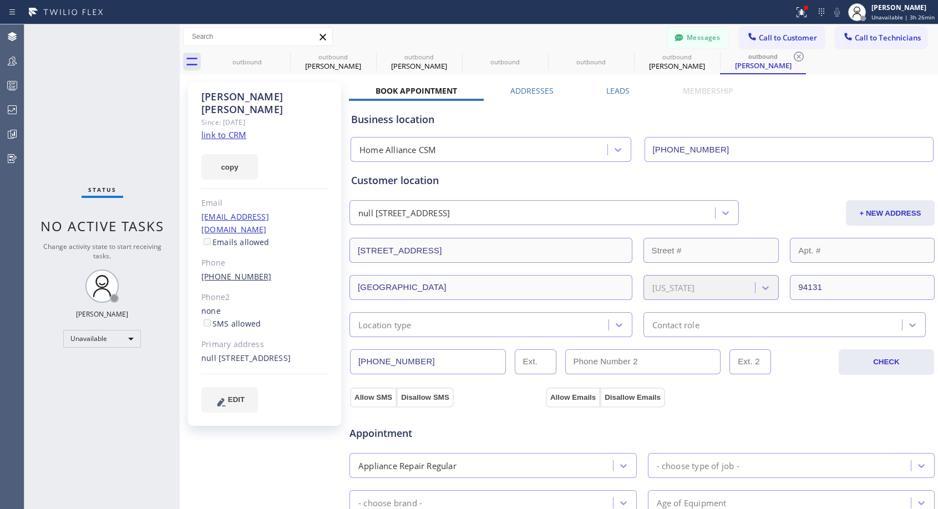
click at [233, 271] on link "[PHONE_NUMBER]" at bounding box center [236, 276] width 70 height 11
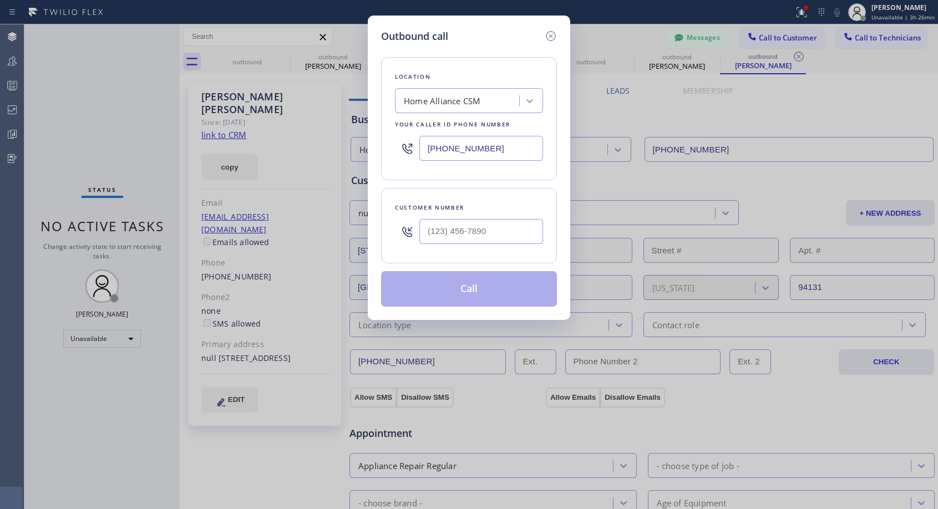
type input "[PHONE_NUMBER]"
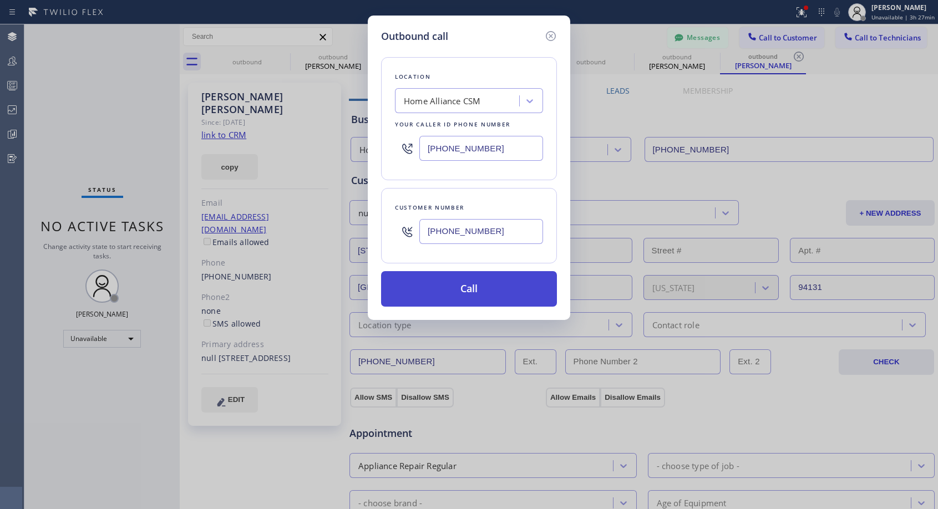
click at [428, 281] on button "Call" at bounding box center [469, 288] width 176 height 35
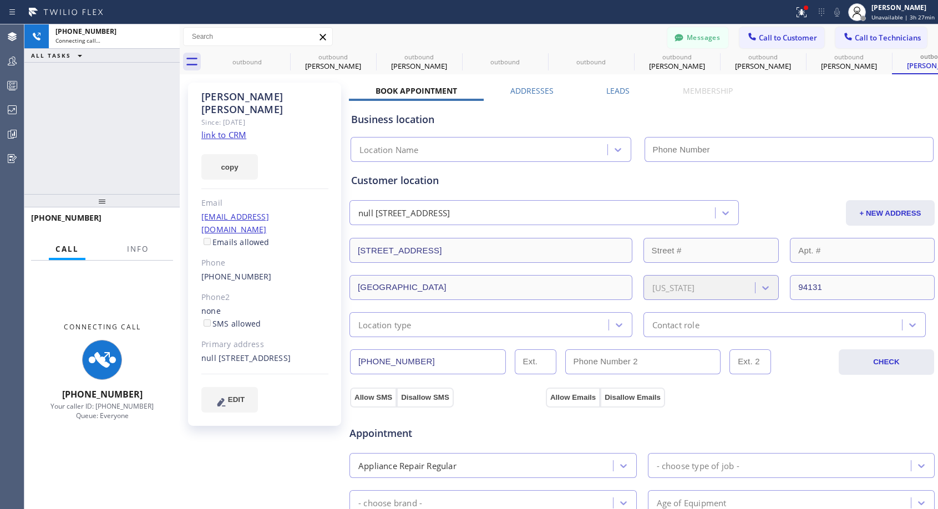
type input "[PHONE_NUMBER]"
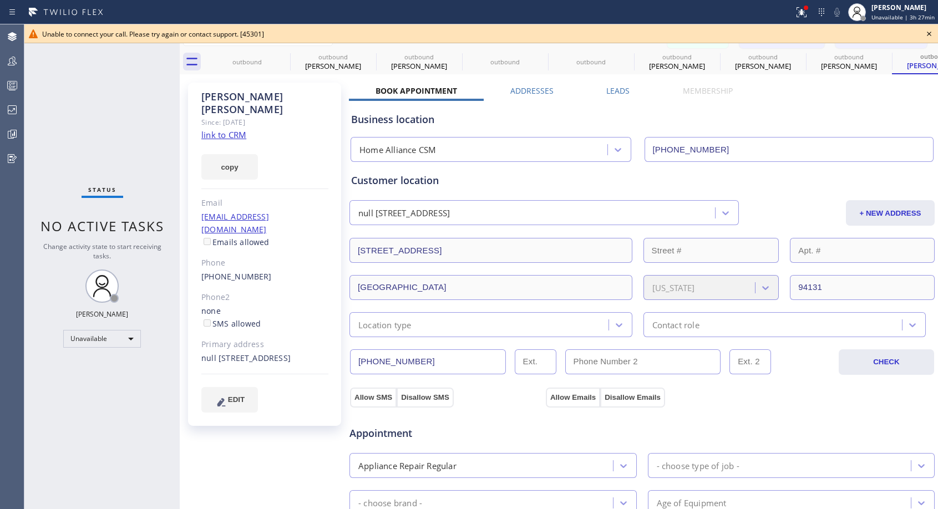
click at [930, 36] on icon at bounding box center [928, 33] width 13 height 13
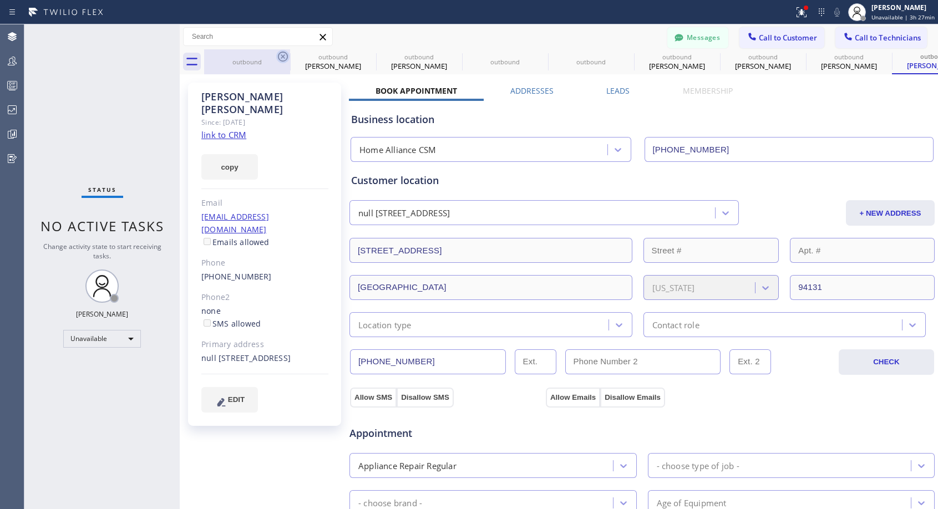
click at [285, 58] on icon at bounding box center [283, 57] width 10 height 10
click at [364, 58] on icon at bounding box center [369, 57] width 10 height 10
click at [0, 0] on icon at bounding box center [0, 0] width 0 height 0
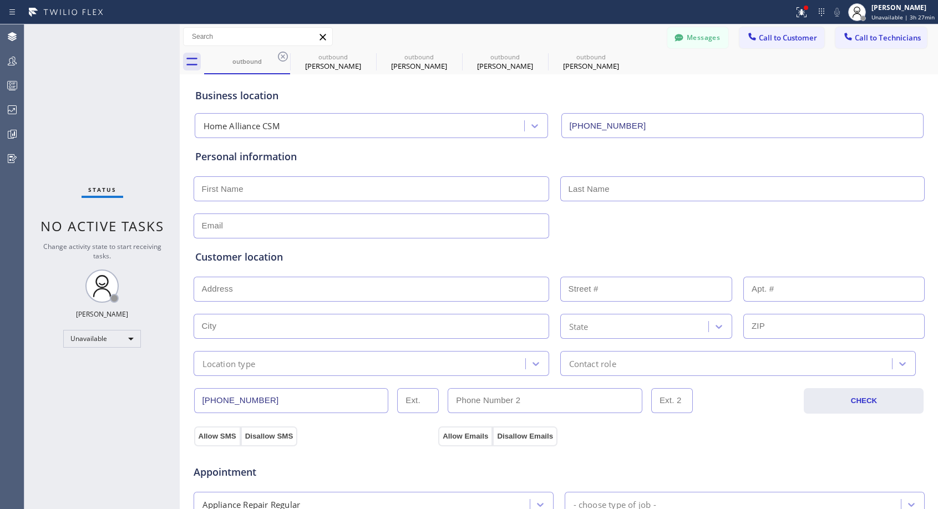
click at [285, 58] on icon at bounding box center [283, 57] width 10 height 10
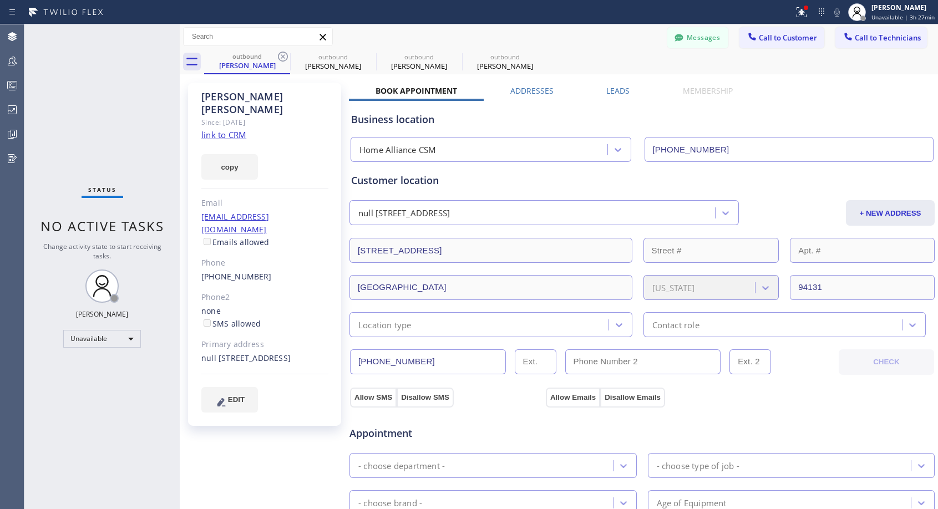
click at [285, 58] on icon at bounding box center [283, 57] width 10 height 10
click at [245, 271] on link "[PHONE_NUMBER]" at bounding box center [236, 276] width 70 height 11
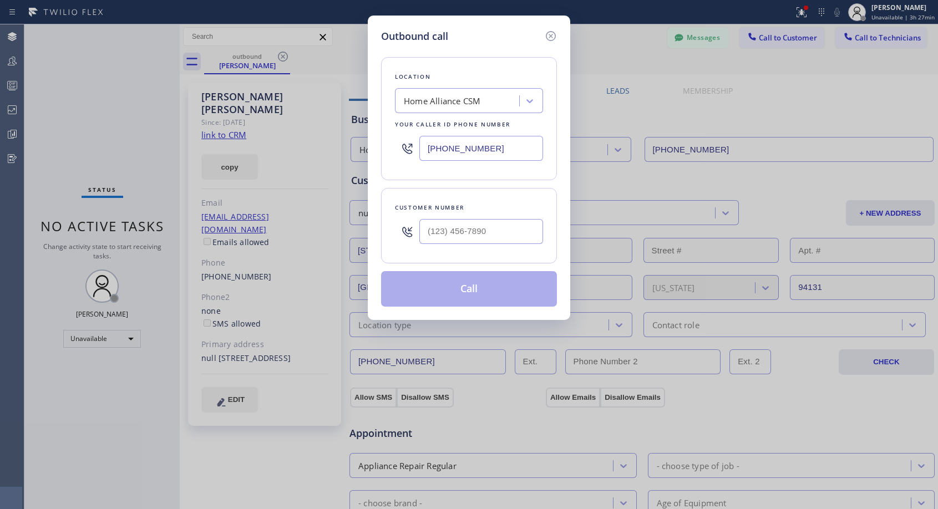
type input "[PHONE_NUMBER]"
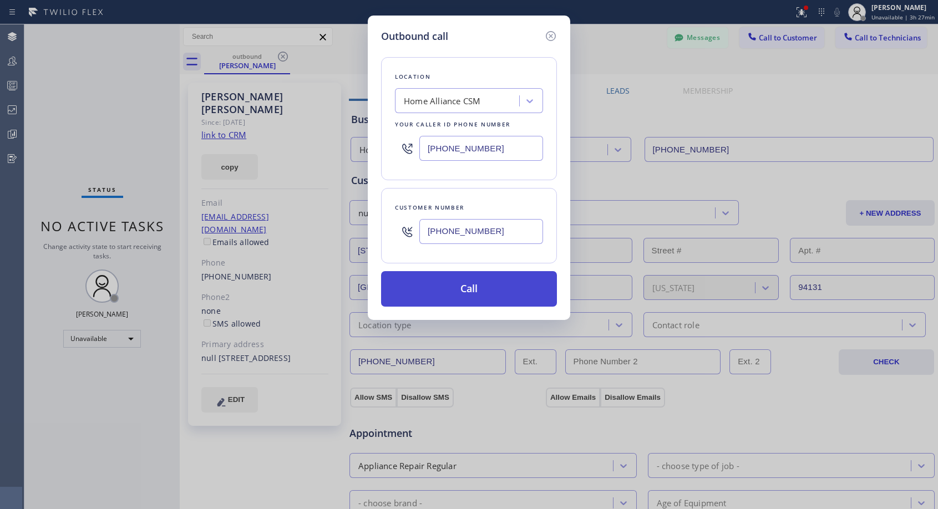
click at [464, 298] on button "Call" at bounding box center [469, 288] width 176 height 35
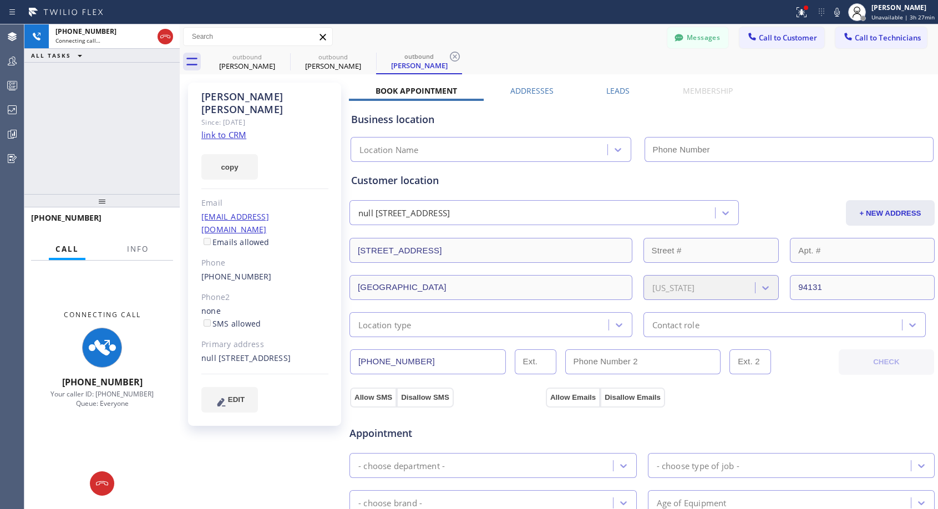
type input "[PHONE_NUMBER]"
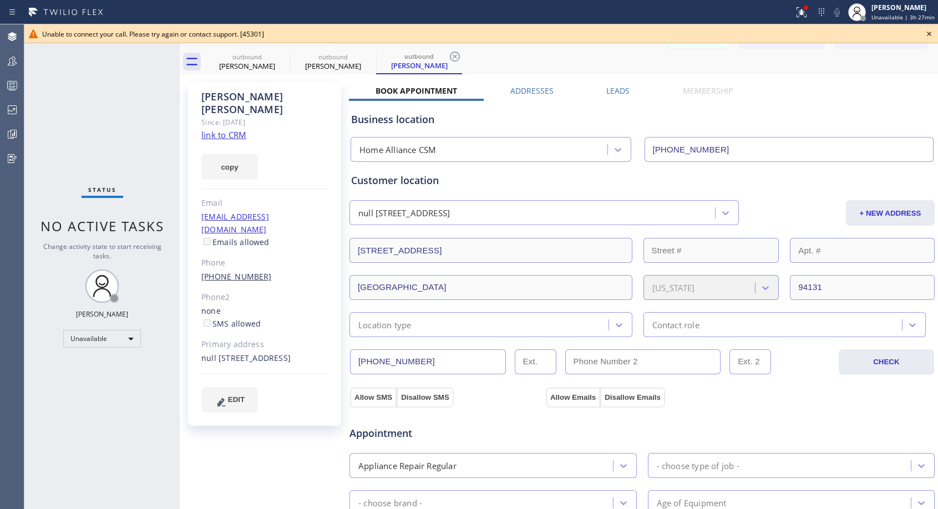
click at [241, 271] on link "[PHONE_NUMBER]" at bounding box center [236, 276] width 70 height 11
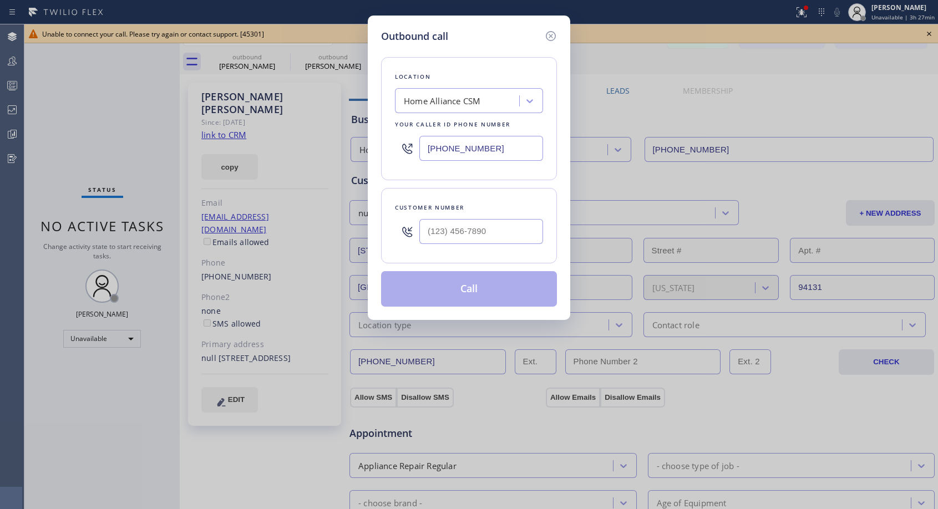
type input "[PHONE_NUMBER]"
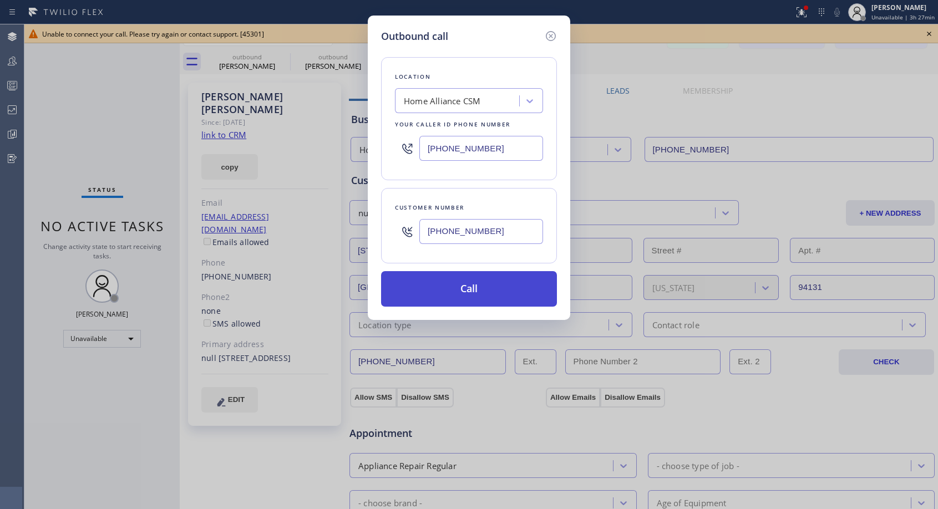
click at [464, 290] on button "Call" at bounding box center [469, 288] width 176 height 35
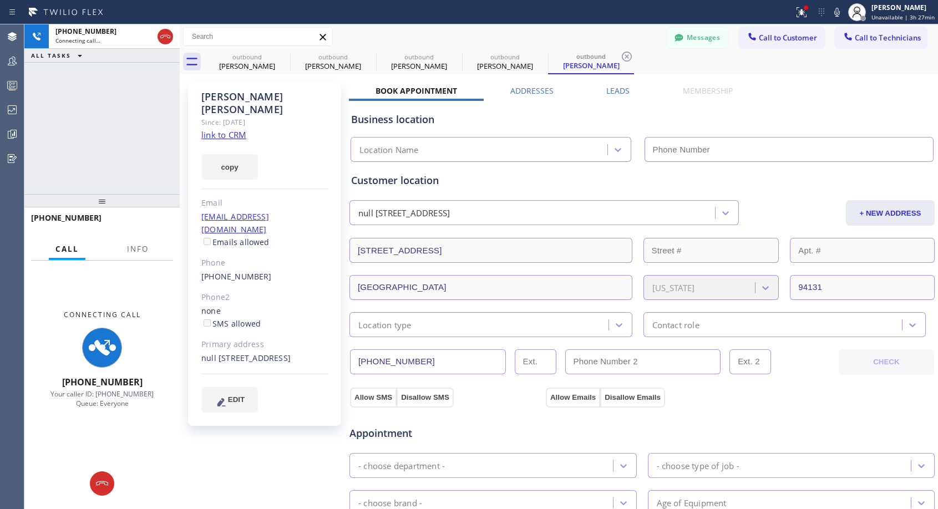
type input "[PHONE_NUMBER]"
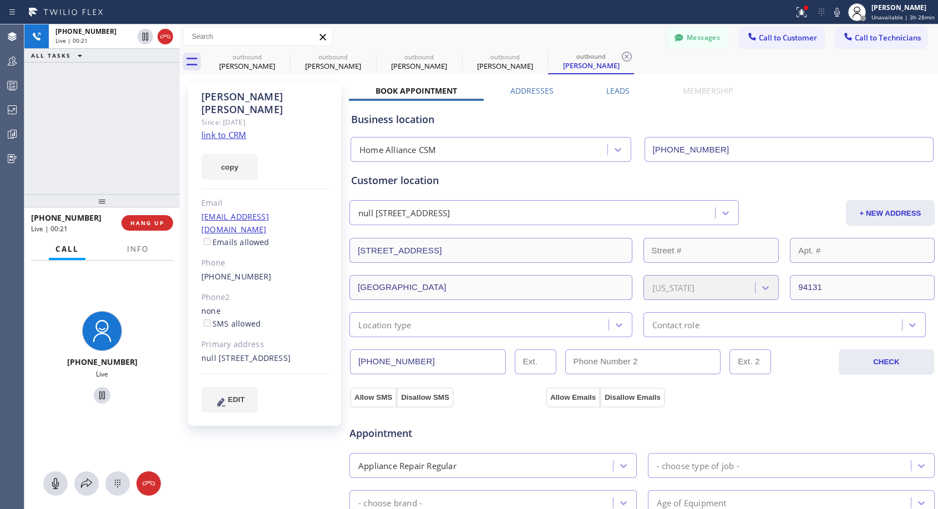
click at [463, 0] on div "Status report Issues detected These issues could affect your workflow. Please c…" at bounding box center [469, 12] width 938 height 24
click at [170, 39] on icon at bounding box center [165, 36] width 13 height 13
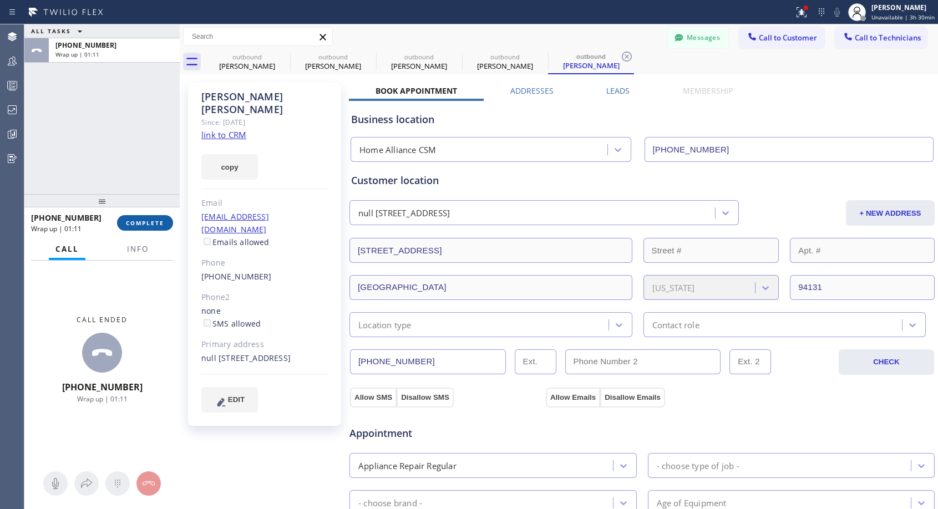
click at [153, 224] on span "COMPLETE" at bounding box center [145, 223] width 38 height 8
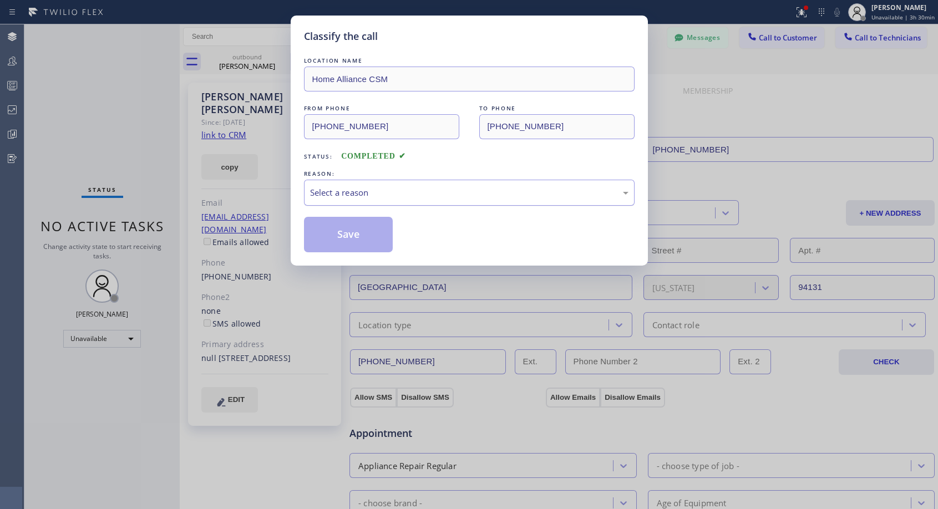
click at [367, 193] on div "Select a reason" at bounding box center [469, 192] width 318 height 13
click at [353, 232] on button "Save" at bounding box center [348, 234] width 89 height 35
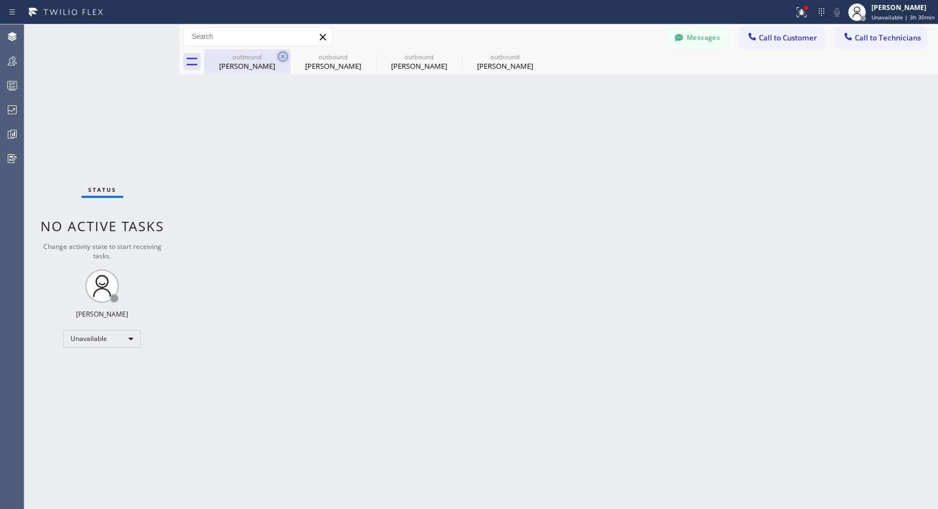
click at [281, 59] on icon at bounding box center [282, 56] width 13 height 13
click at [0, 0] on icon at bounding box center [0, 0] width 0 height 0
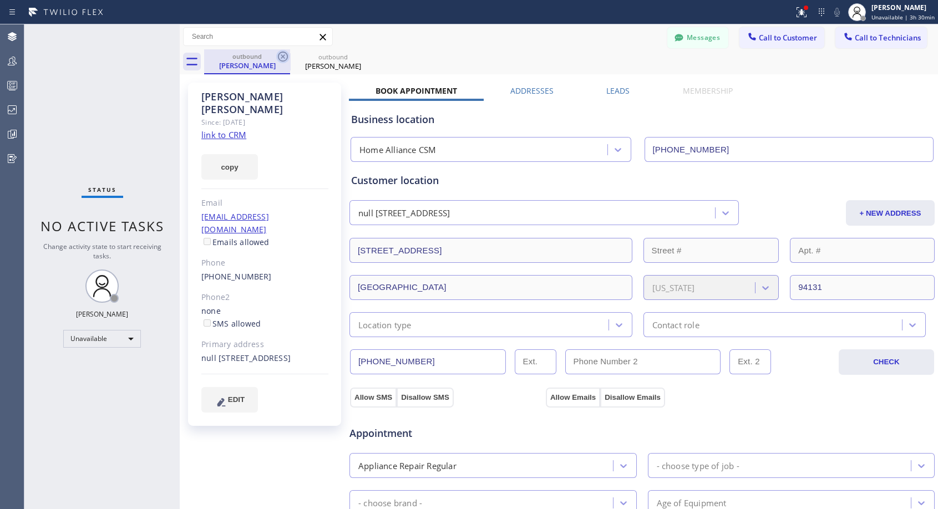
click at [281, 60] on icon at bounding box center [282, 56] width 13 height 13
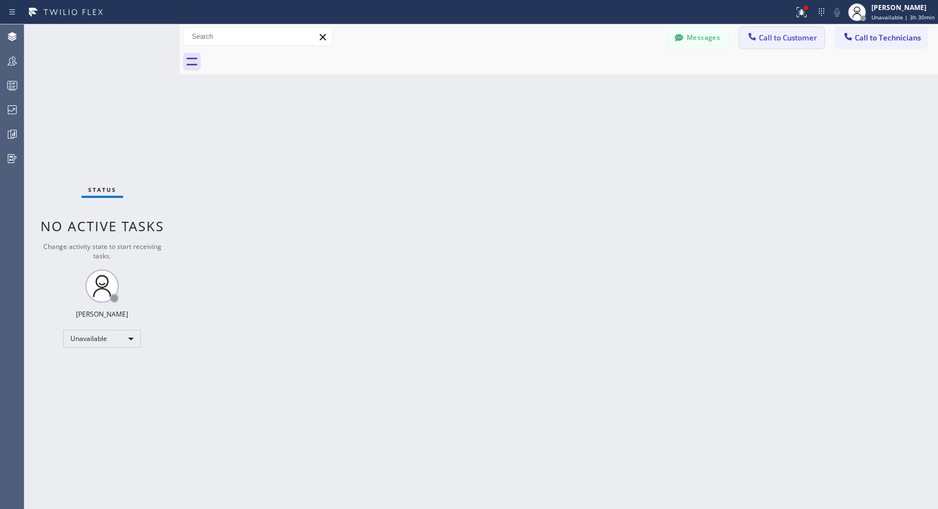
click at [793, 38] on span "Call to Customer" at bounding box center [788, 38] width 58 height 10
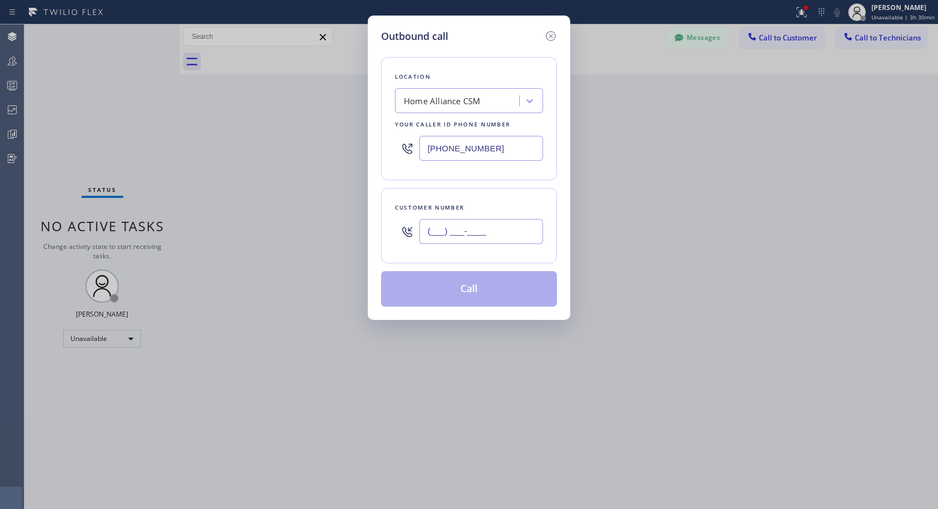
click at [470, 231] on input "(___) ___-____" at bounding box center [481, 231] width 124 height 25
paste input "714) 970-2677"
type input "[PHONE_NUMBER]"
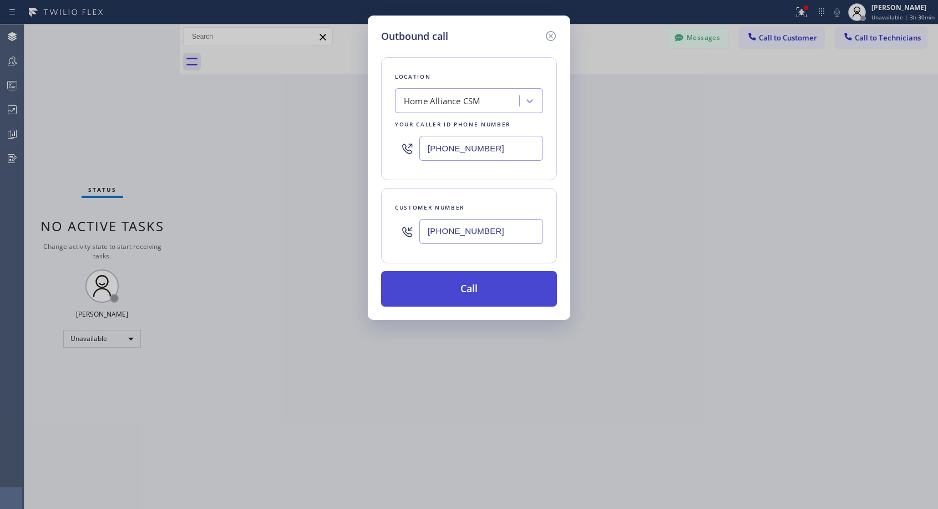
click at [451, 288] on button "Call" at bounding box center [469, 288] width 176 height 35
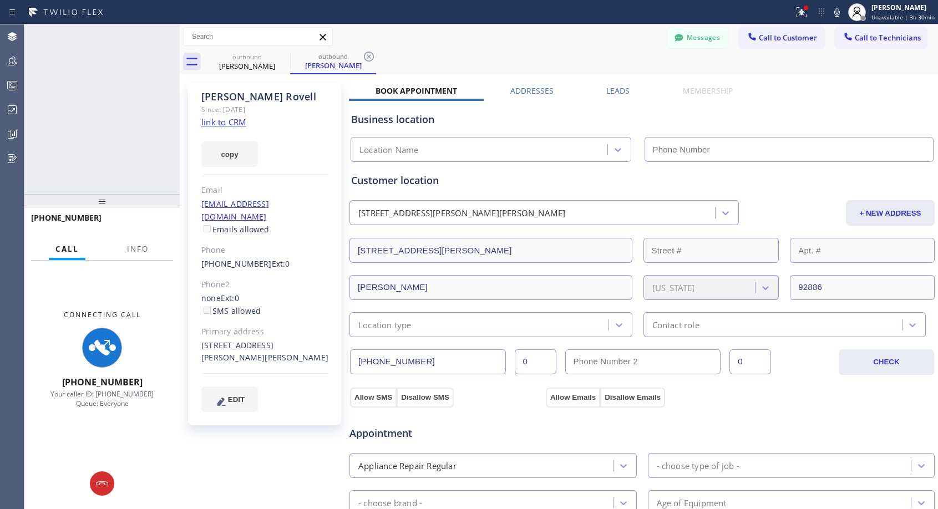
type input "[PHONE_NUMBER]"
click at [145, 79] on div "[PHONE_NUMBER] Connecting call… ALL TASKS ALL TASKS ACTIVE TASKS TASKS IN WRAP …" at bounding box center [101, 109] width 155 height 170
click at [354, 19] on div at bounding box center [396, 12] width 785 height 18
click at [165, 44] on button at bounding box center [166, 37] width 16 height 16
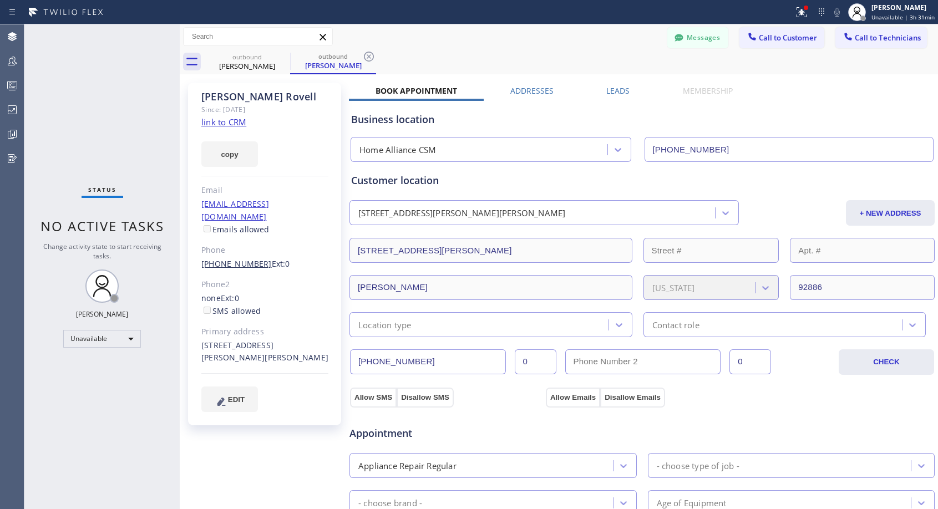
click at [236, 258] on link "[PHONE_NUMBER]" at bounding box center [236, 263] width 70 height 11
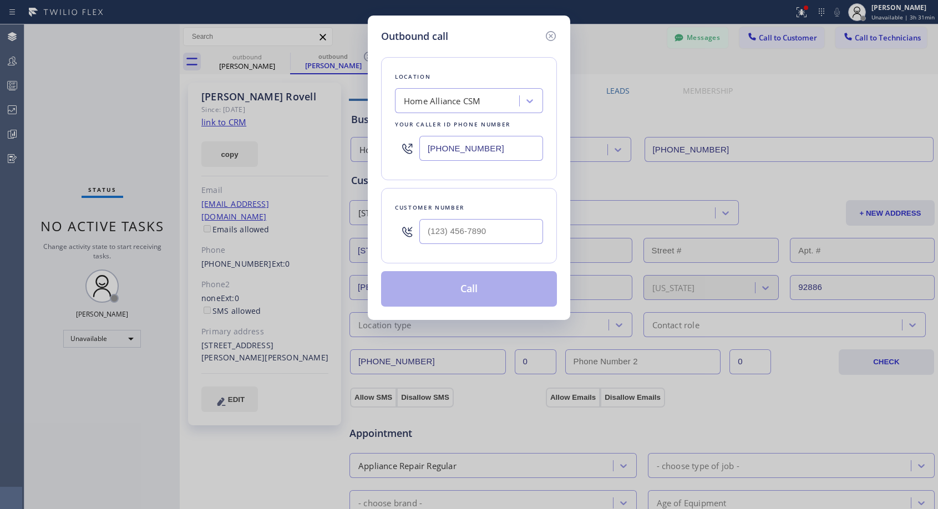
type input "[PHONE_NUMBER]"
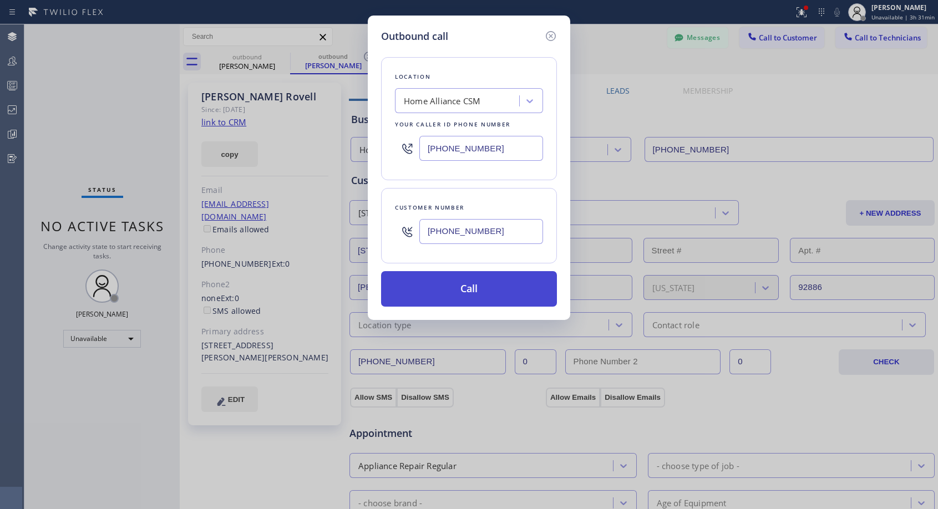
click at [468, 286] on button "Call" at bounding box center [469, 288] width 176 height 35
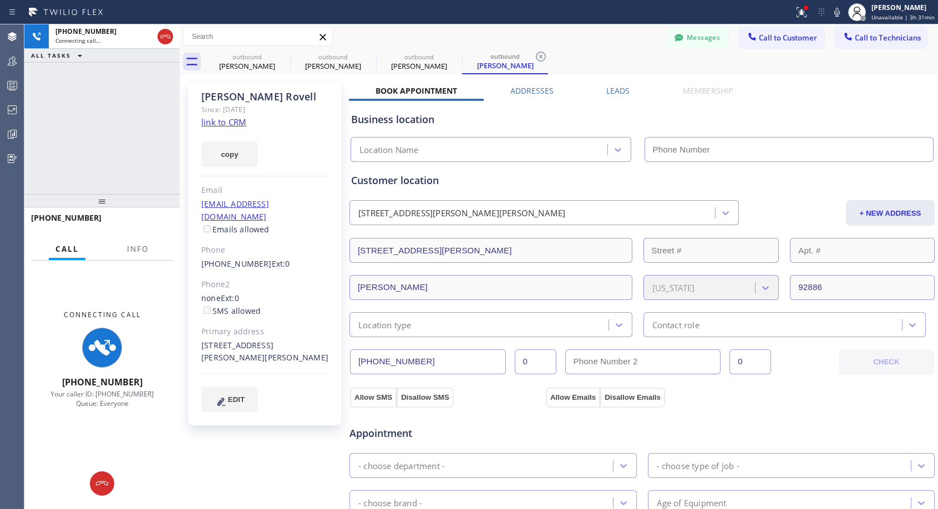
type input "[PHONE_NUMBER]"
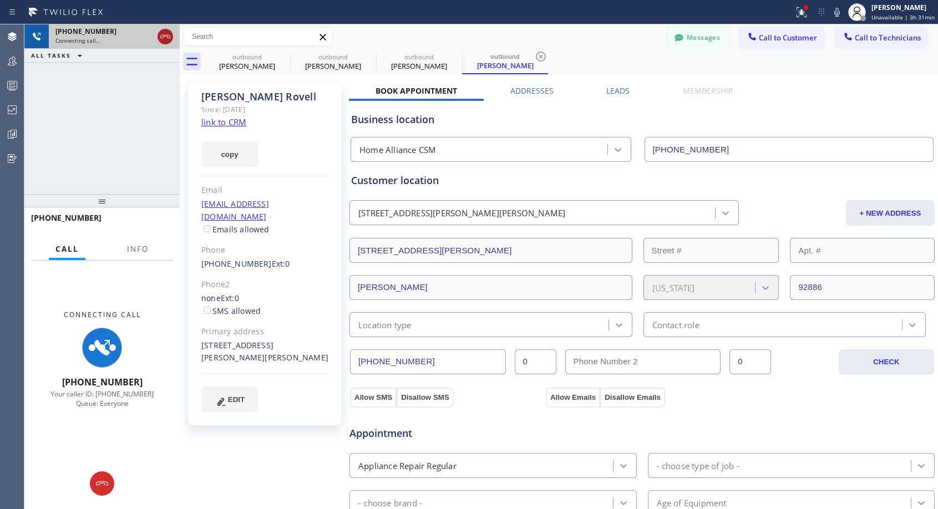
click at [163, 36] on icon at bounding box center [165, 36] width 13 height 13
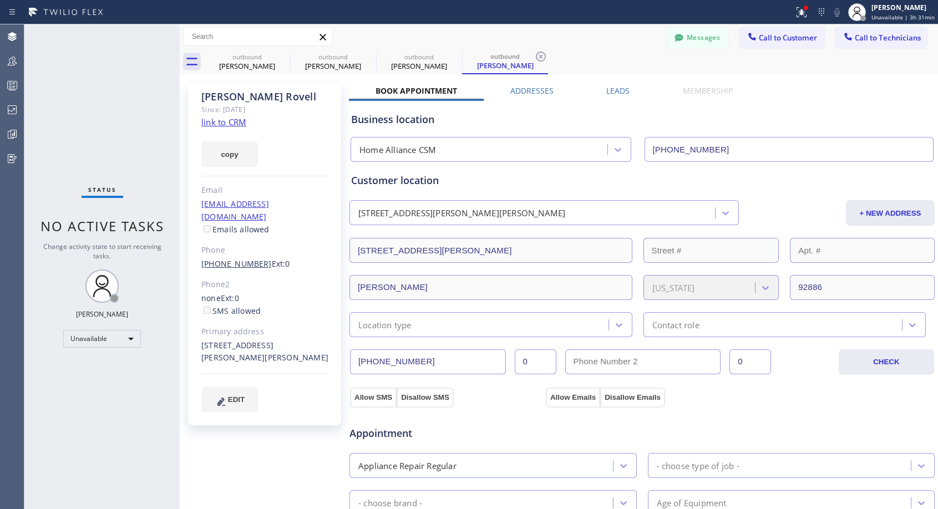
click at [250, 258] on link "[PHONE_NUMBER]" at bounding box center [236, 263] width 70 height 11
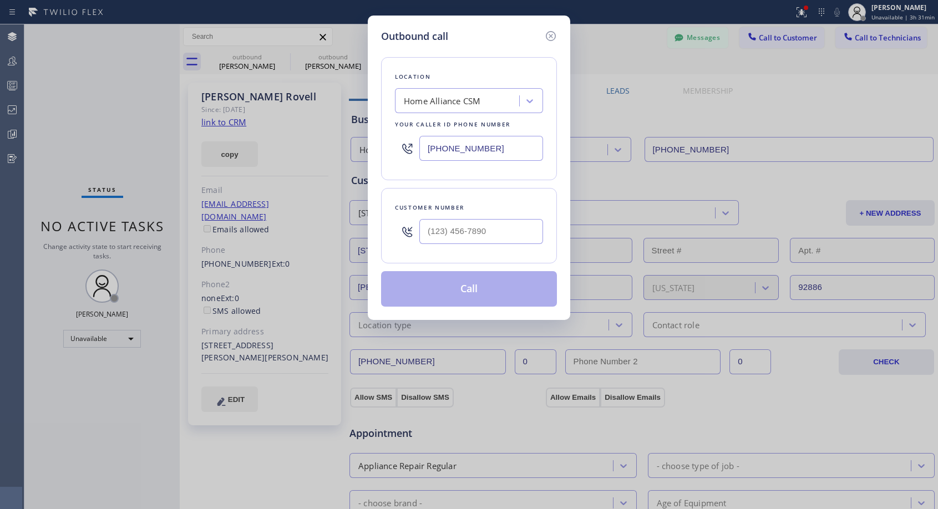
type input "[PHONE_NUMBER]"
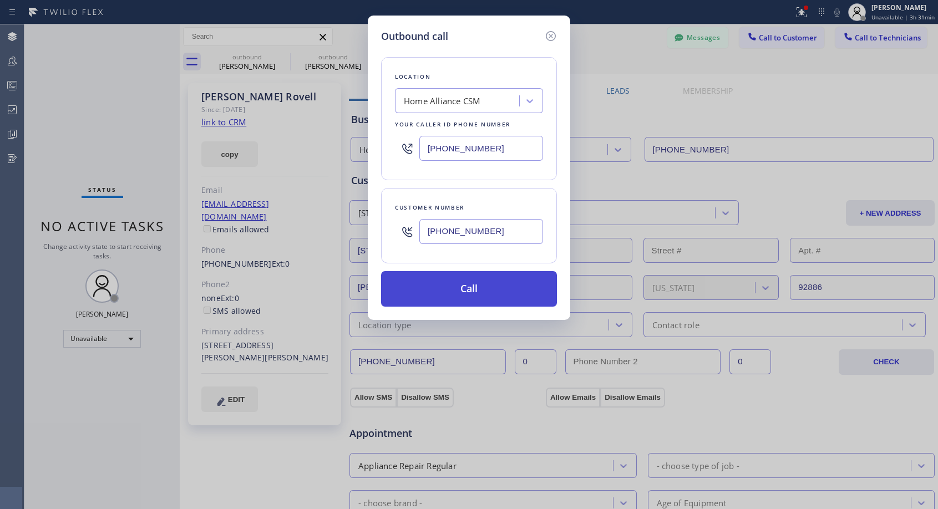
click at [488, 294] on button "Call" at bounding box center [469, 288] width 176 height 35
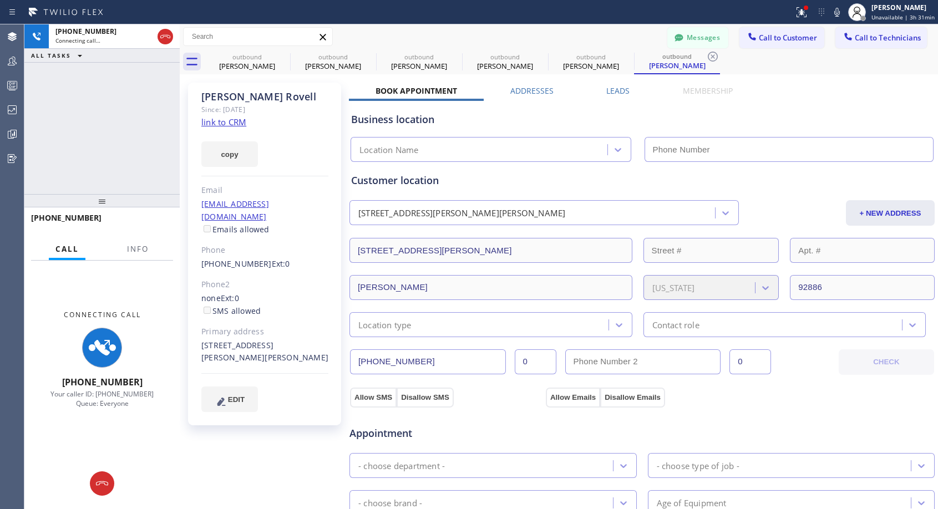
type input "[PHONE_NUMBER]"
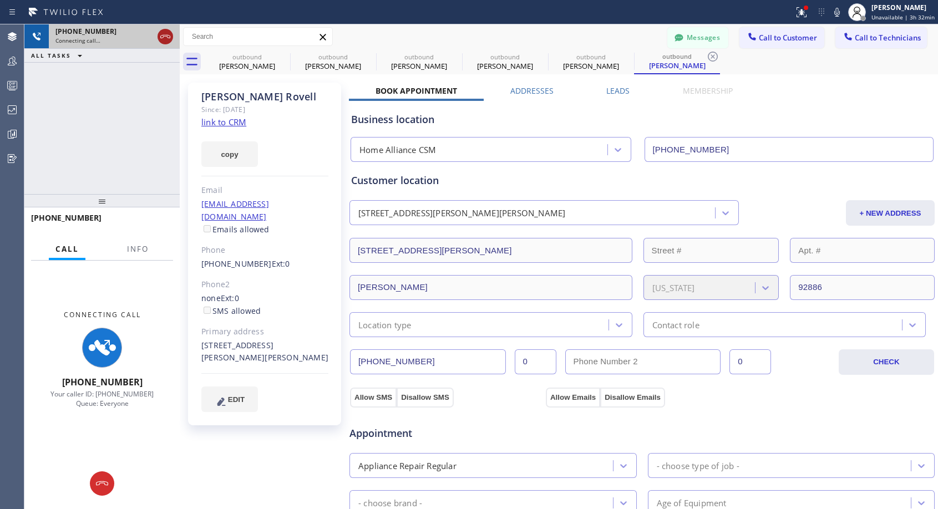
click at [165, 37] on icon at bounding box center [165, 36] width 13 height 13
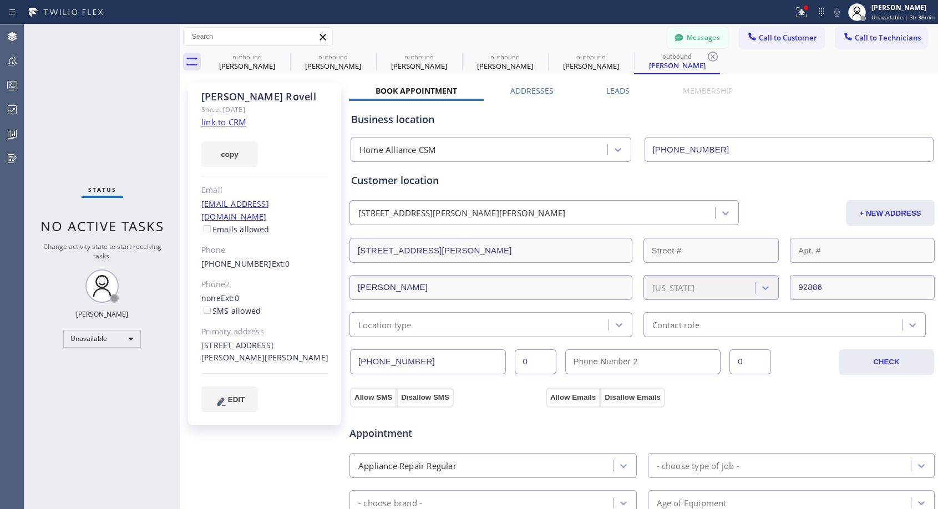
click at [295, 258] on div "[PHONE_NUMBER] Ext: 0" at bounding box center [264, 264] width 127 height 13
copy div "[PHONE_NUMBER] Ext: 0"
click at [772, 34] on span "Call to Customer" at bounding box center [788, 38] width 58 height 10
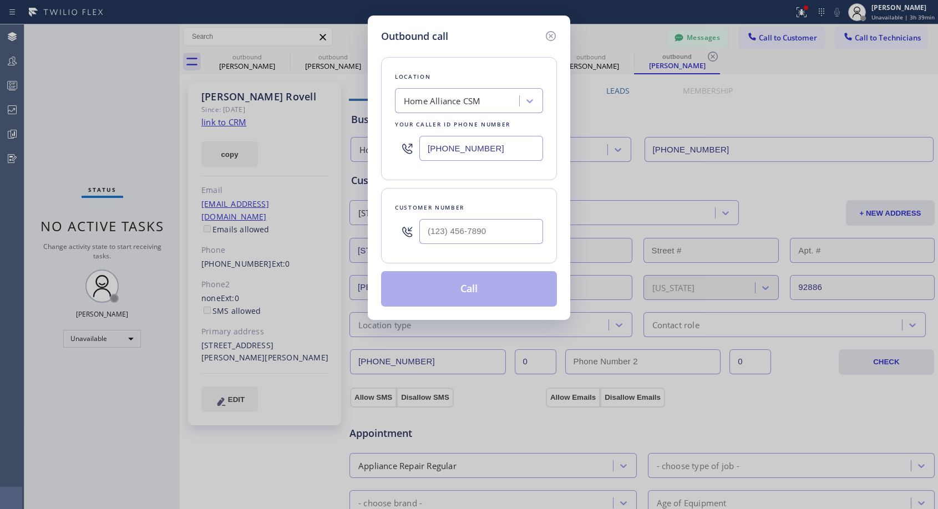
click at [418, 228] on div at bounding box center [407, 232] width 24 height 36
click at [422, 230] on input "(___) ___-____" at bounding box center [481, 231] width 124 height 25
paste input "714) 970-2677"
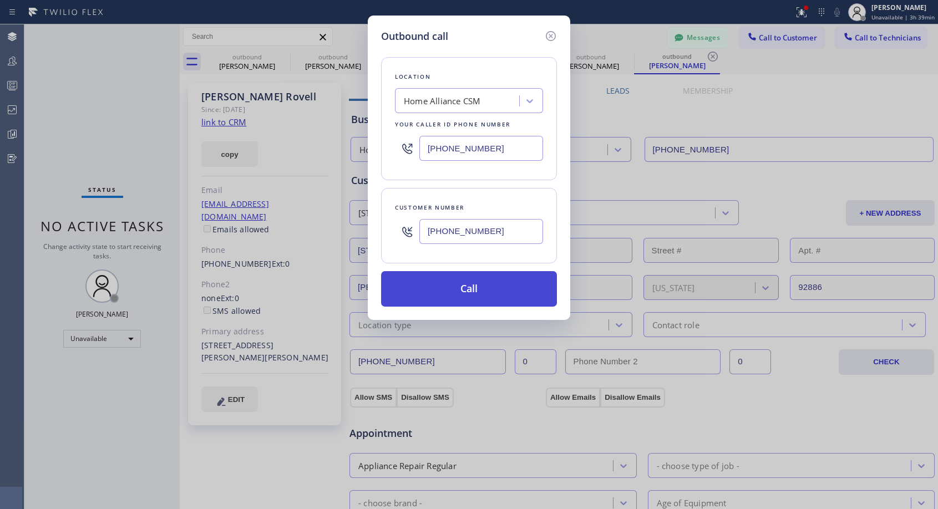
type input "[PHONE_NUMBER]"
click at [470, 295] on button "Call" at bounding box center [469, 288] width 176 height 35
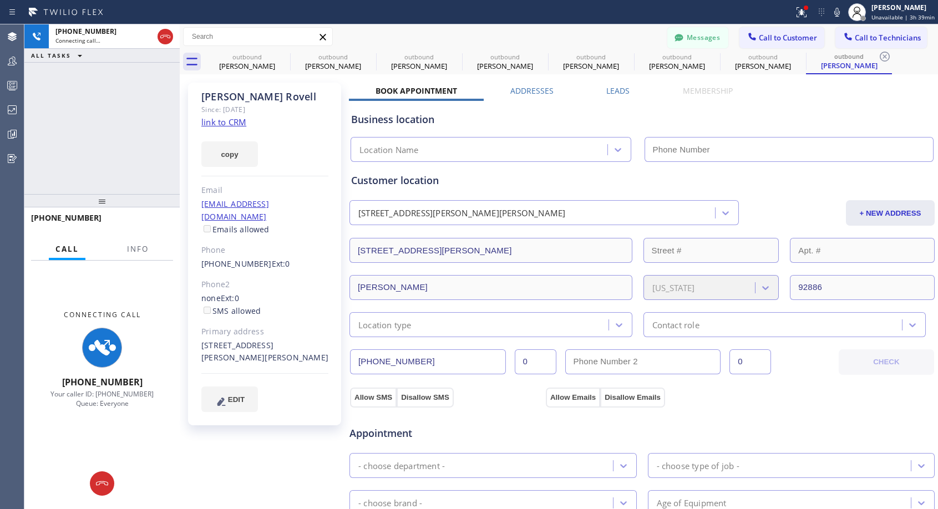
type input "[PHONE_NUMBER]"
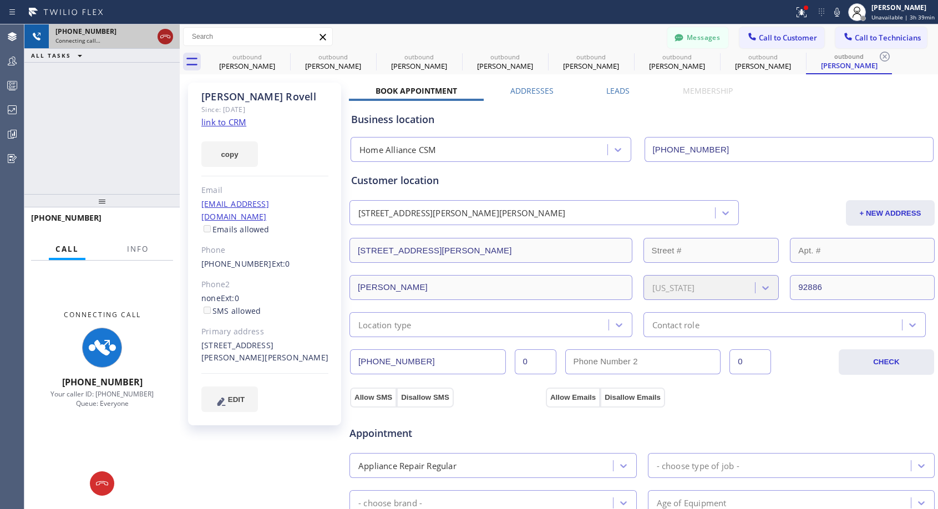
click at [168, 35] on icon at bounding box center [165, 36] width 10 height 3
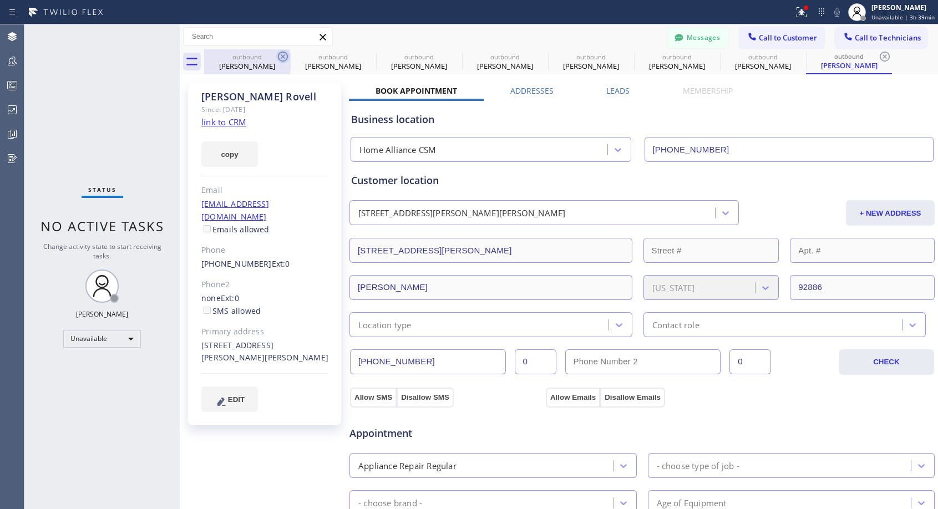
click at [283, 55] on icon at bounding box center [283, 57] width 10 height 10
click at [0, 0] on icon at bounding box center [0, 0] width 0 height 0
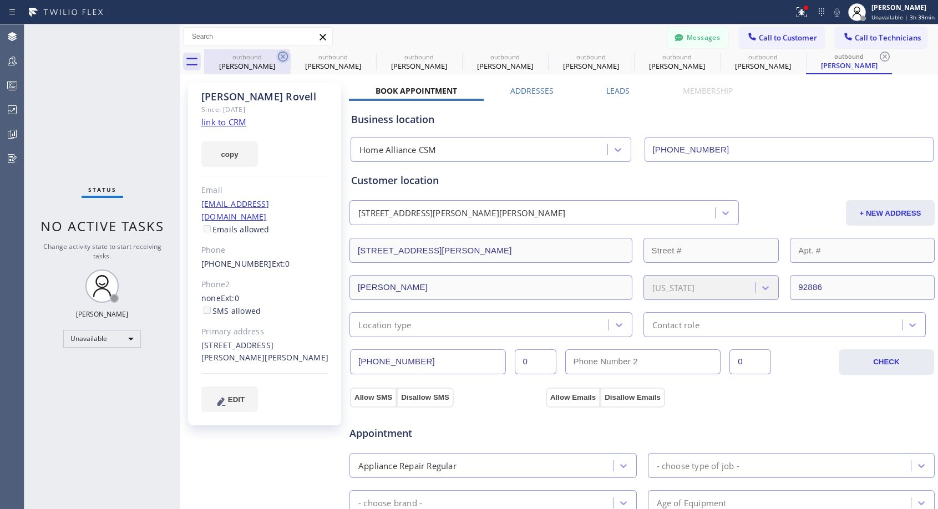
click at [0, 0] on icon at bounding box center [0, 0] width 0 height 0
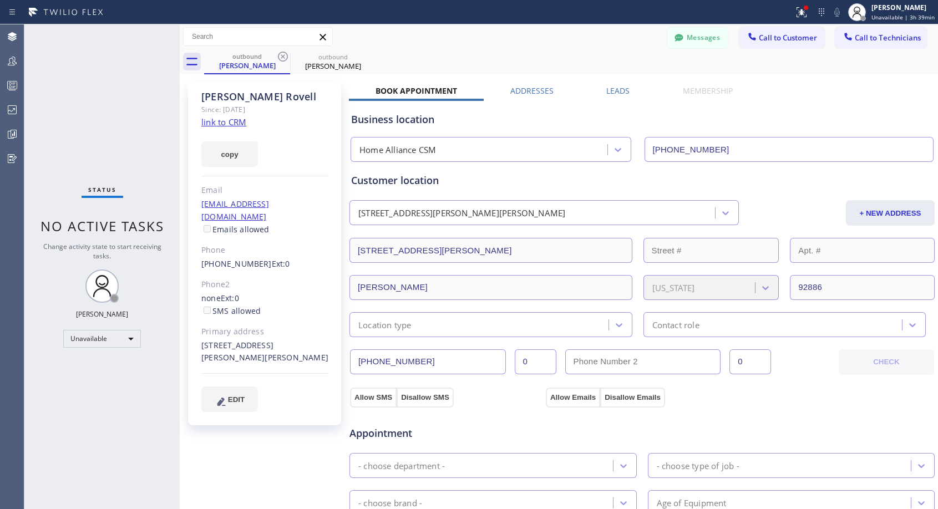
click at [283, 55] on icon at bounding box center [283, 57] width 10 height 10
click at [0, 0] on icon at bounding box center [0, 0] width 0 height 0
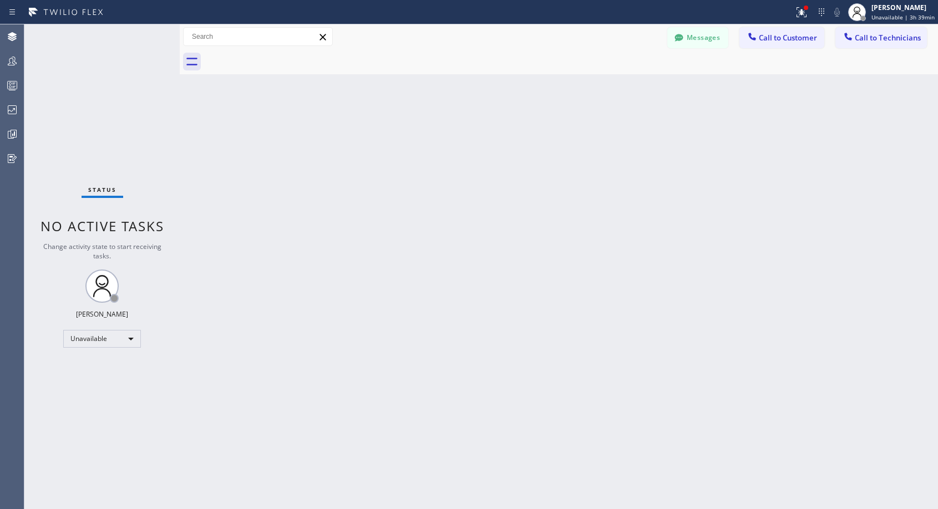
drag, startPoint x: 786, startPoint y: 34, endPoint x: 645, endPoint y: 57, distance: 143.3
click at [786, 35] on span "Call to Customer" at bounding box center [788, 38] width 58 height 10
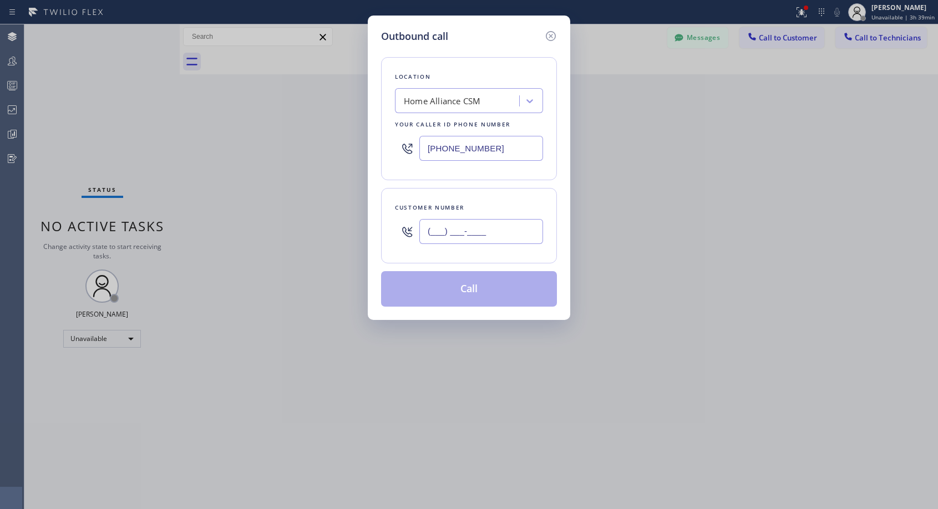
click at [476, 239] on input "(___) ___-____" at bounding box center [481, 231] width 124 height 25
paste input "305) 298-4618"
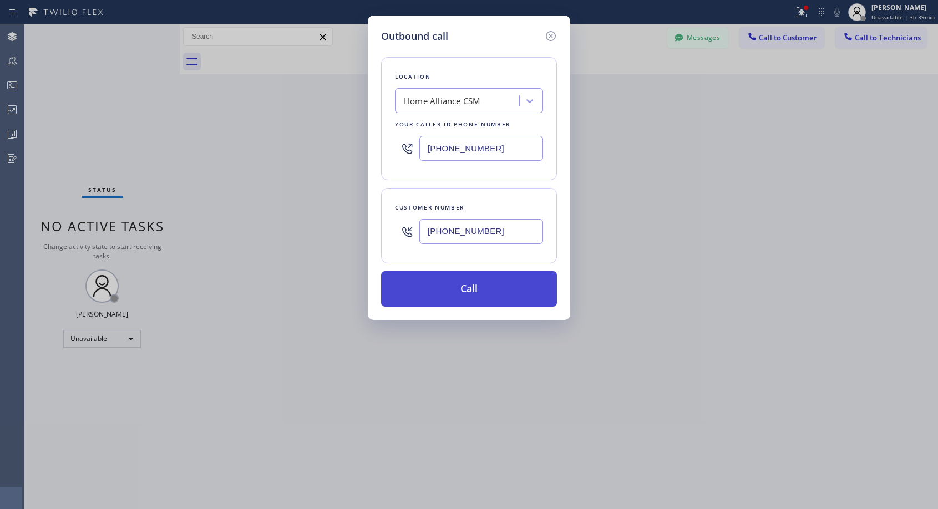
type input "[PHONE_NUMBER]"
click at [481, 288] on button "Call" at bounding box center [469, 288] width 176 height 35
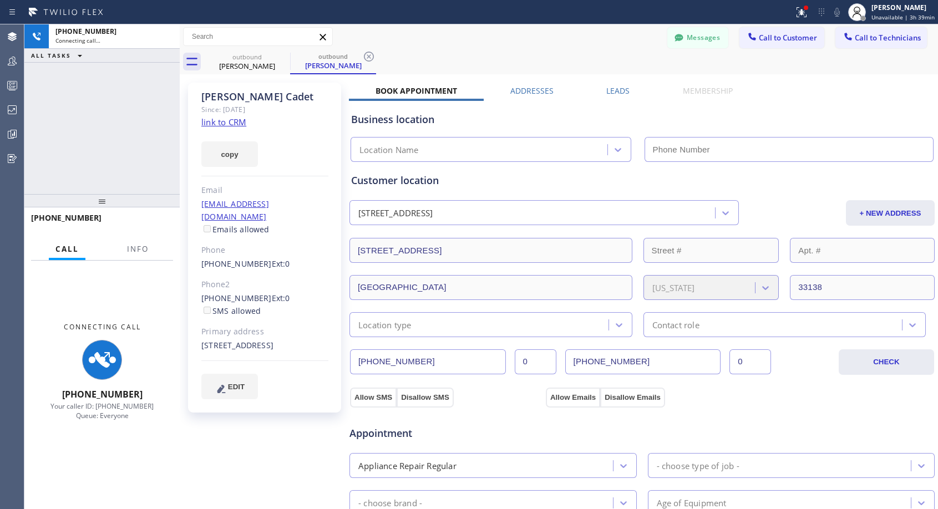
type input "[PHONE_NUMBER]"
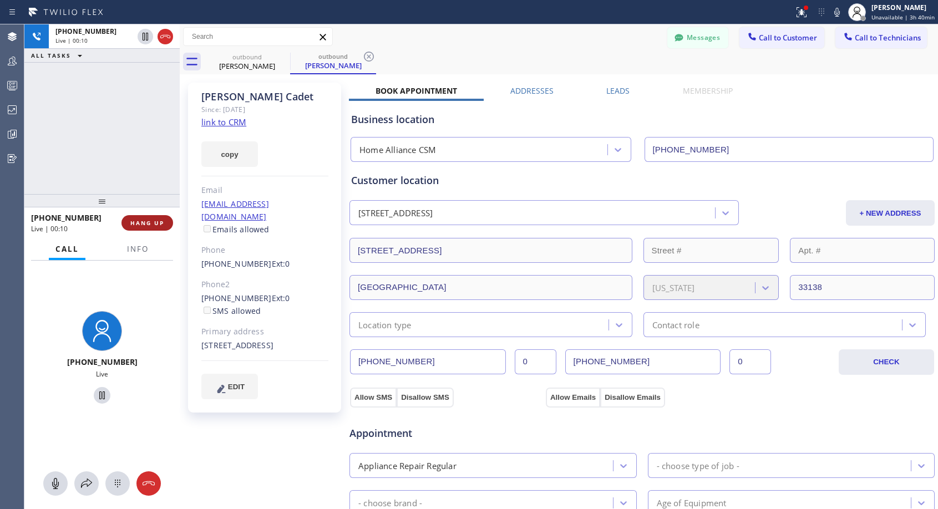
click at [158, 222] on span "HANG UP" at bounding box center [147, 223] width 34 height 8
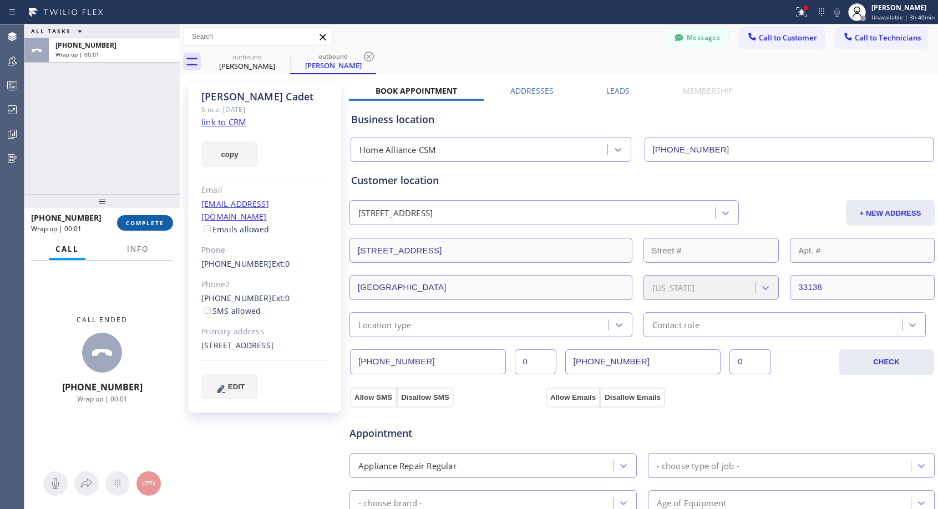
click at [158, 222] on span "COMPLETE" at bounding box center [145, 223] width 38 height 8
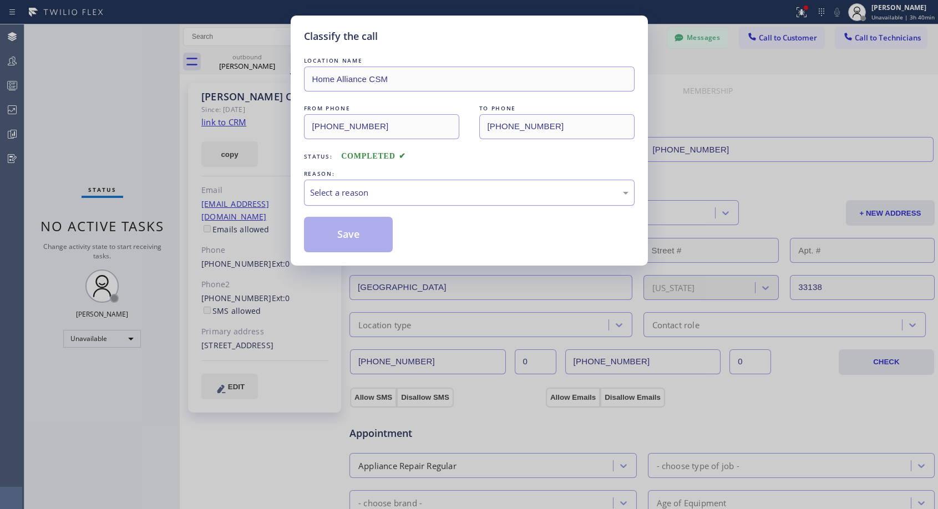
drag, startPoint x: 425, startPoint y: 191, endPoint x: 408, endPoint y: 202, distance: 19.7
click at [425, 192] on div "Select a reason" at bounding box center [469, 192] width 318 height 13
click at [361, 234] on button "Save" at bounding box center [348, 234] width 89 height 35
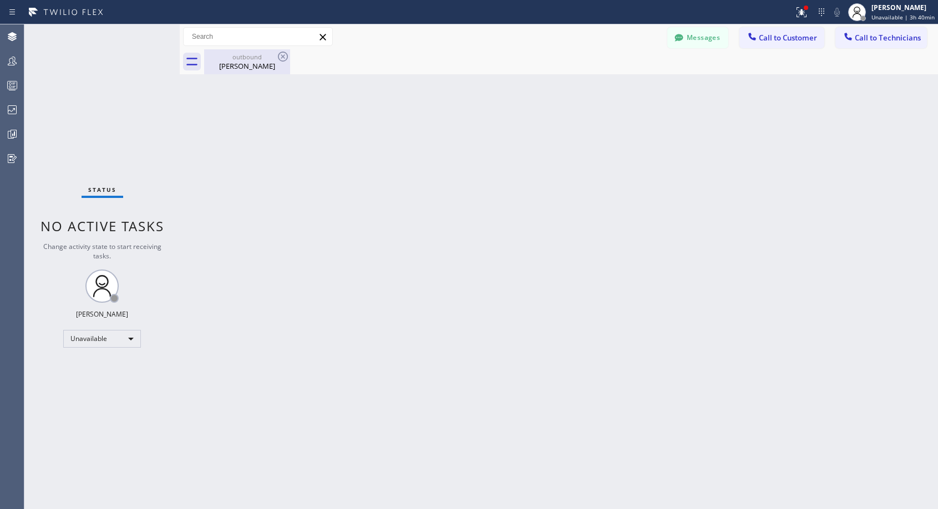
click at [240, 63] on div "[PERSON_NAME]" at bounding box center [247, 66] width 84 height 10
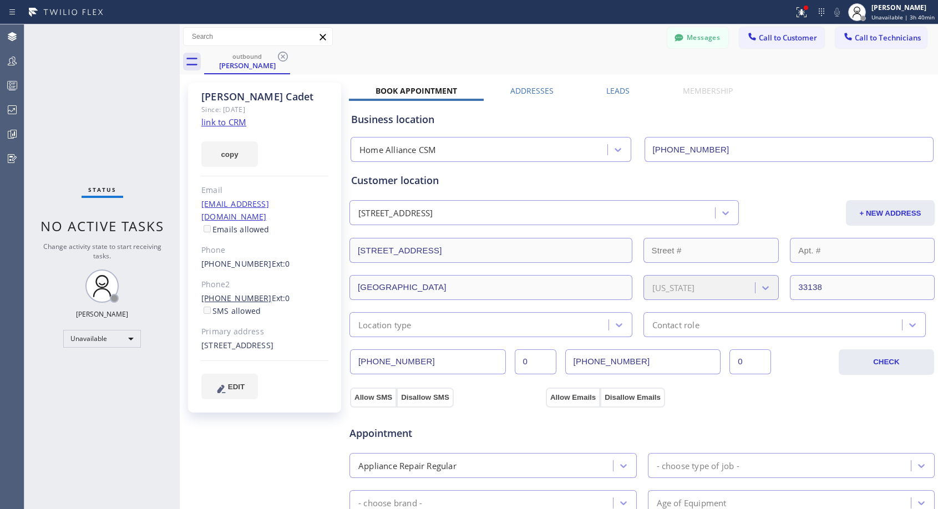
click at [226, 293] on link "[PHONE_NUMBER]" at bounding box center [236, 298] width 70 height 11
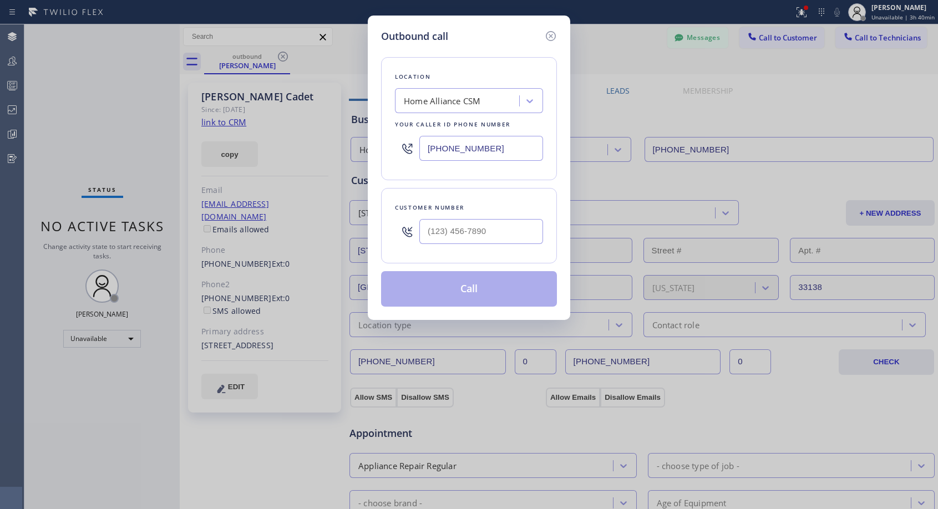
type input "[PHONE_NUMBER]"
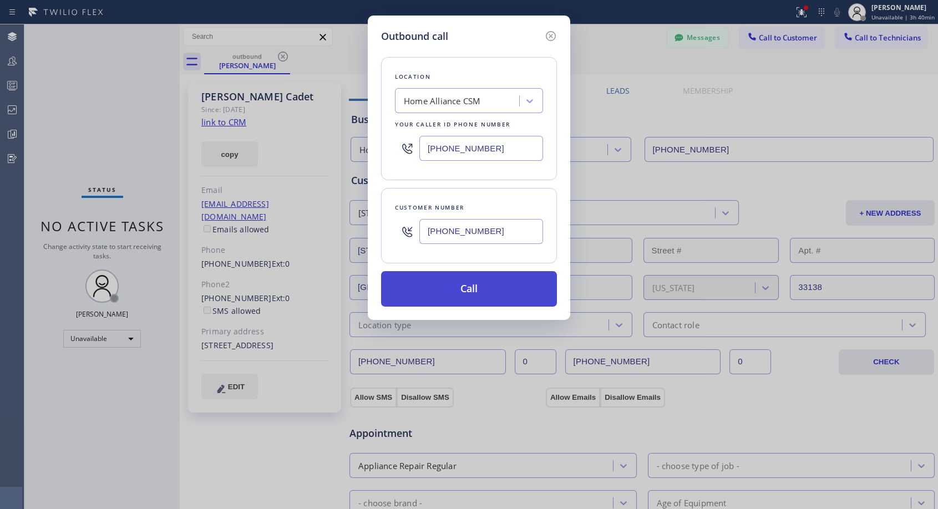
click at [490, 292] on button "Call" at bounding box center [469, 288] width 176 height 35
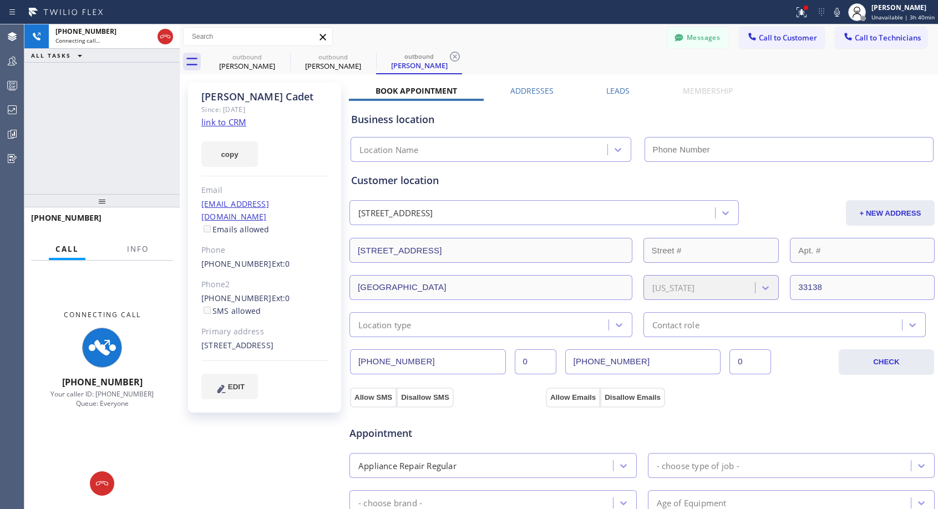
type input "[PHONE_NUMBER]"
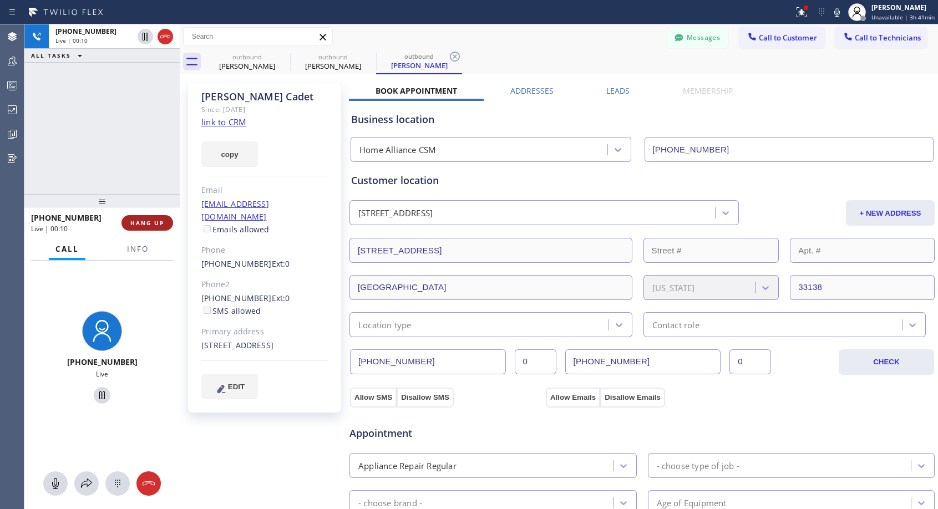
click at [146, 220] on span "HANG UP" at bounding box center [147, 223] width 34 height 8
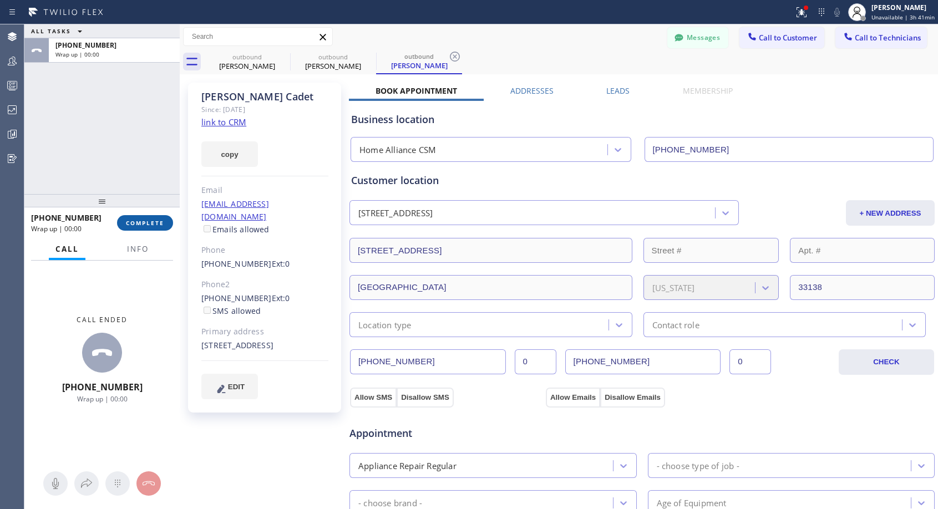
click at [146, 220] on span "COMPLETE" at bounding box center [145, 223] width 38 height 8
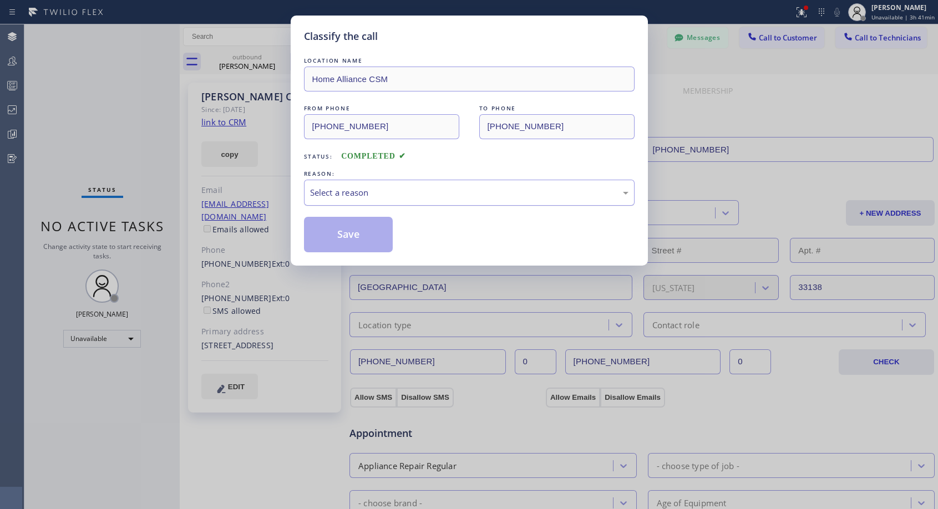
click at [408, 198] on div "Select a reason" at bounding box center [469, 192] width 318 height 13
click at [357, 236] on button "Save" at bounding box center [348, 234] width 89 height 35
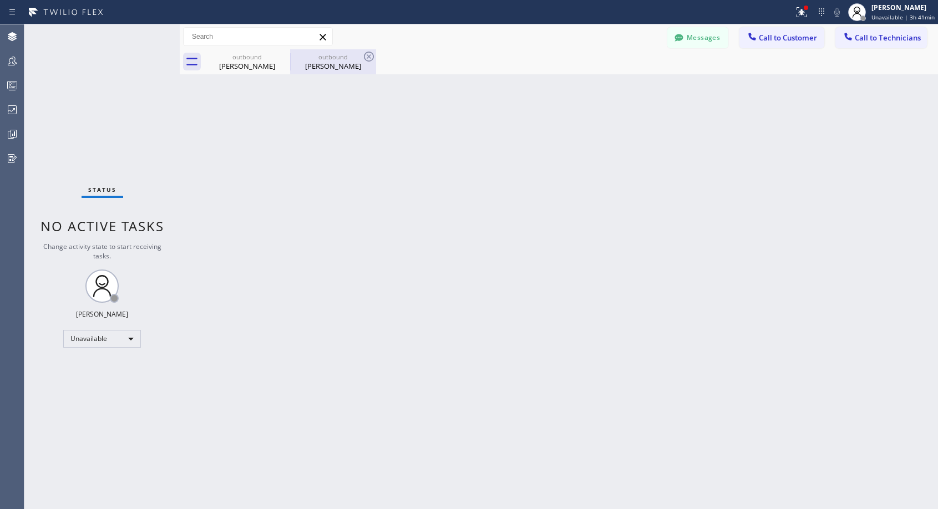
click at [318, 70] on div "[PERSON_NAME]" at bounding box center [333, 66] width 84 height 10
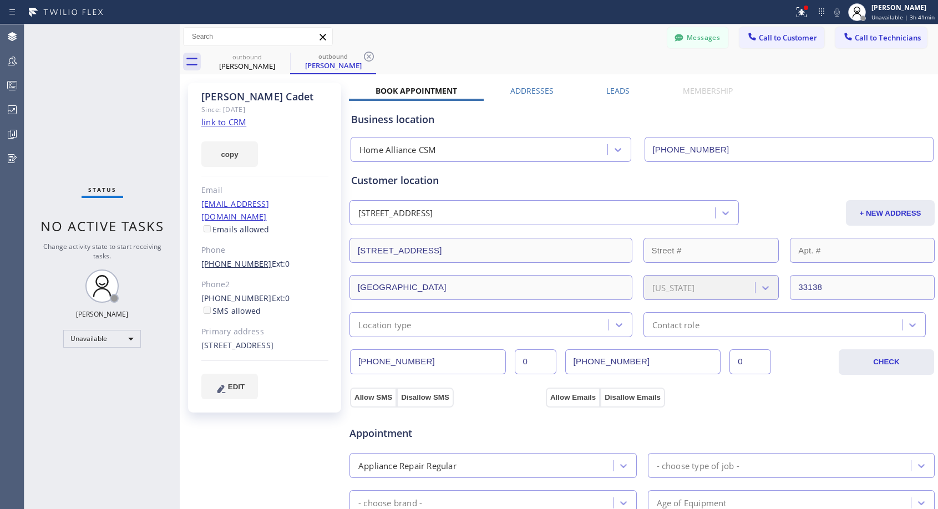
click at [231, 258] on link "[PHONE_NUMBER]" at bounding box center [236, 263] width 70 height 11
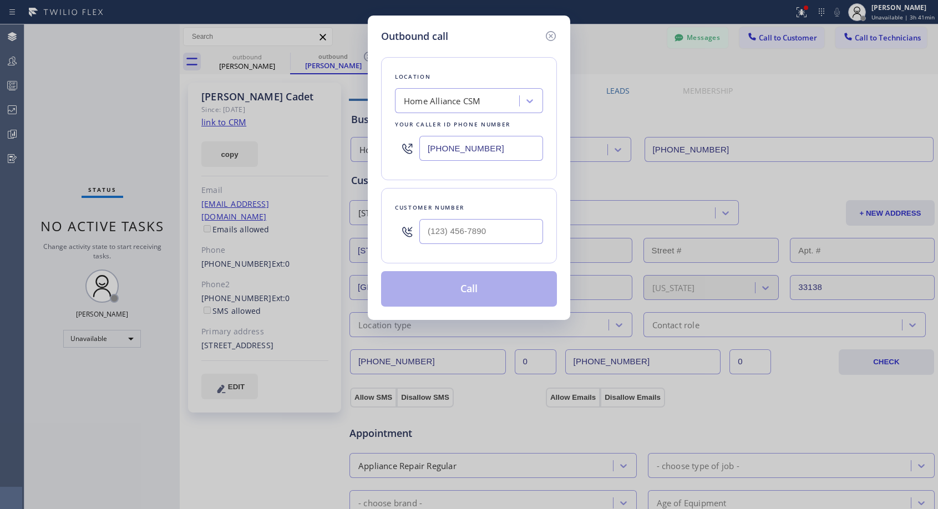
type input "[PHONE_NUMBER]"
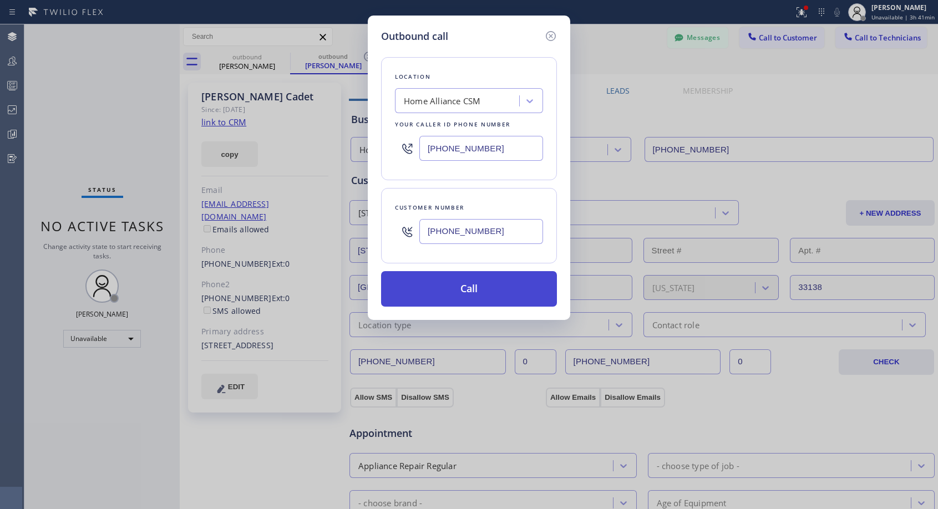
click at [452, 300] on button "Call" at bounding box center [469, 288] width 176 height 35
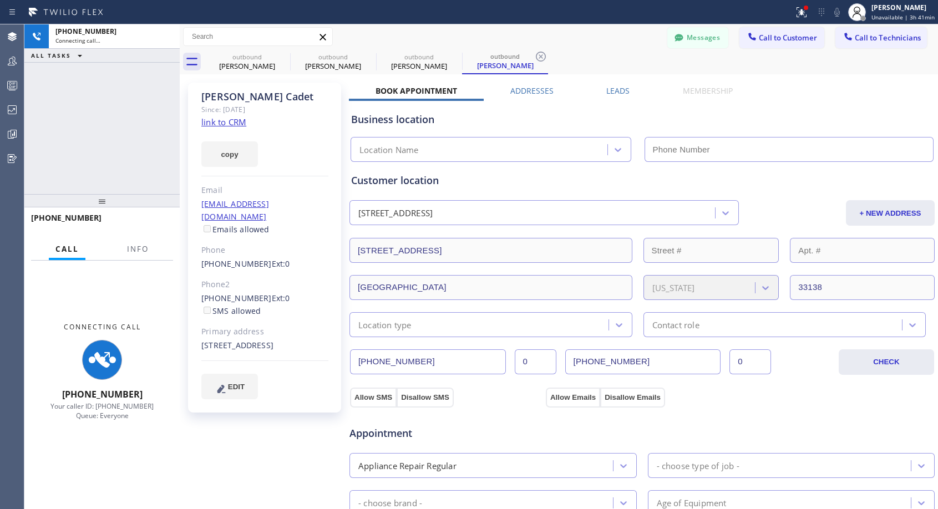
type input "[PHONE_NUMBER]"
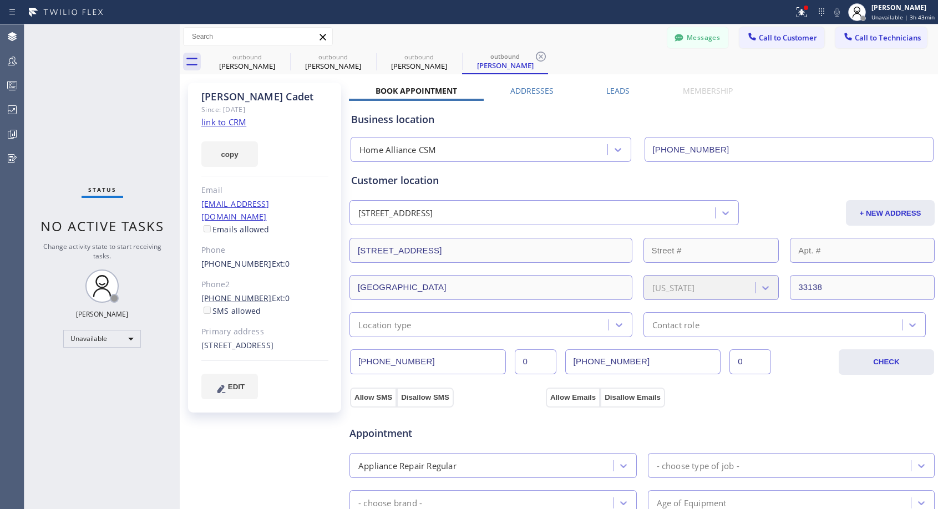
click at [241, 293] on link "[PHONE_NUMBER]" at bounding box center [236, 298] width 70 height 11
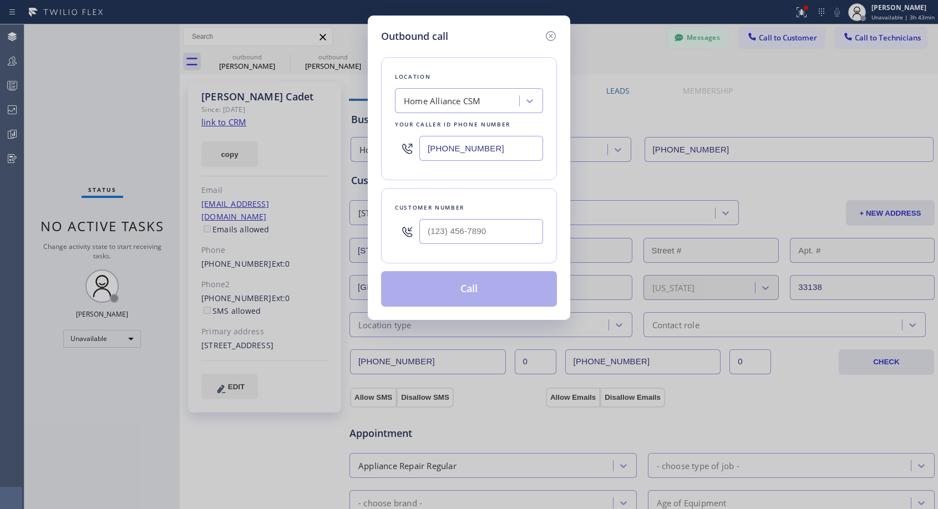
type input "[PHONE_NUMBER]"
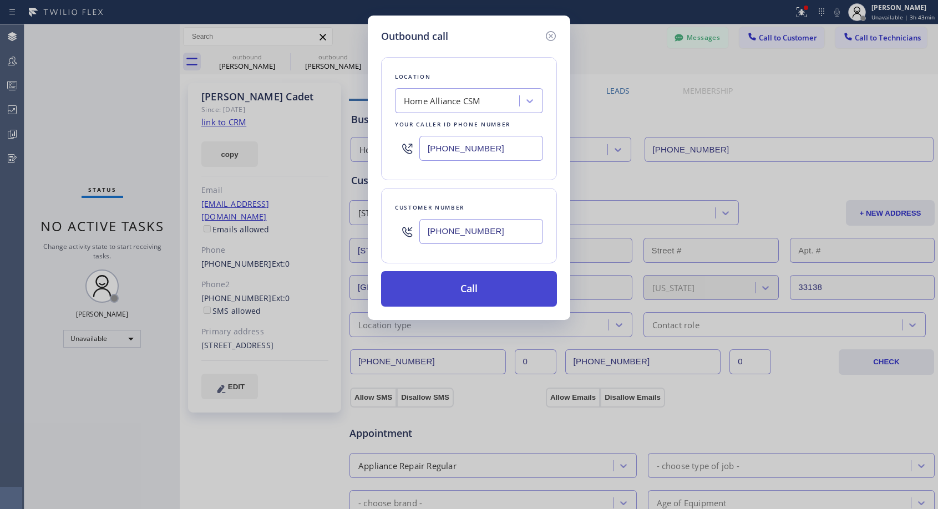
click at [466, 288] on button "Call" at bounding box center [469, 288] width 176 height 35
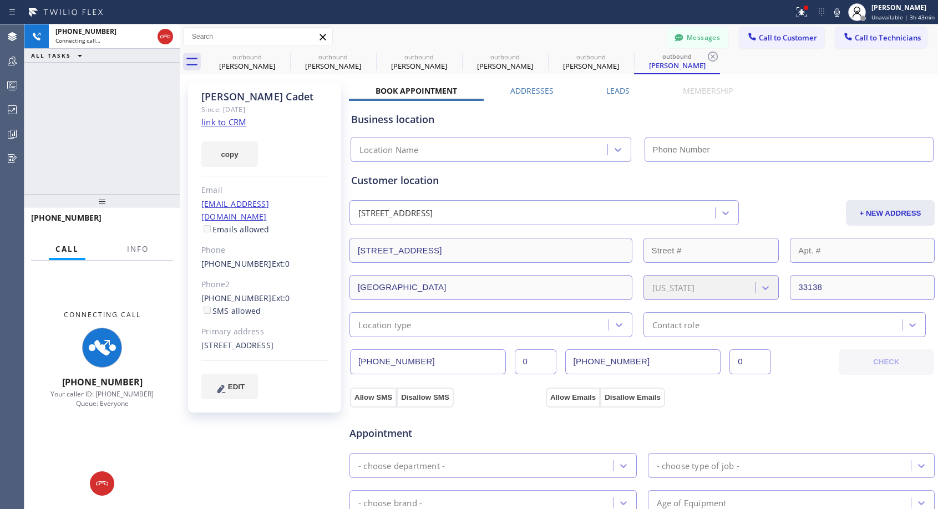
type input "[PHONE_NUMBER]"
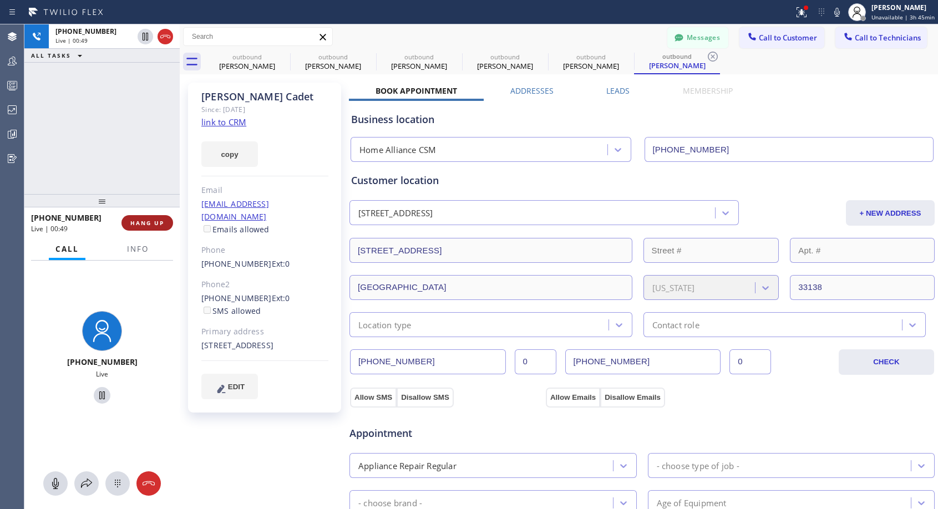
click at [164, 221] on span "HANG UP" at bounding box center [147, 223] width 34 height 8
